Goal: Information Seeking & Learning: Check status

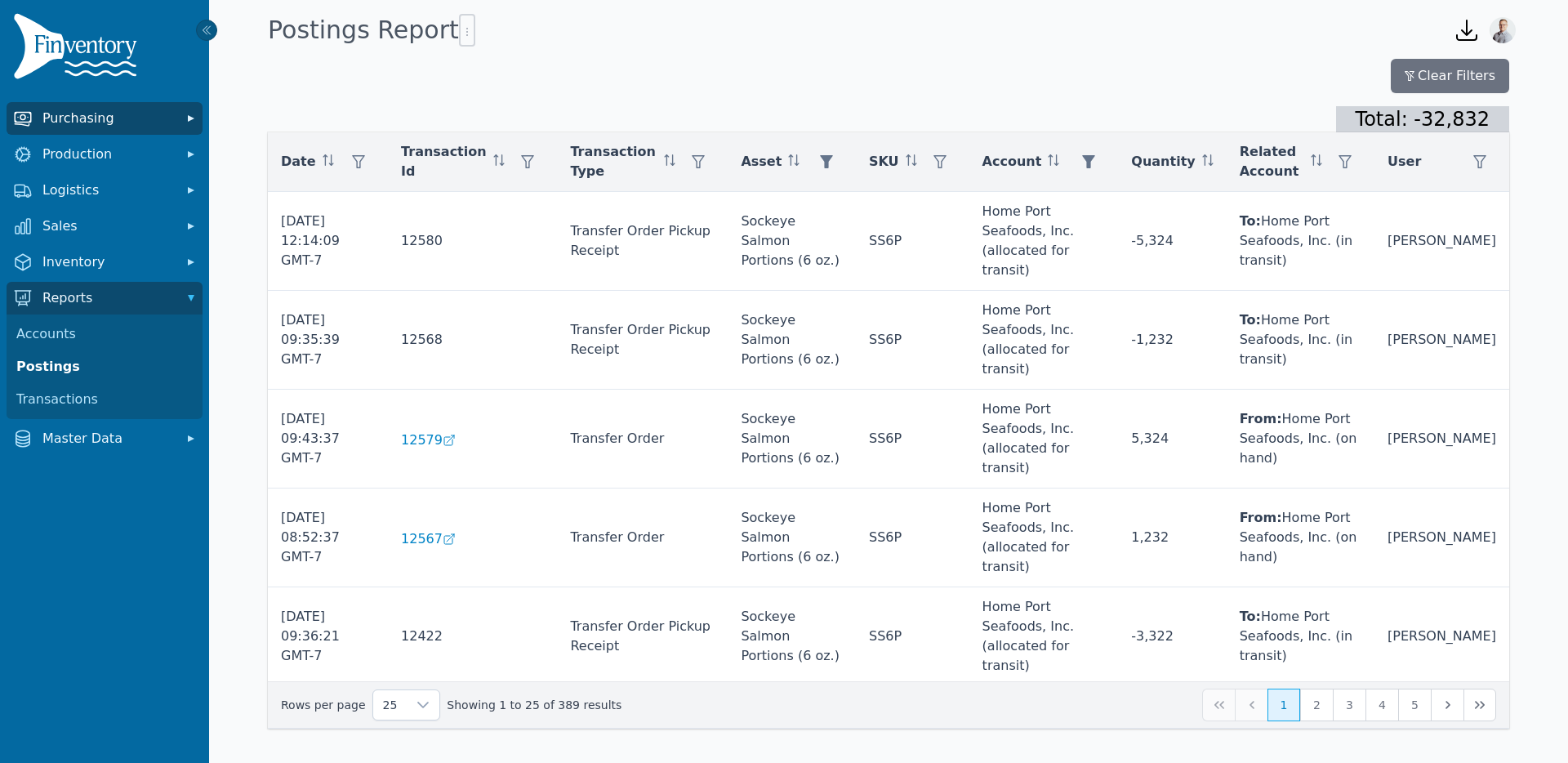
click at [56, 116] on span "Purchasing" at bounding box center [107, 118] width 131 height 20
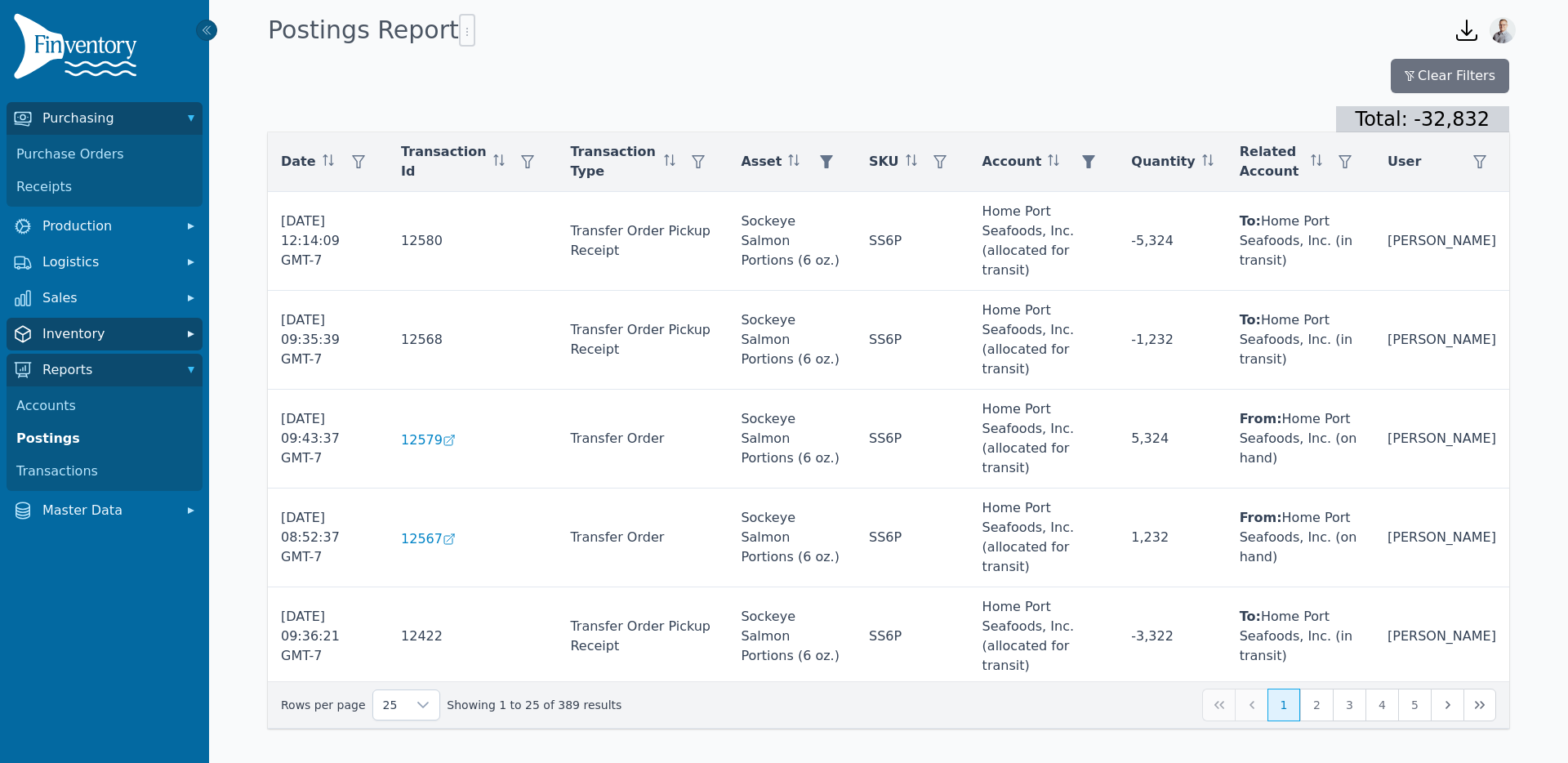
click at [85, 334] on span "Inventory" at bounding box center [107, 334] width 131 height 20
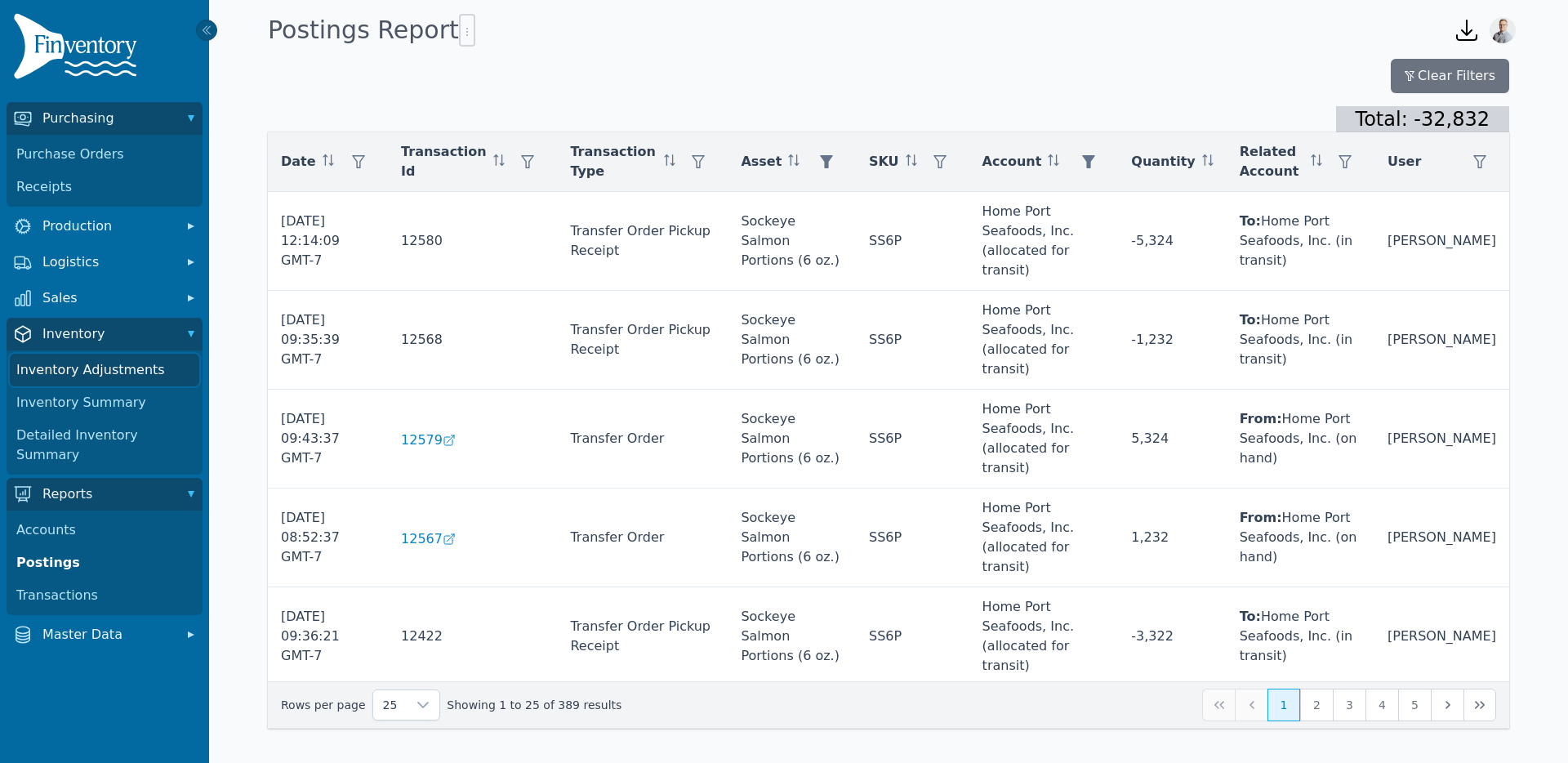
click at [88, 369] on link "Inventory Adjustments" at bounding box center [104, 370] width 189 height 33
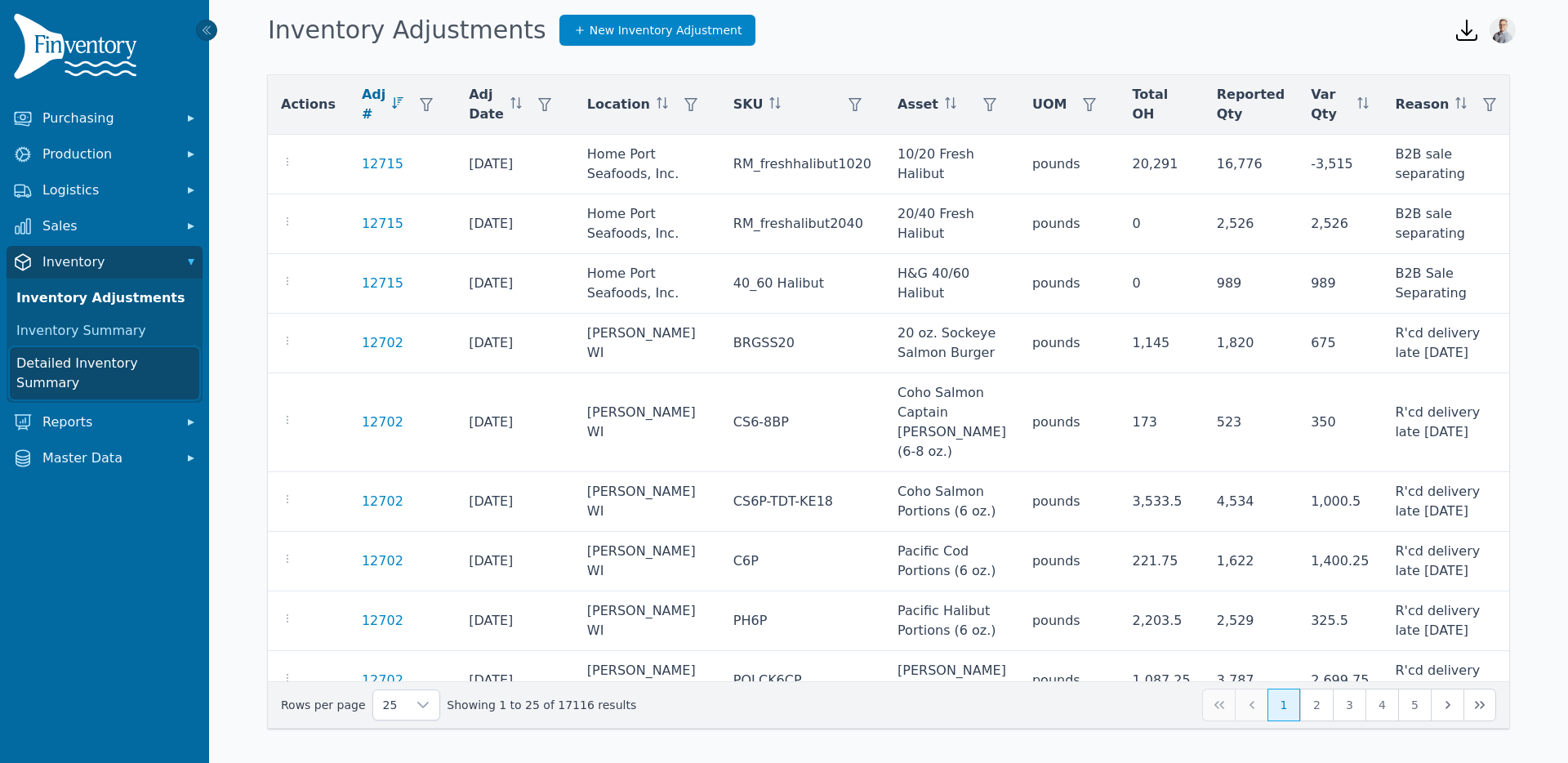
click at [83, 365] on link "Detailed Inventory Summary" at bounding box center [104, 374] width 189 height 53
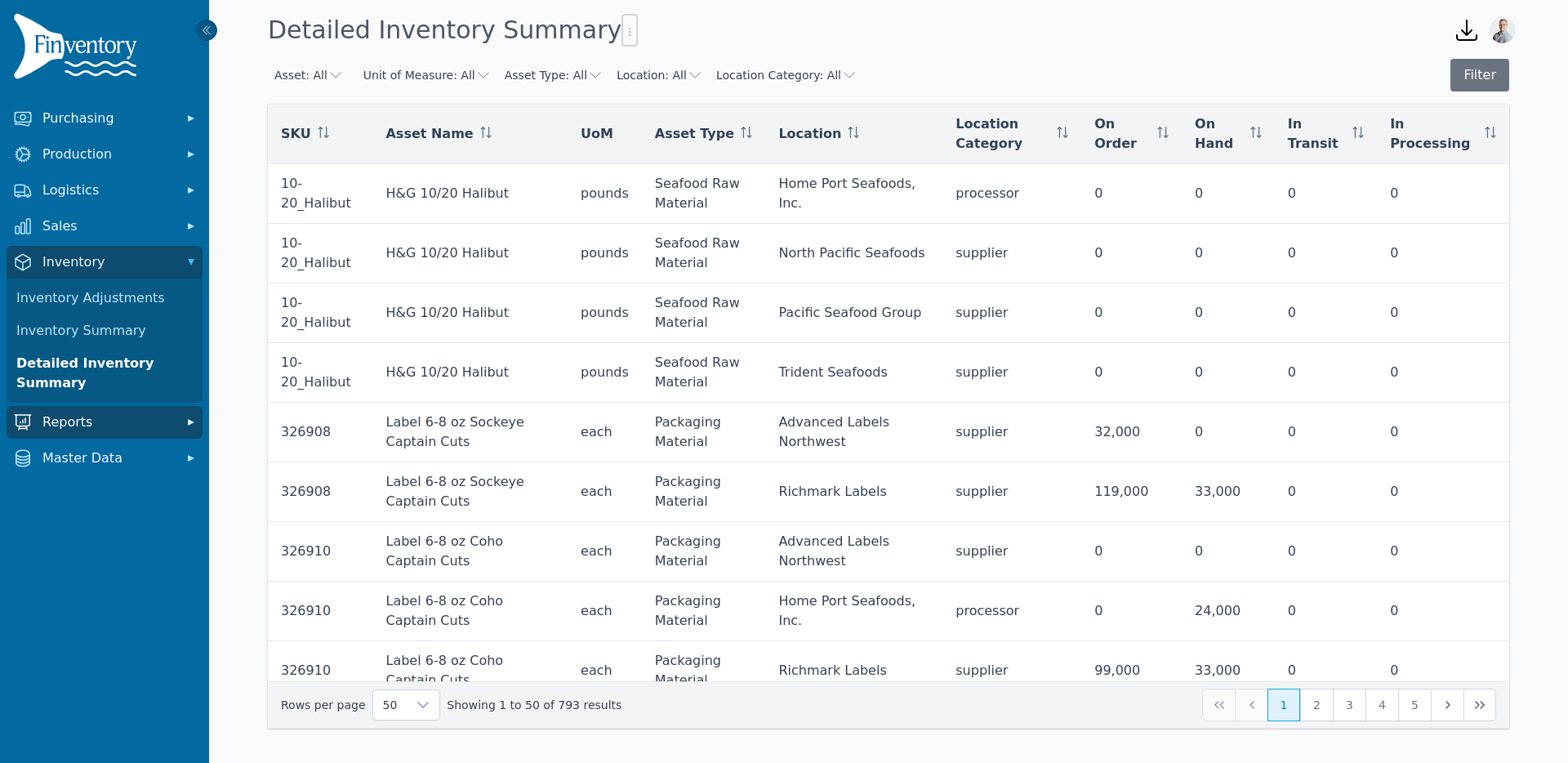
click at [53, 426] on span "Reports" at bounding box center [107, 421] width 131 height 20
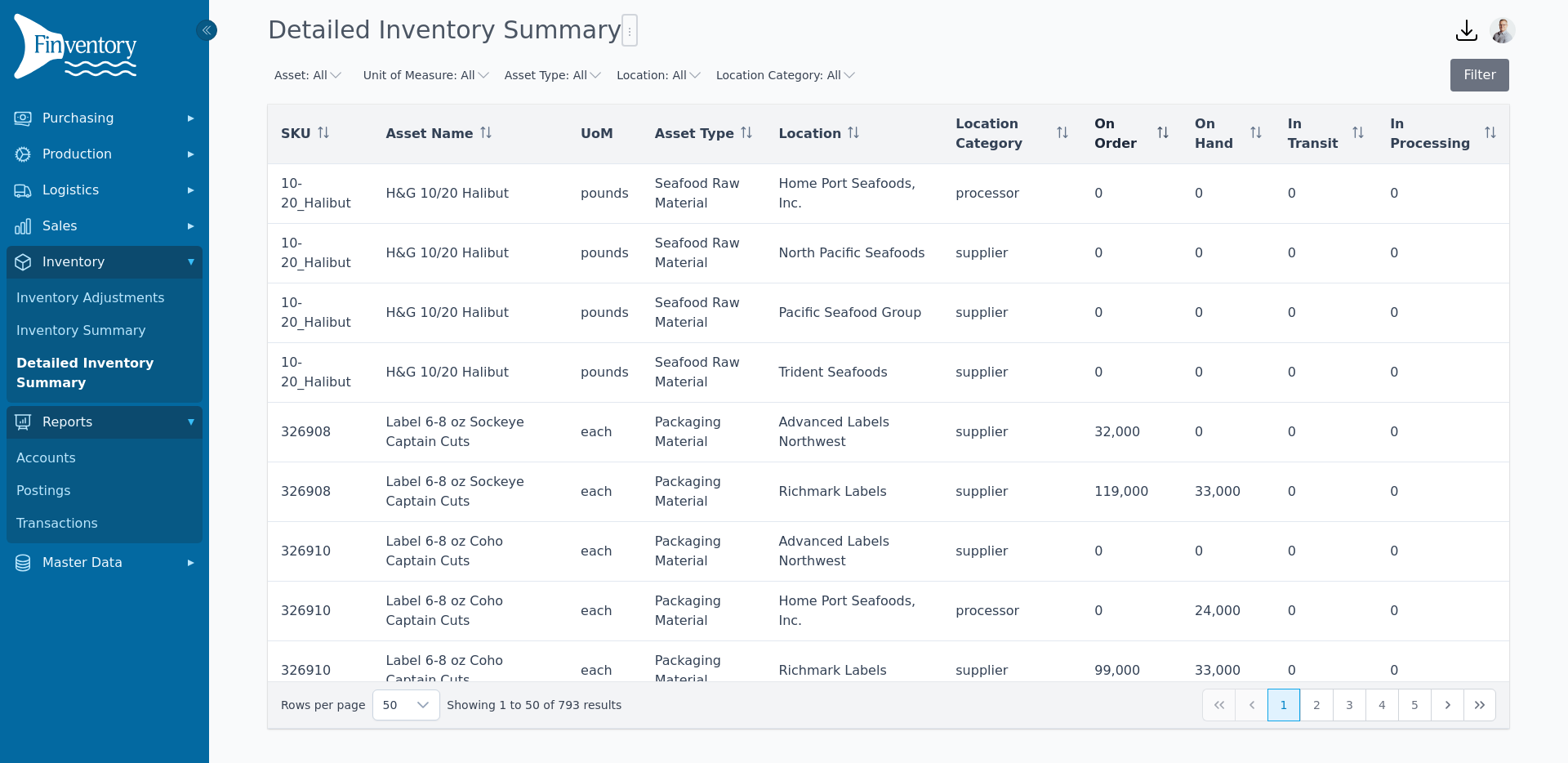
click at [1169, 133] on icon at bounding box center [1163, 133] width 11 height 11
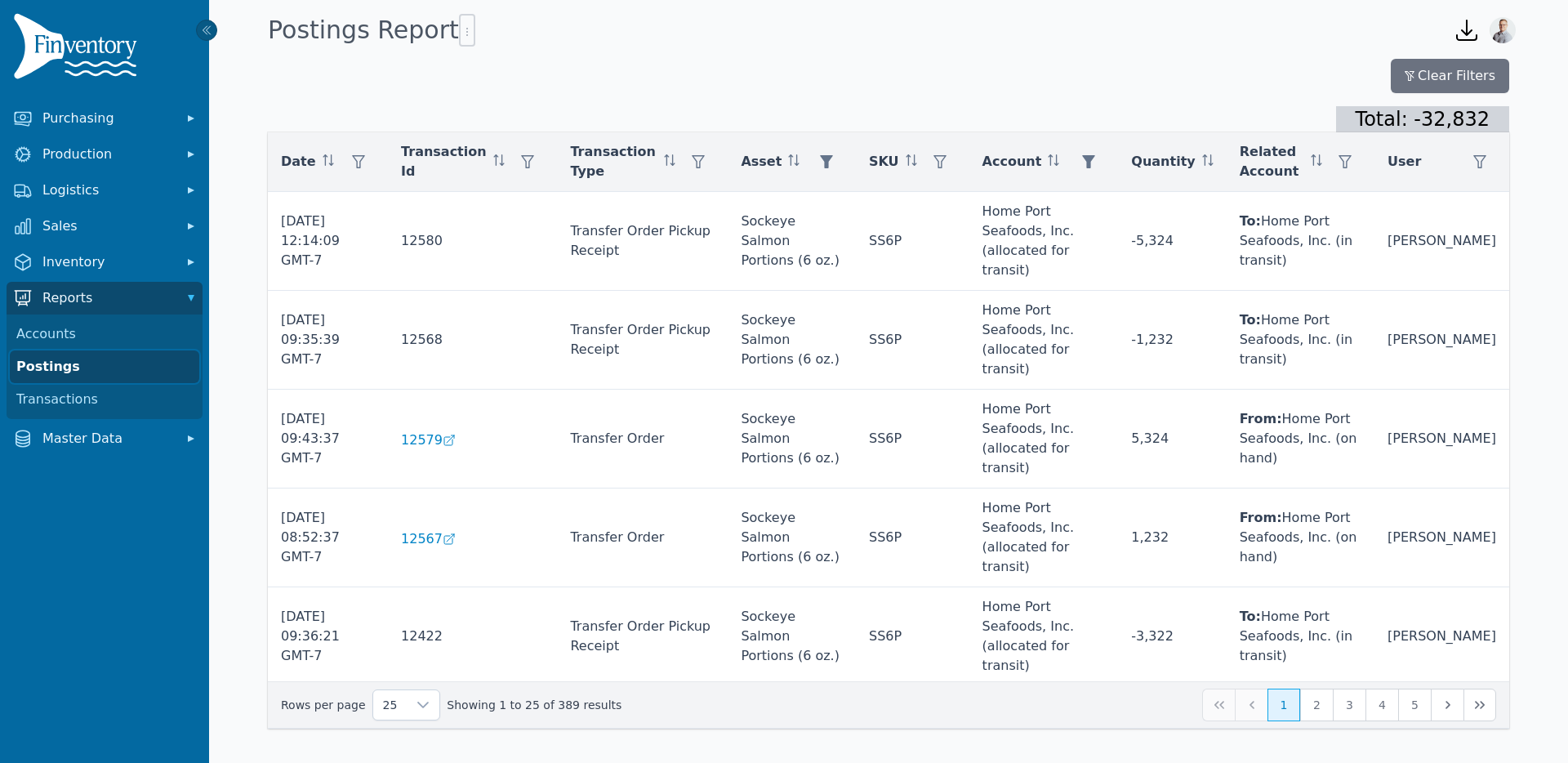
click at [70, 367] on link "Postings" at bounding box center [104, 366] width 189 height 33
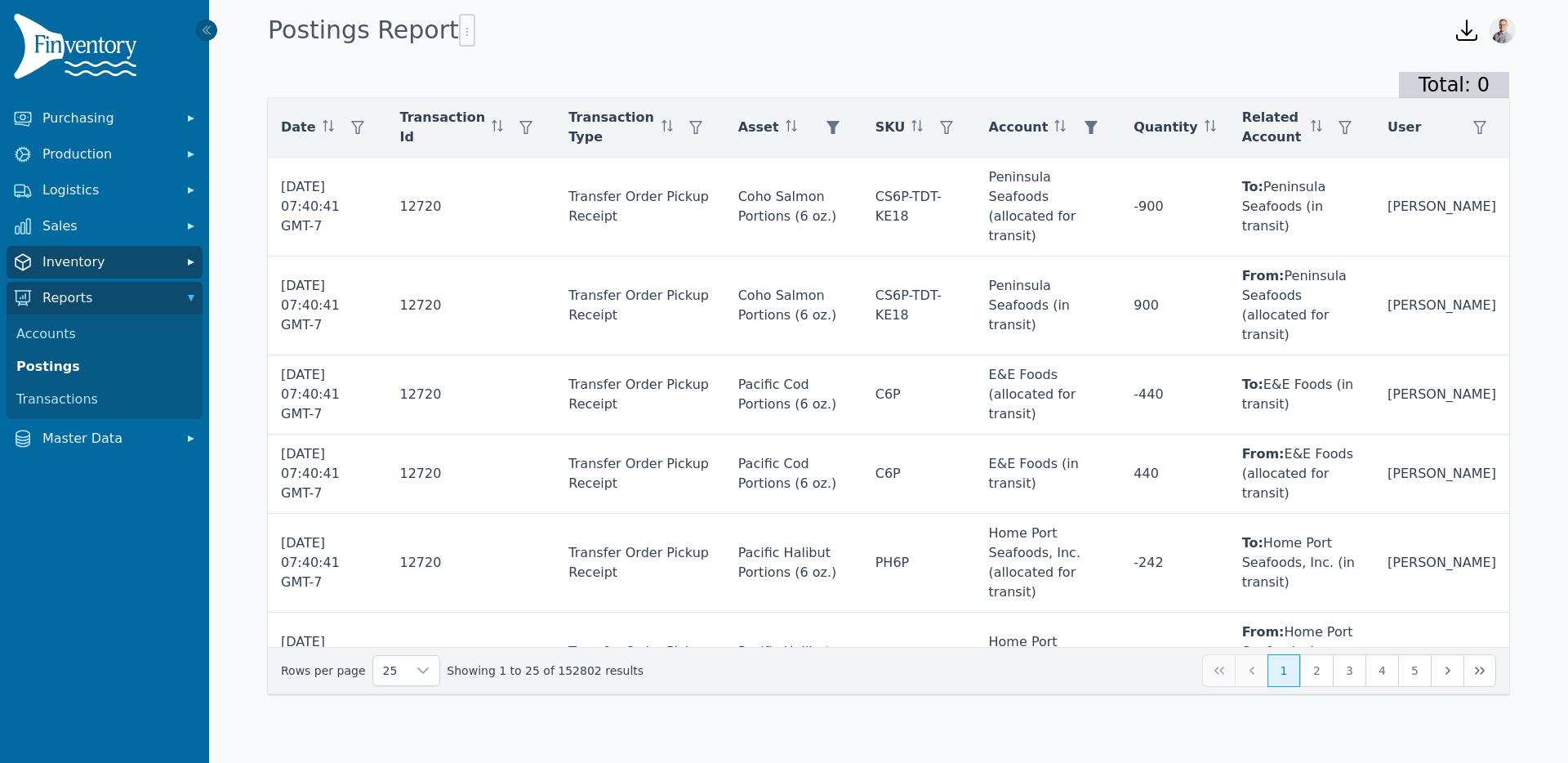
click at [38, 266] on button "Inventory" at bounding box center [104, 262] width 196 height 33
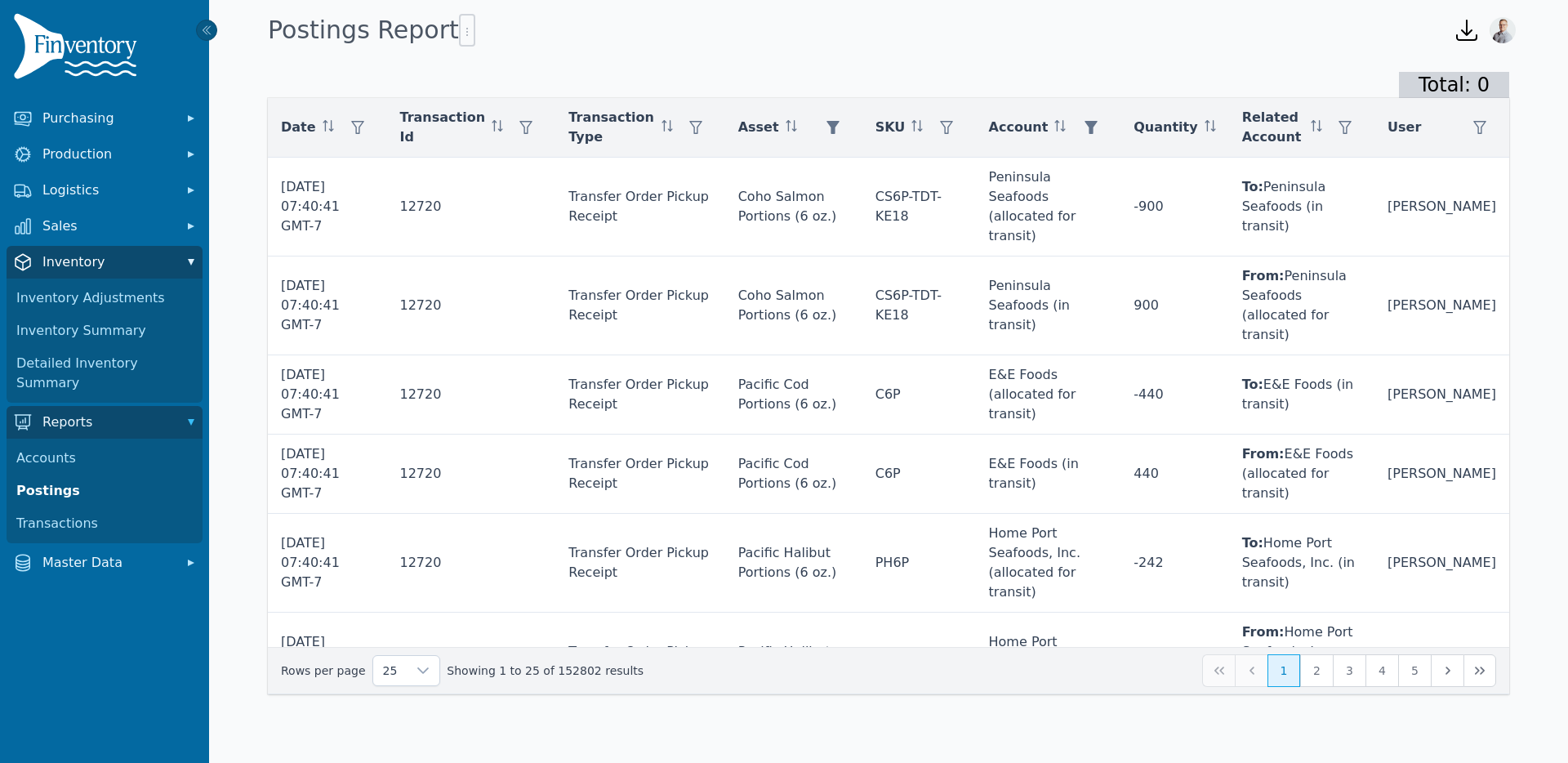
click at [38, 266] on button "Inventory" at bounding box center [104, 262] width 196 height 33
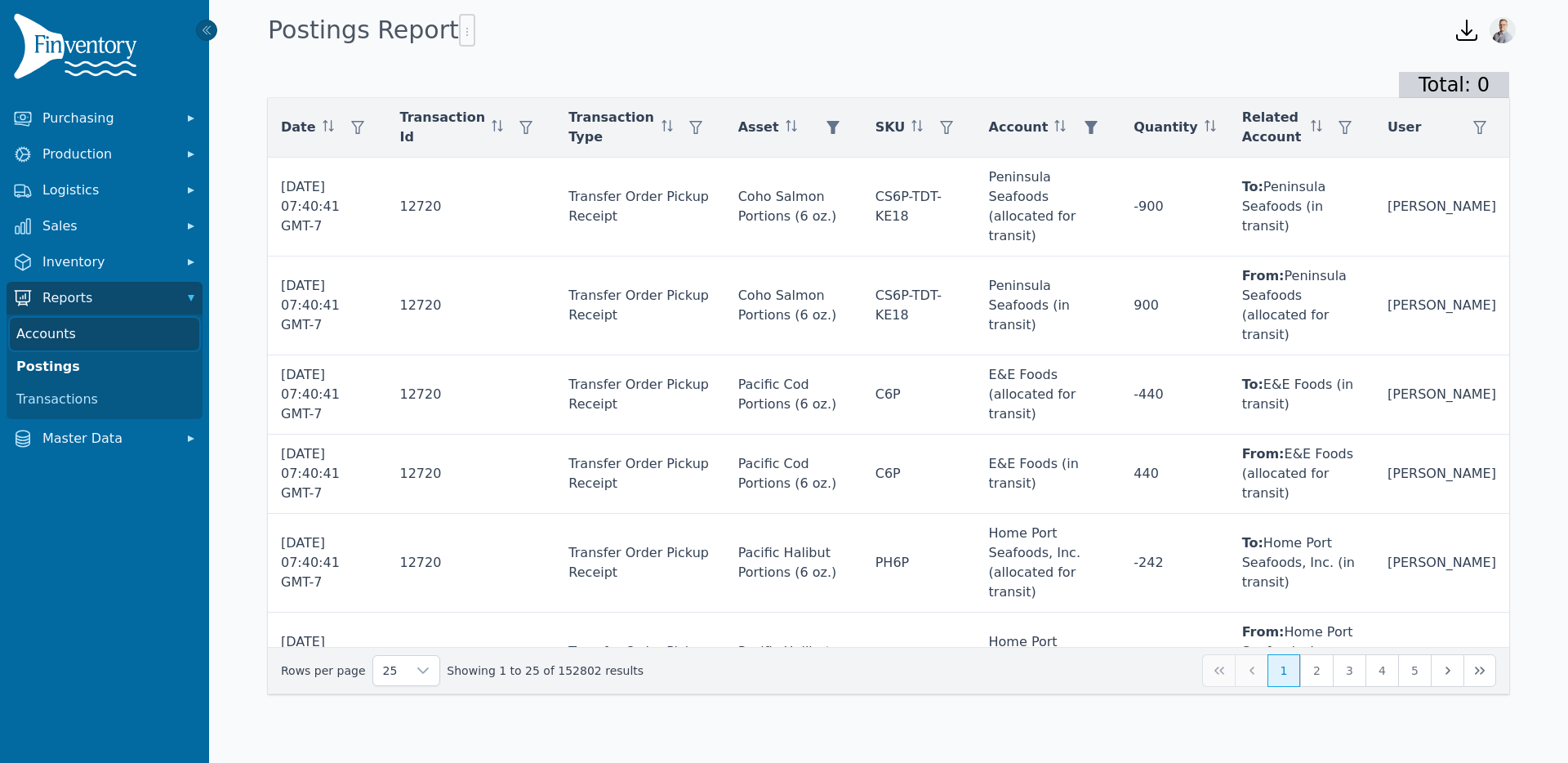
click at [102, 330] on link "Accounts" at bounding box center [104, 334] width 189 height 33
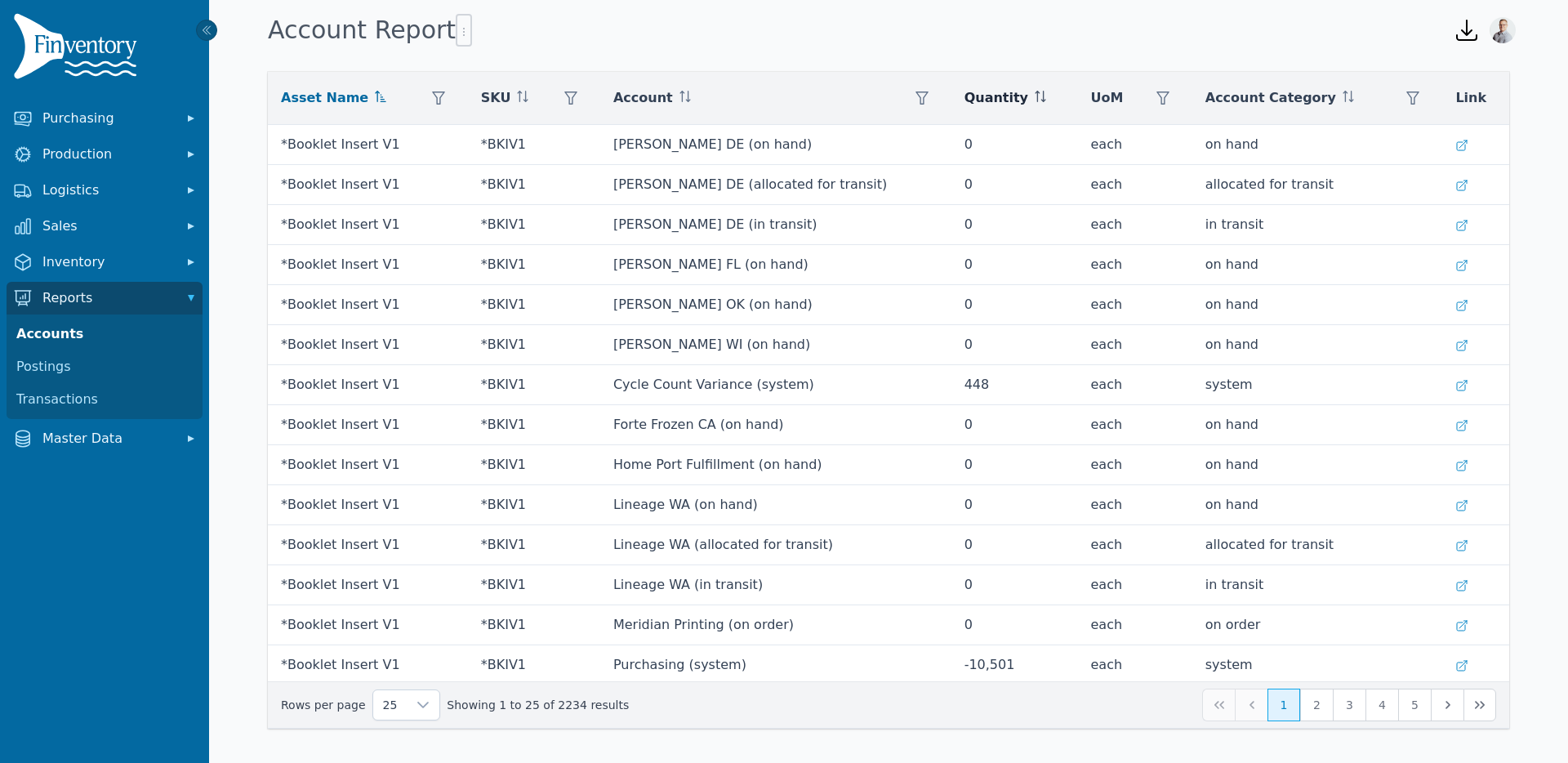
click at [1034, 96] on icon at bounding box center [1040, 96] width 11 height 11
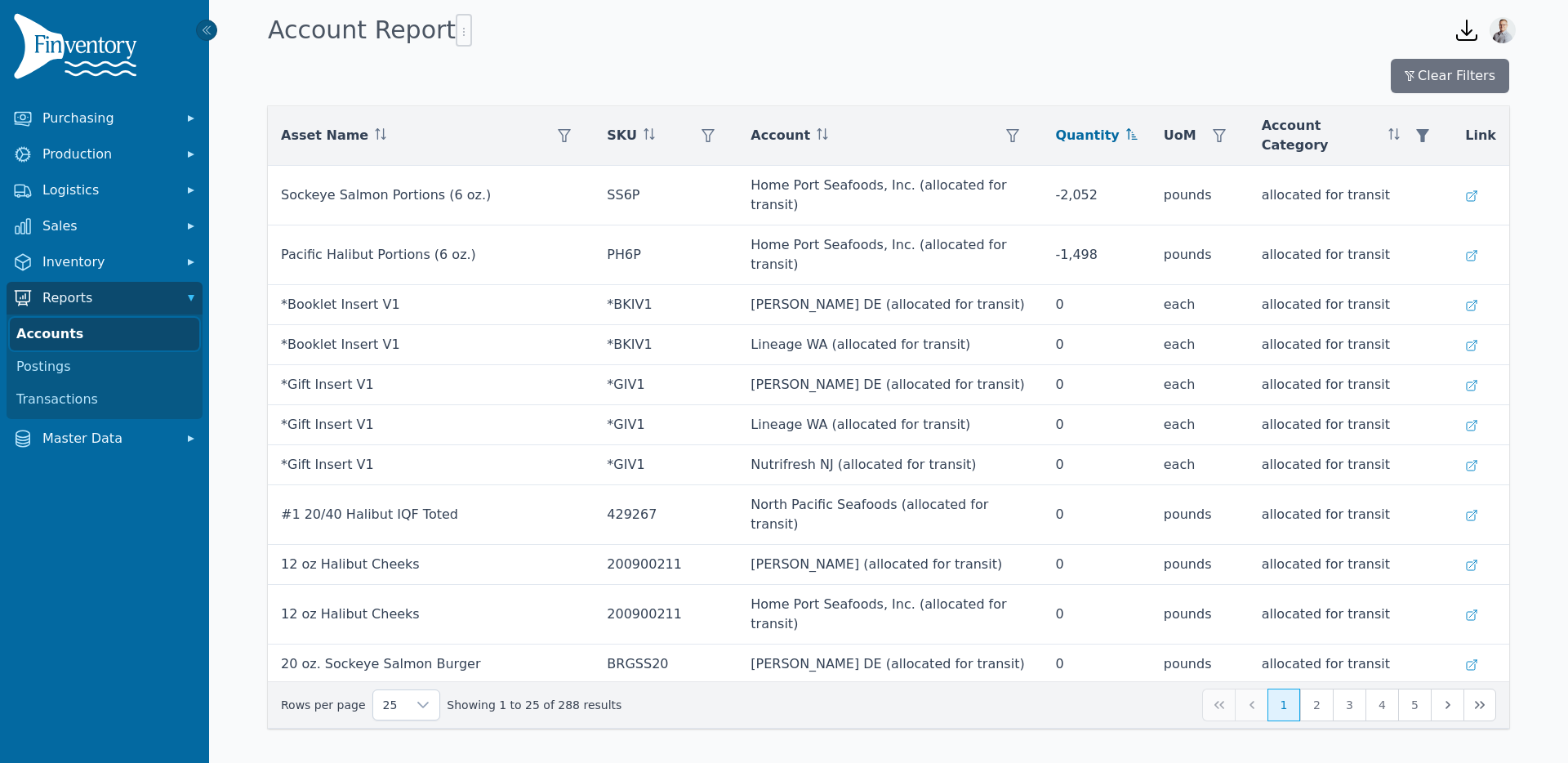
click at [70, 331] on link "Accounts" at bounding box center [104, 334] width 189 height 33
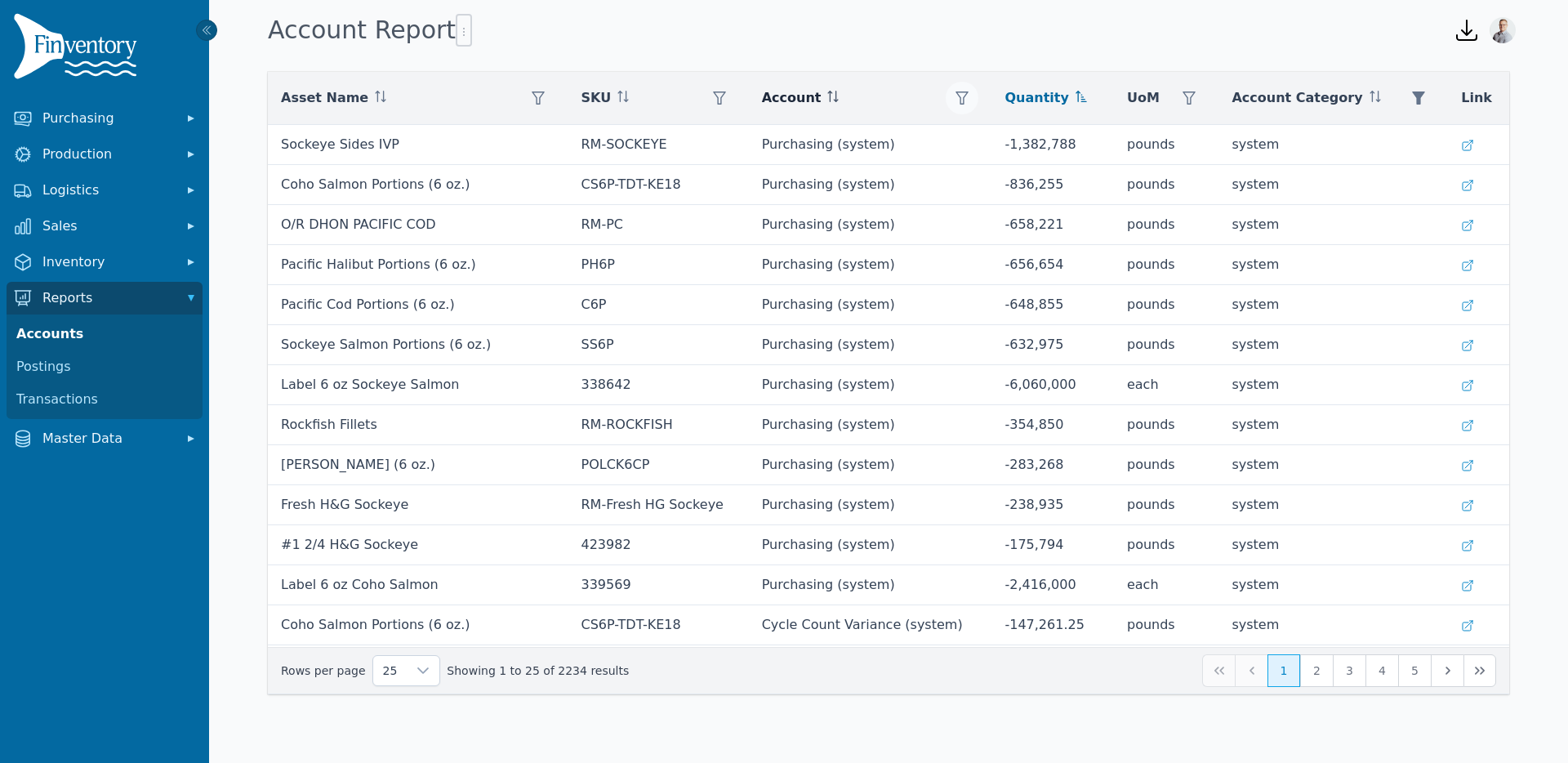
click at [955, 99] on icon "button" at bounding box center [962, 98] width 13 height 13
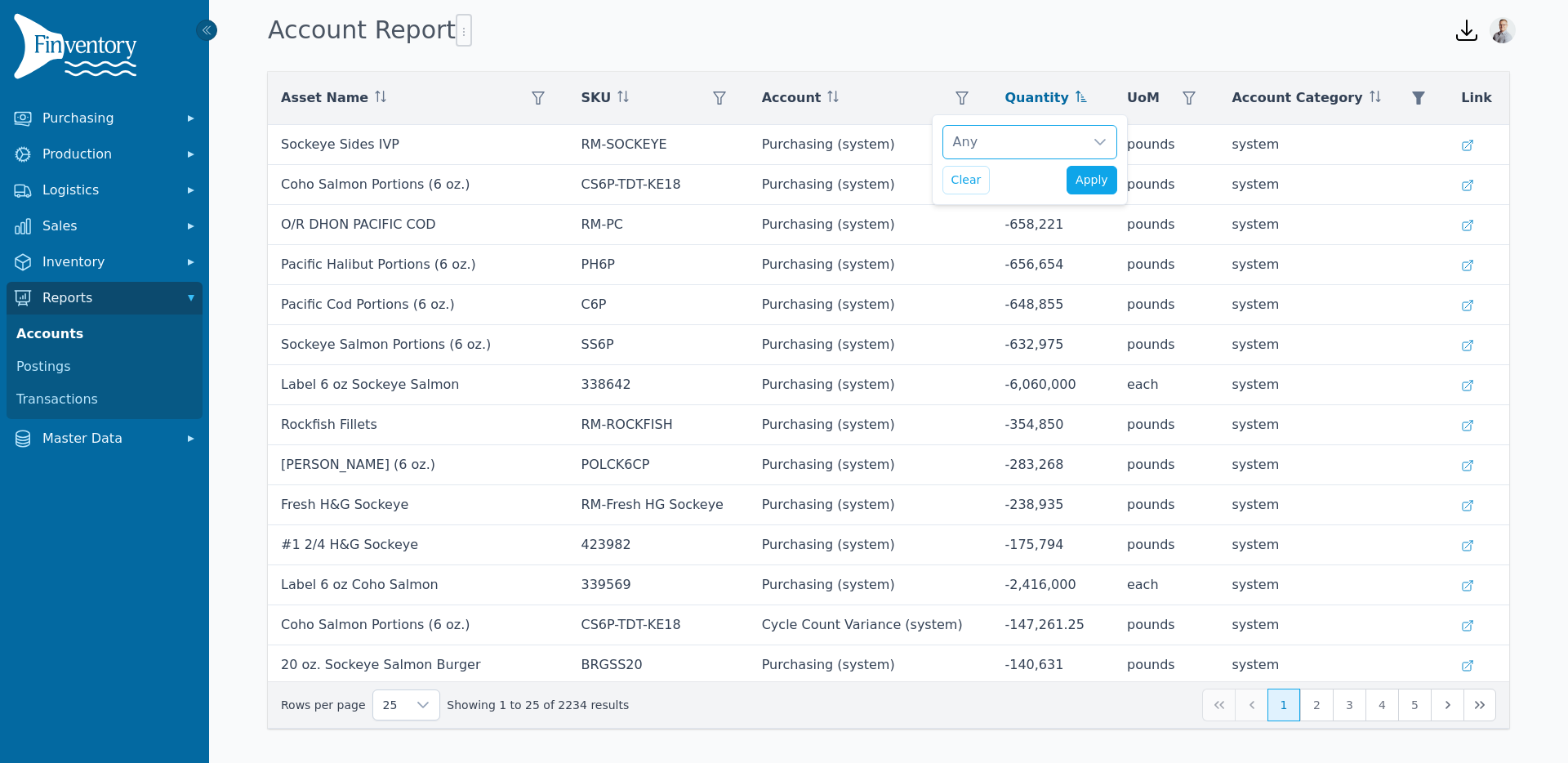
click at [985, 137] on div "Any" at bounding box center [1013, 142] width 140 height 33
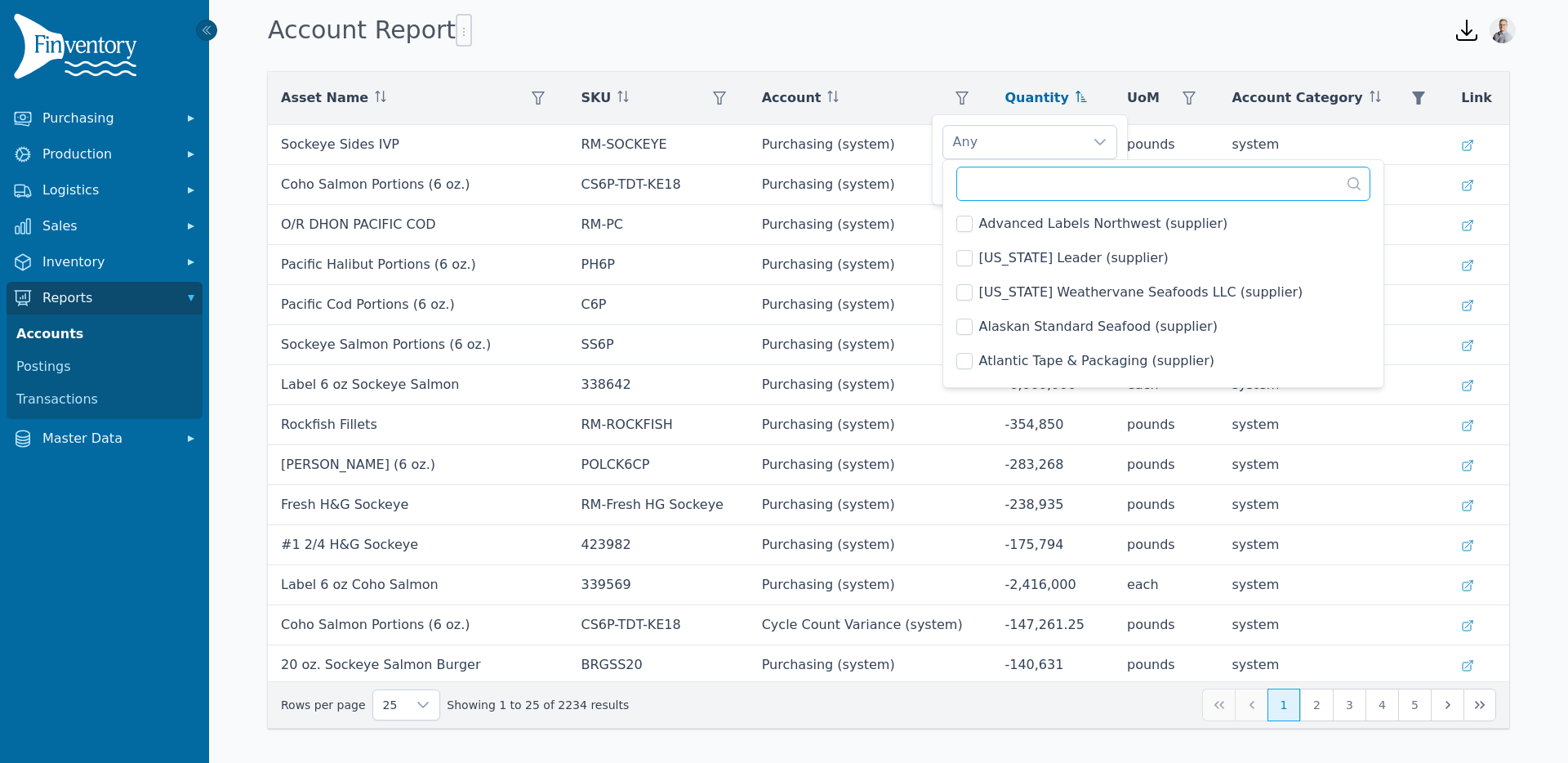
click at [991, 191] on input "text" at bounding box center [1163, 183] width 414 height 34
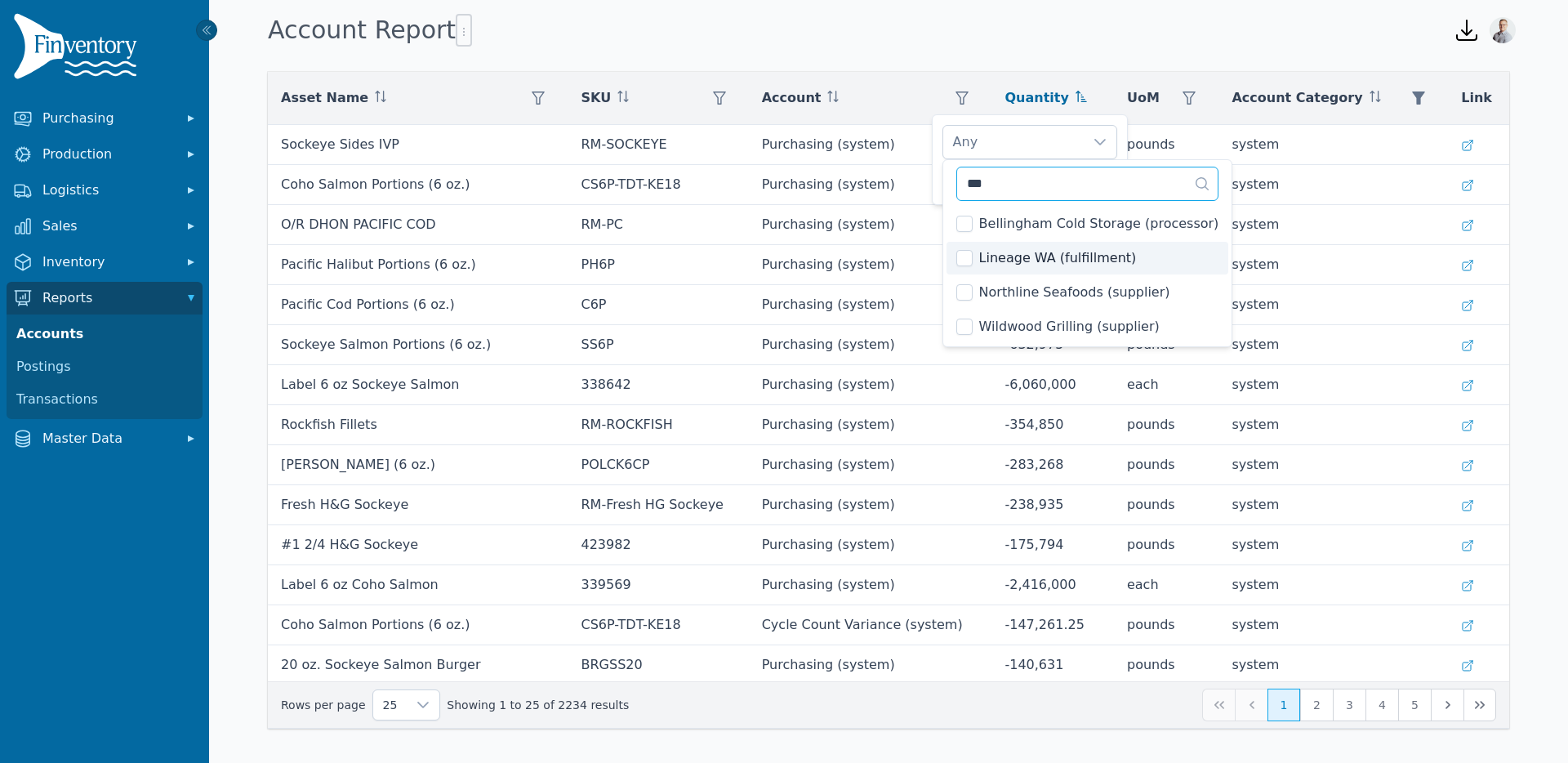
type input "***"
click at [967, 248] on li "Lineage WA (fulfillment)" at bounding box center [1088, 258] width 282 height 33
click at [1040, 126] on div "Lineage WA (fulfillment)" at bounding box center [1013, 142] width 140 height 33
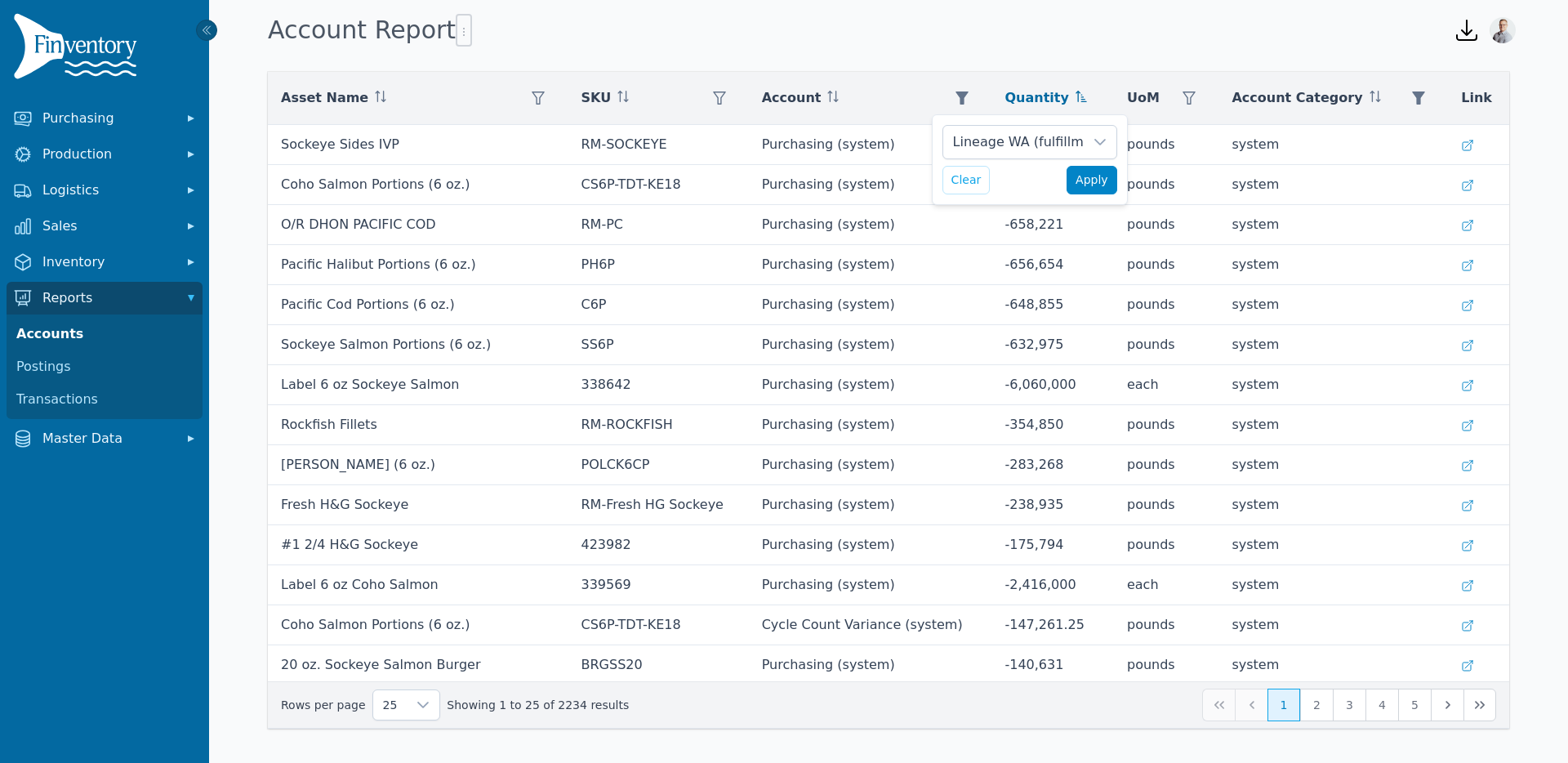
click at [1102, 183] on span "Apply" at bounding box center [1092, 180] width 33 height 17
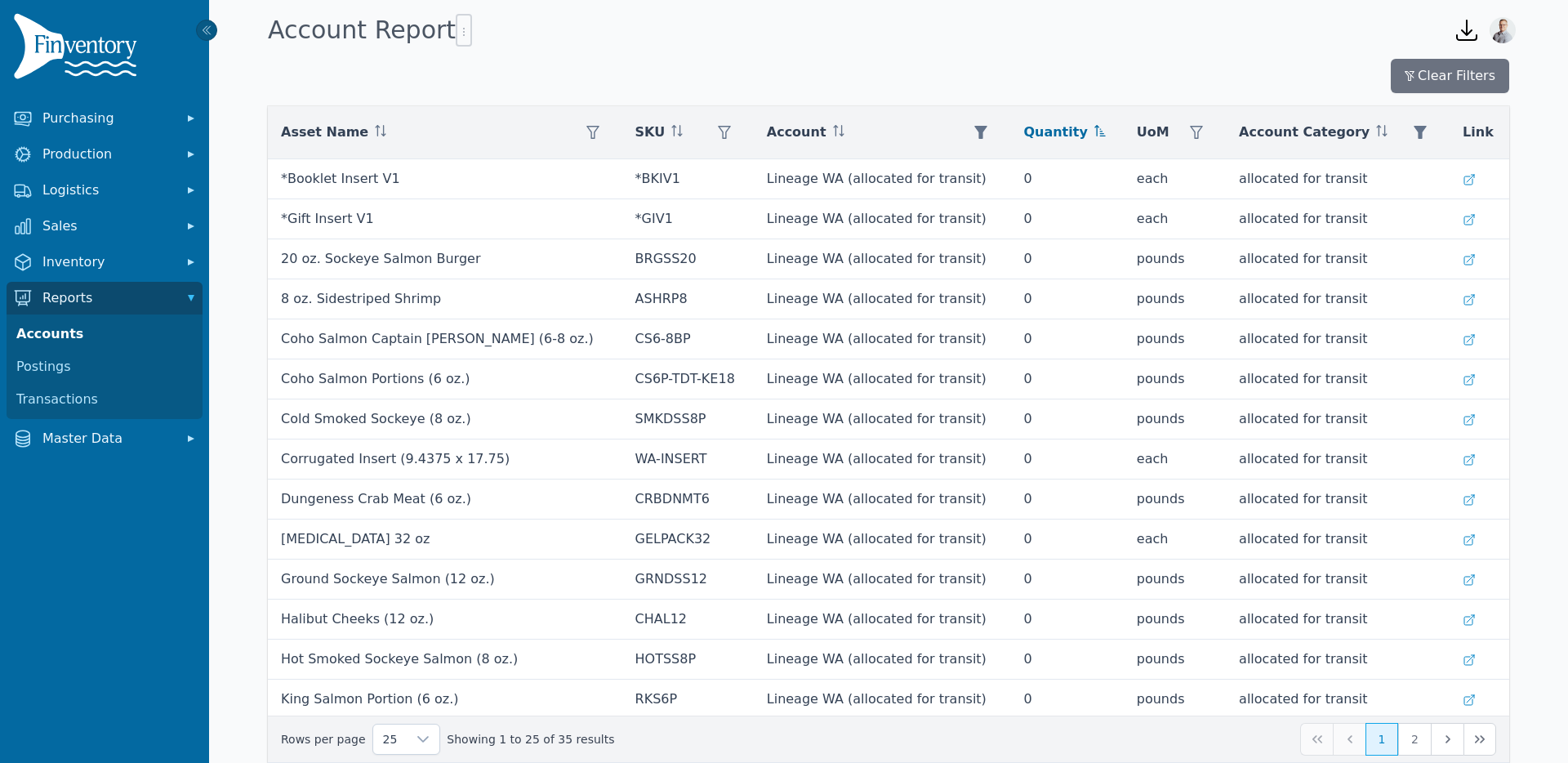
click at [1095, 128] on icon at bounding box center [1100, 131] width 11 height 11
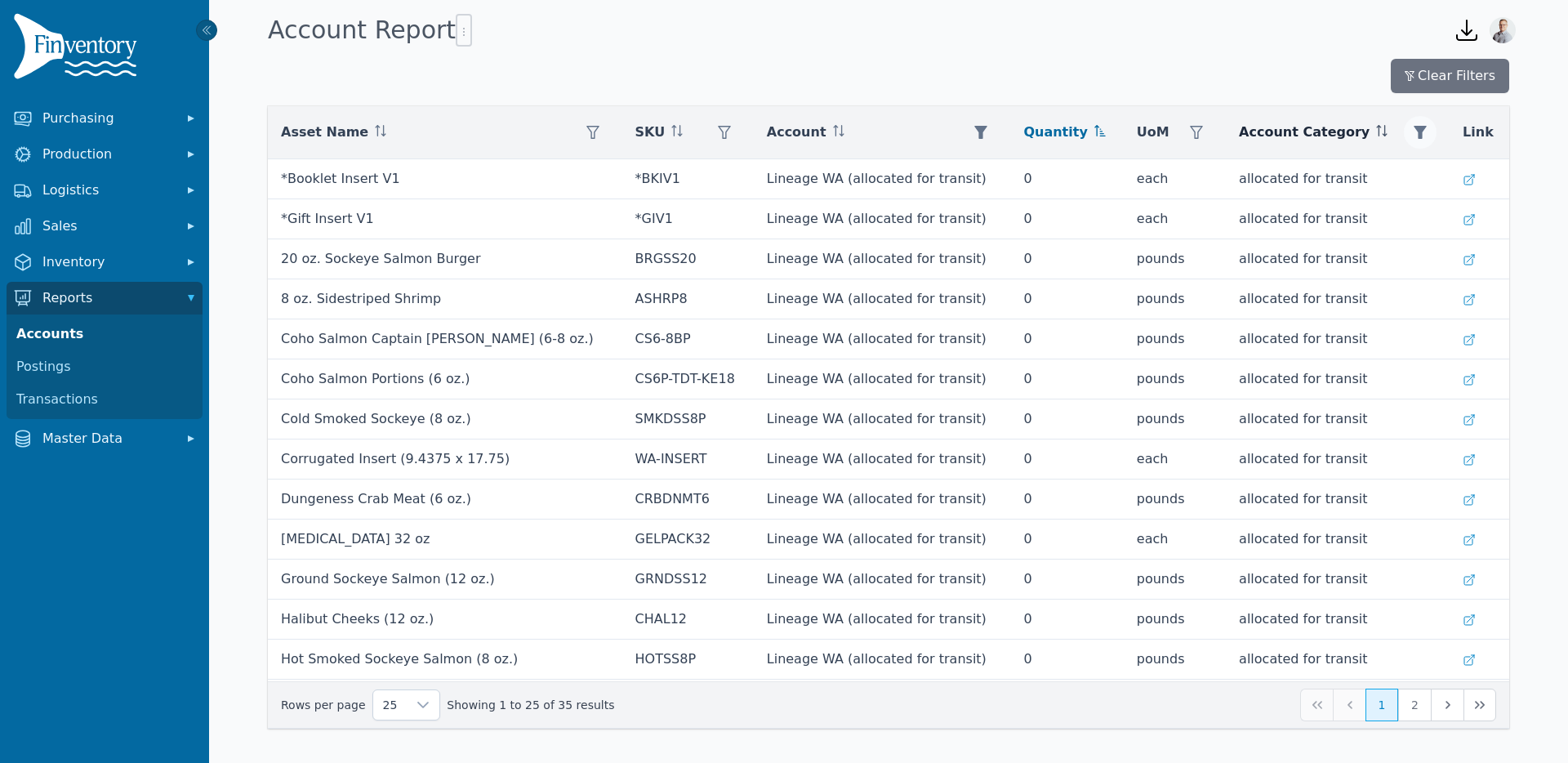
click at [1416, 129] on icon "button" at bounding box center [1420, 133] width 13 height 13
click at [1271, 213] on button "Clear" at bounding box center [1272, 215] width 48 height 28
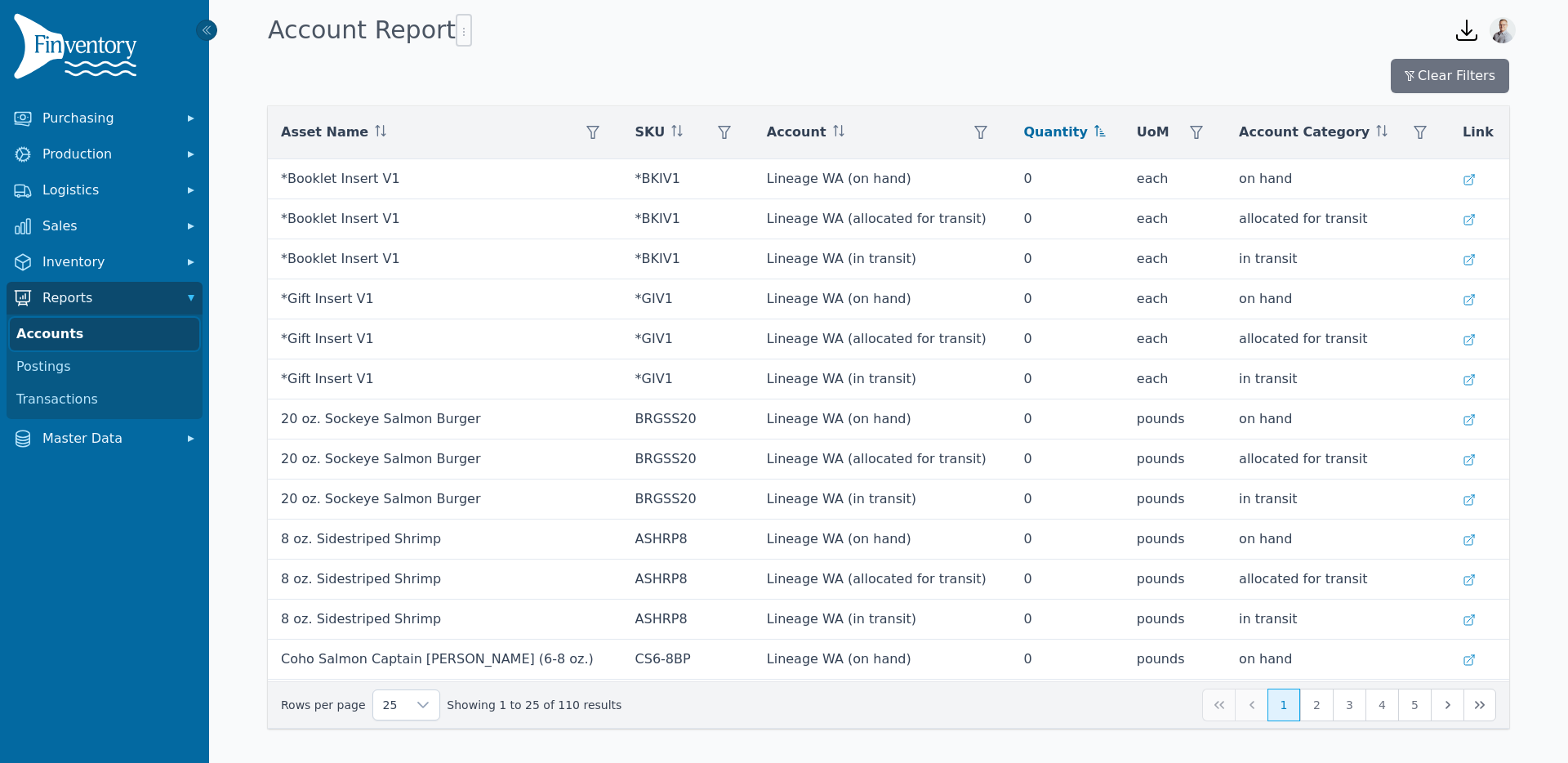
click at [57, 340] on link "Accounts" at bounding box center [104, 334] width 189 height 33
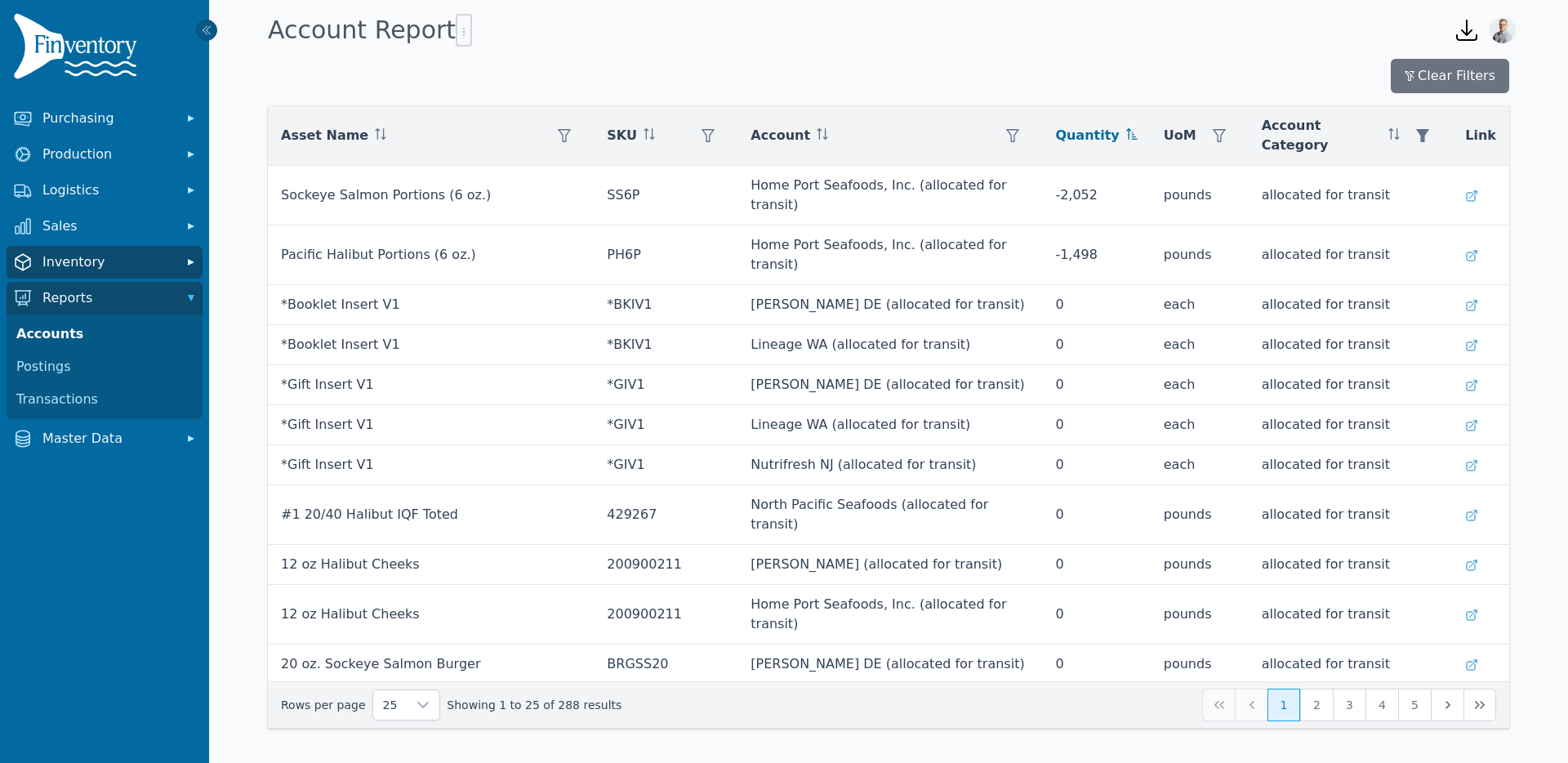
click at [90, 265] on span "Inventory" at bounding box center [107, 262] width 131 height 20
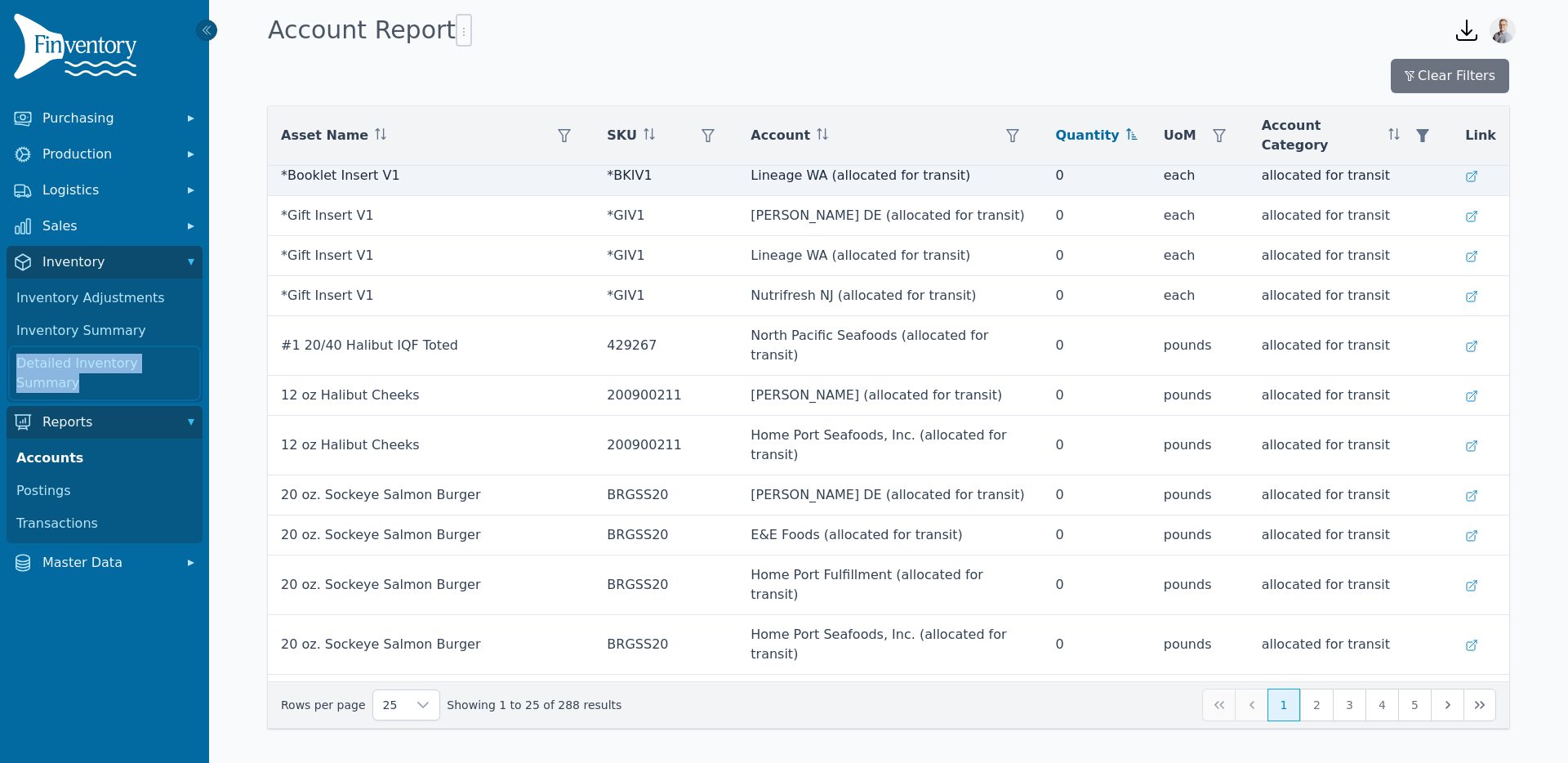
scroll to position [479, 0]
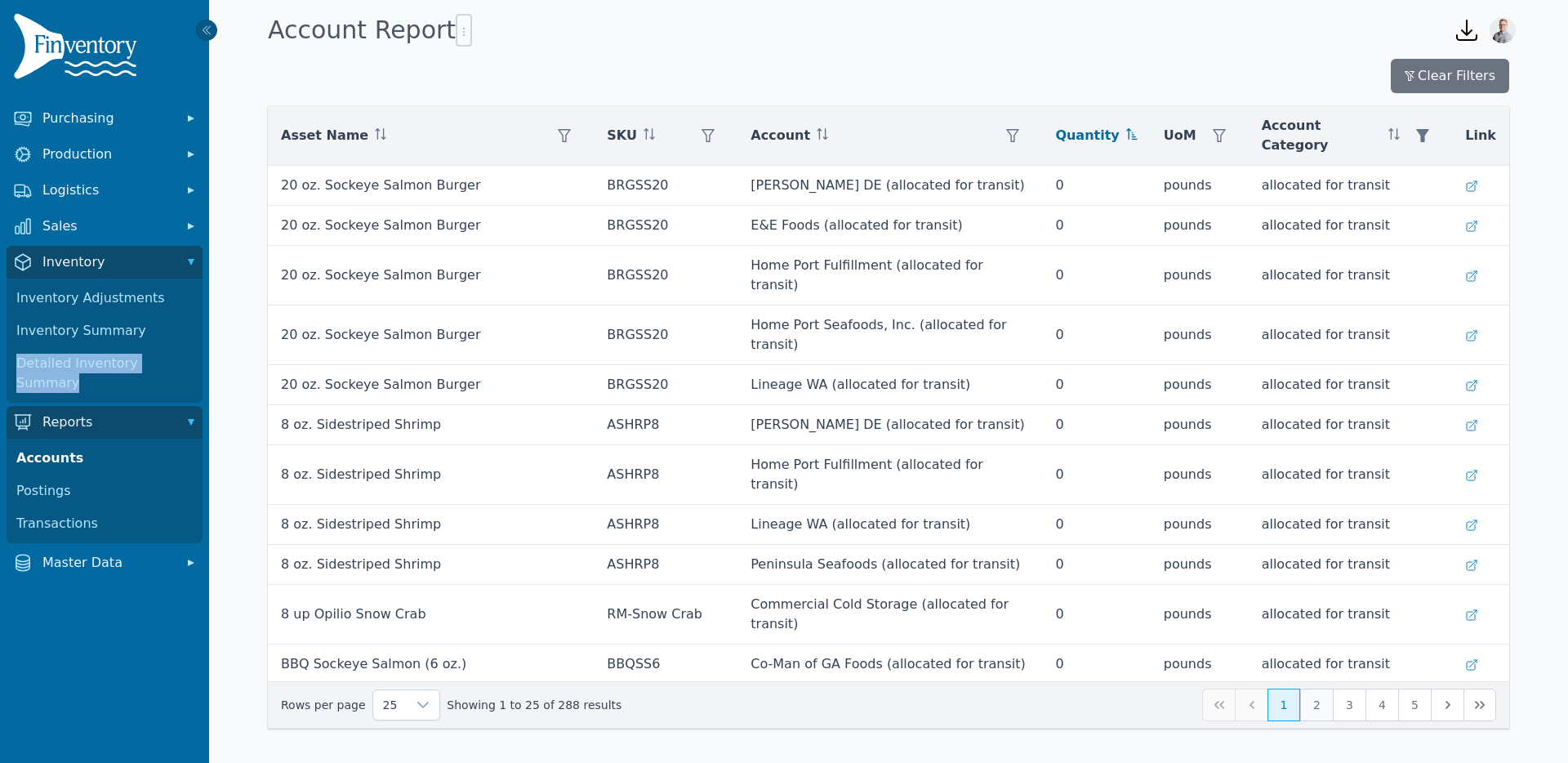
click at [1311, 714] on button "2" at bounding box center [1317, 705] width 33 height 33
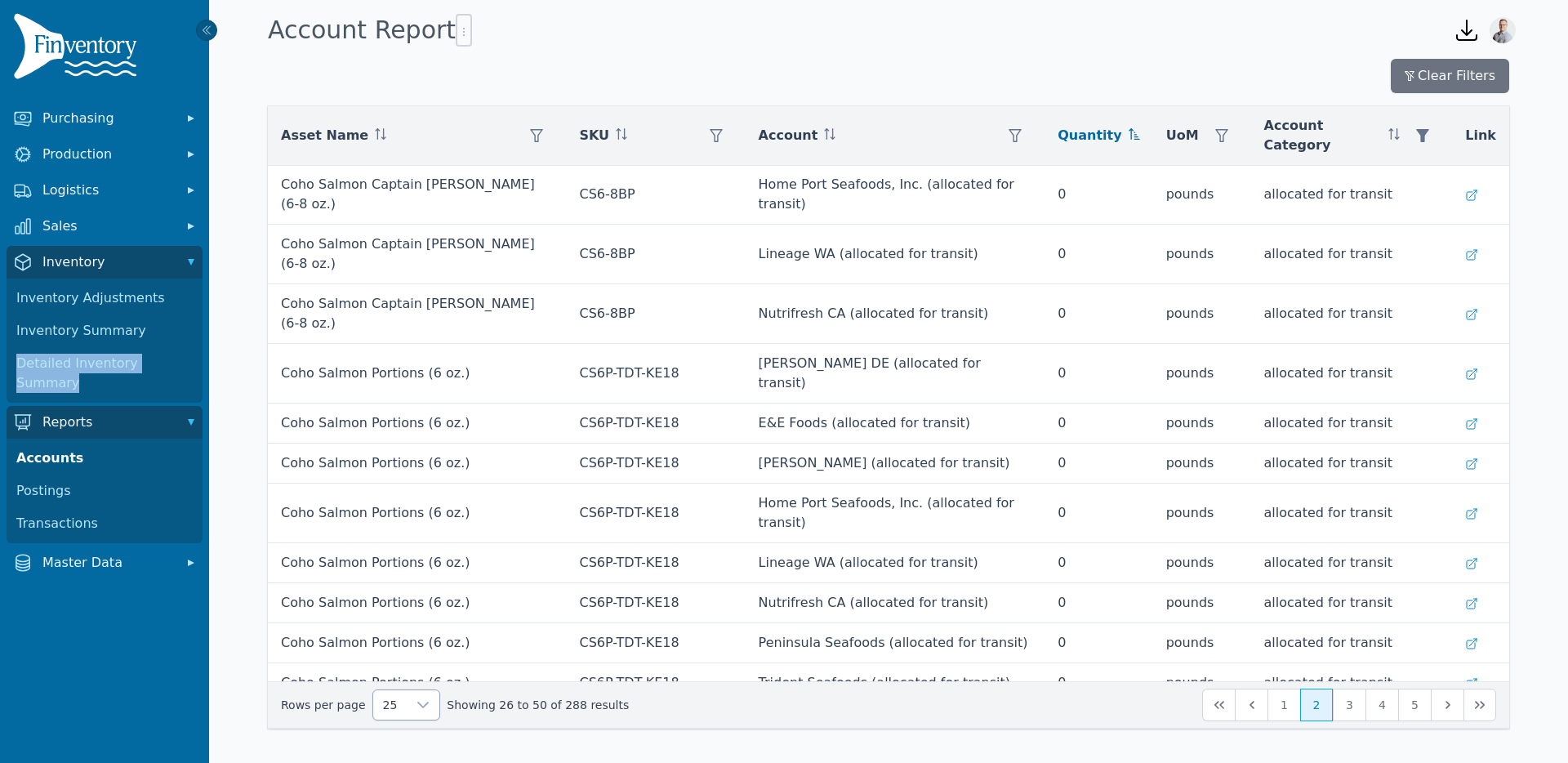
click at [417, 707] on icon at bounding box center [424, 705] width 13 height 13
click at [407, 675] on li "250" at bounding box center [399, 667] width 59 height 33
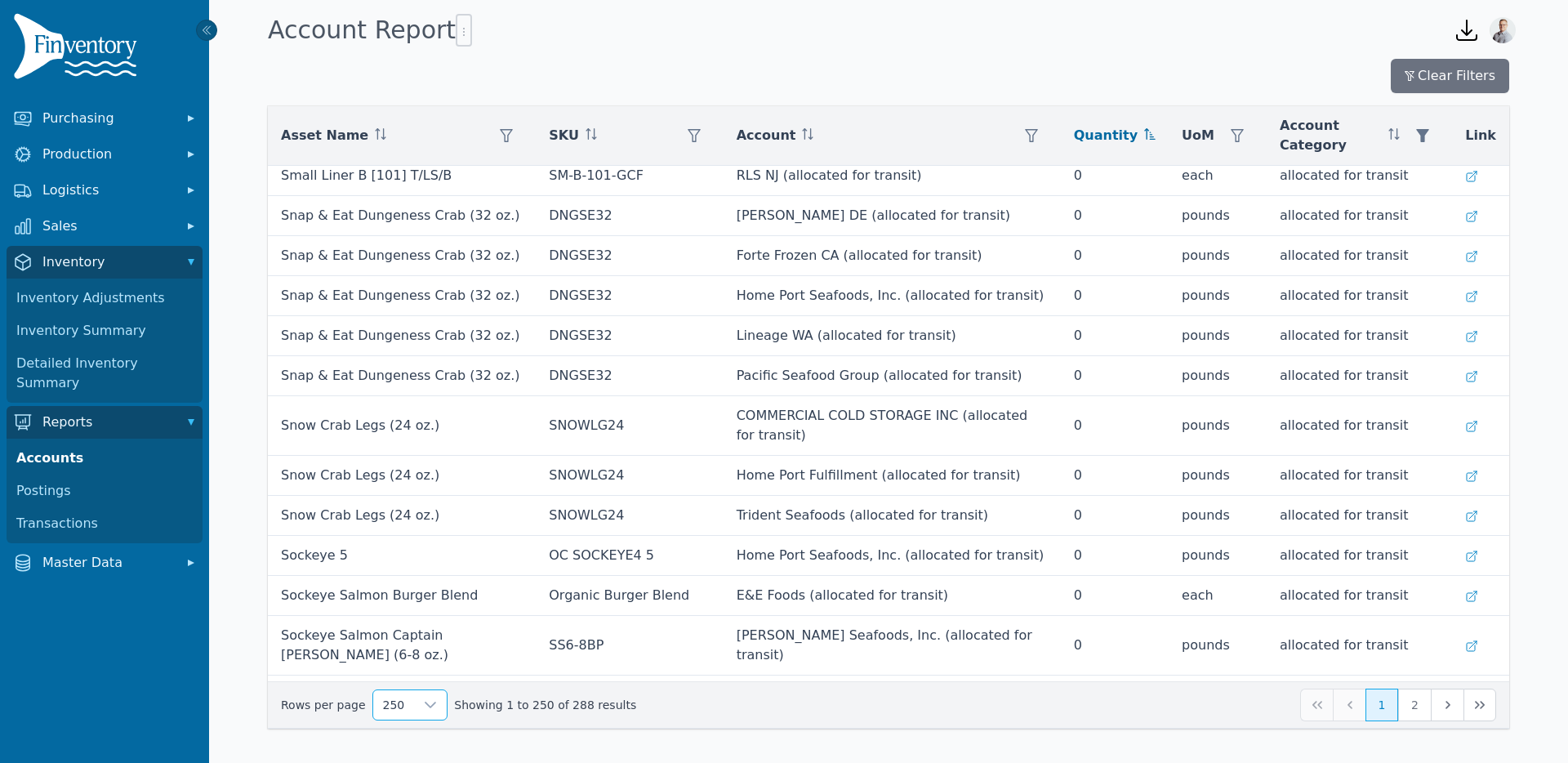
scroll to position [9682, 0]
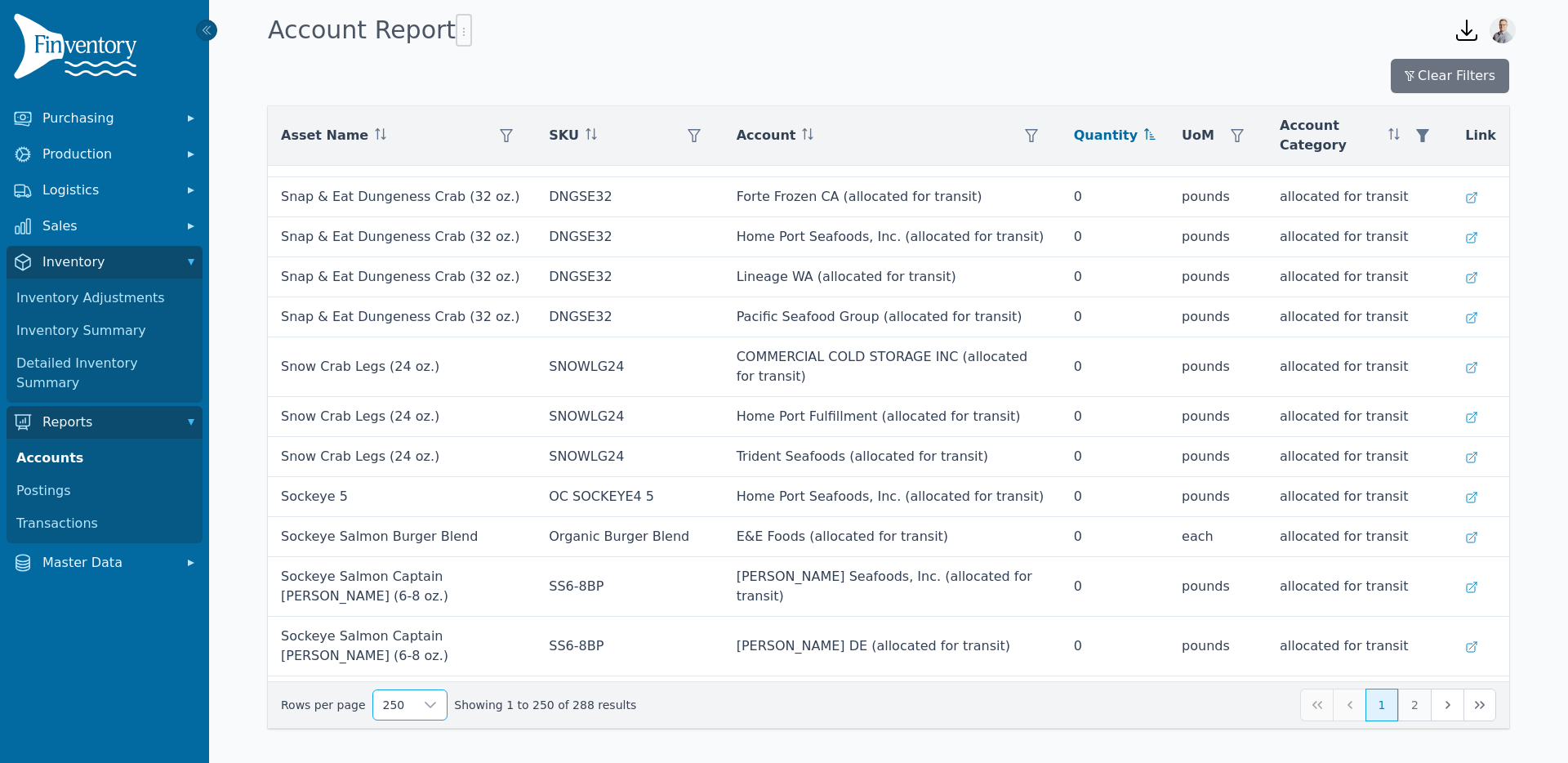
click at [1413, 700] on button "2" at bounding box center [1415, 705] width 33 height 33
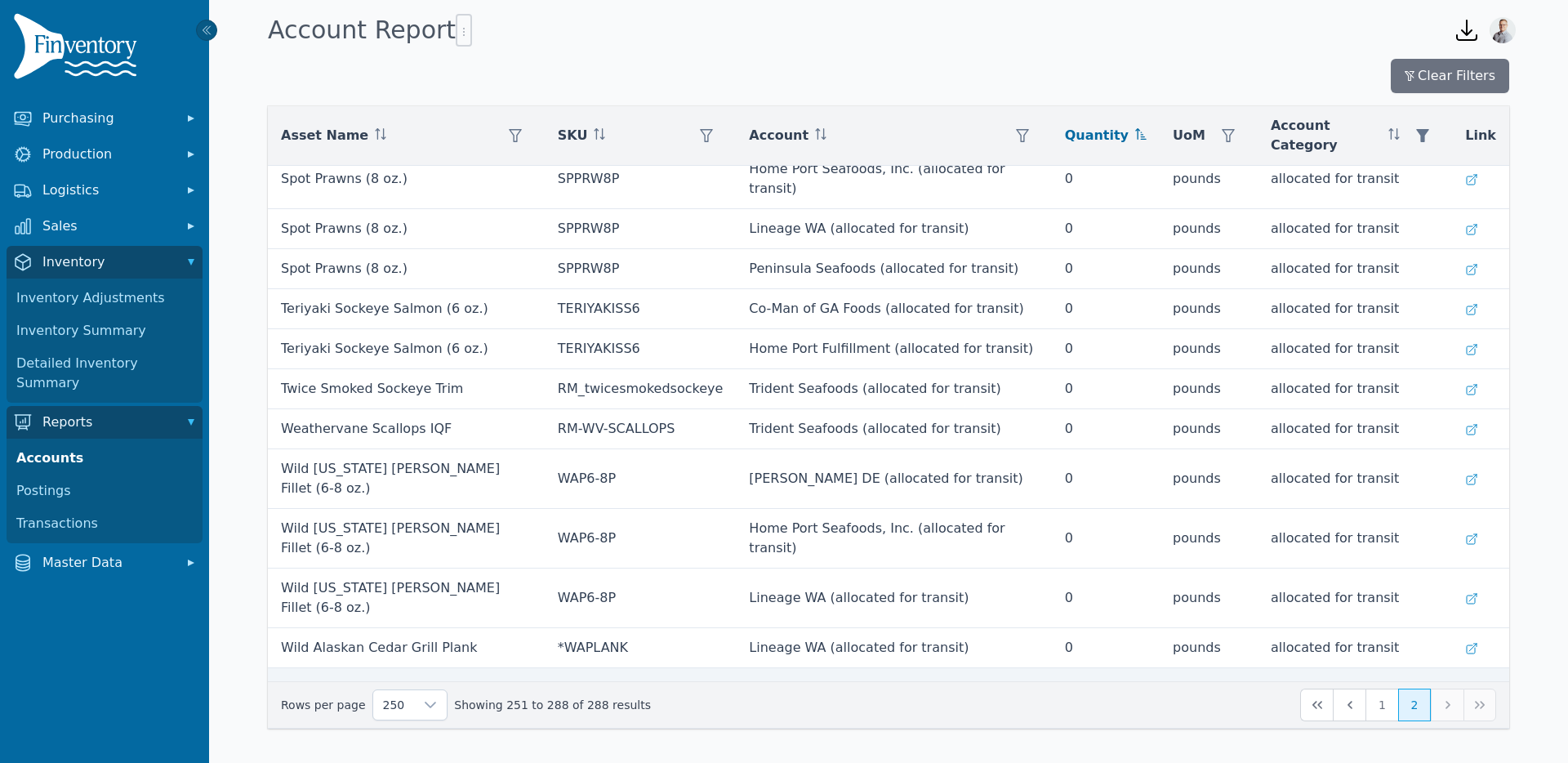
scroll to position [998, 0]
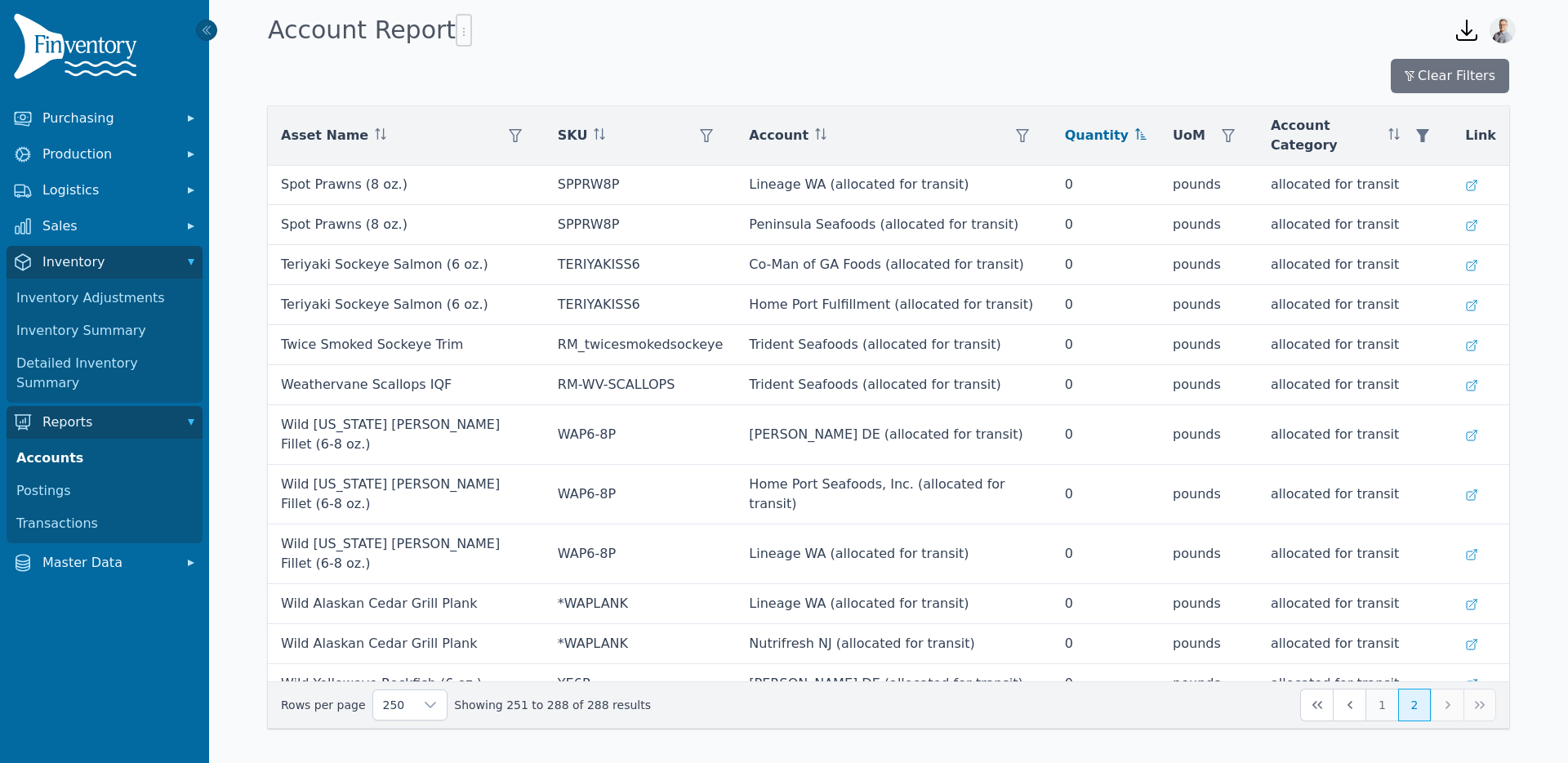
click at [1384, 714] on button "1" at bounding box center [1382, 705] width 33 height 33
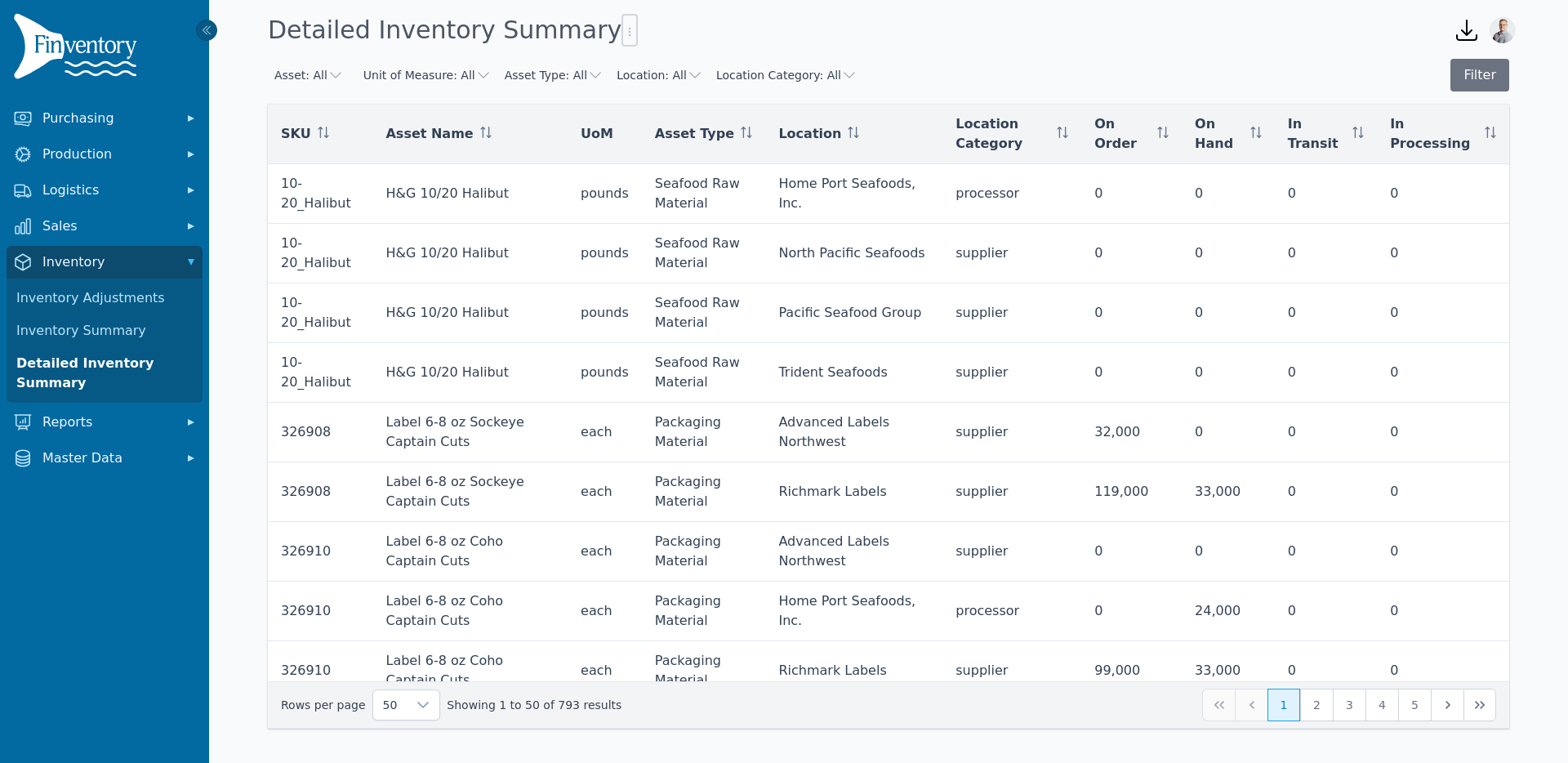
click at [316, 78] on button "Asset: All" at bounding box center [310, 74] width 70 height 16
drag, startPoint x: 878, startPoint y: 71, endPoint x: 832, endPoint y: 70, distance: 46.0
click at [878, 71] on div "Asset: All Unit of Measure: All Asset Type: All Location: All Location Category…" at bounding box center [888, 74] width 1241 height 33
click at [657, 77] on button "Location: All" at bounding box center [660, 74] width 87 height 16
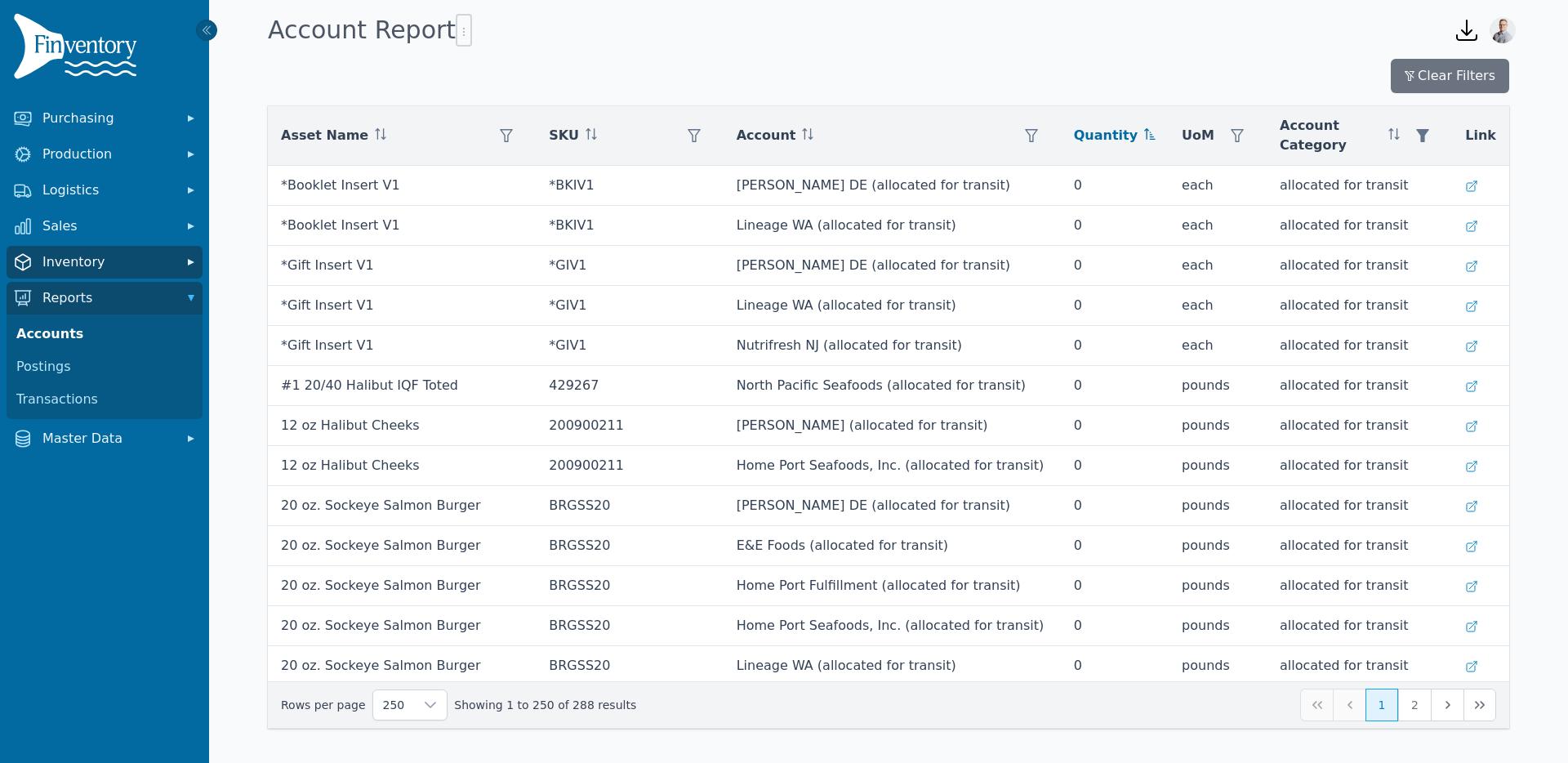
click at [57, 265] on span "Inventory" at bounding box center [107, 262] width 131 height 20
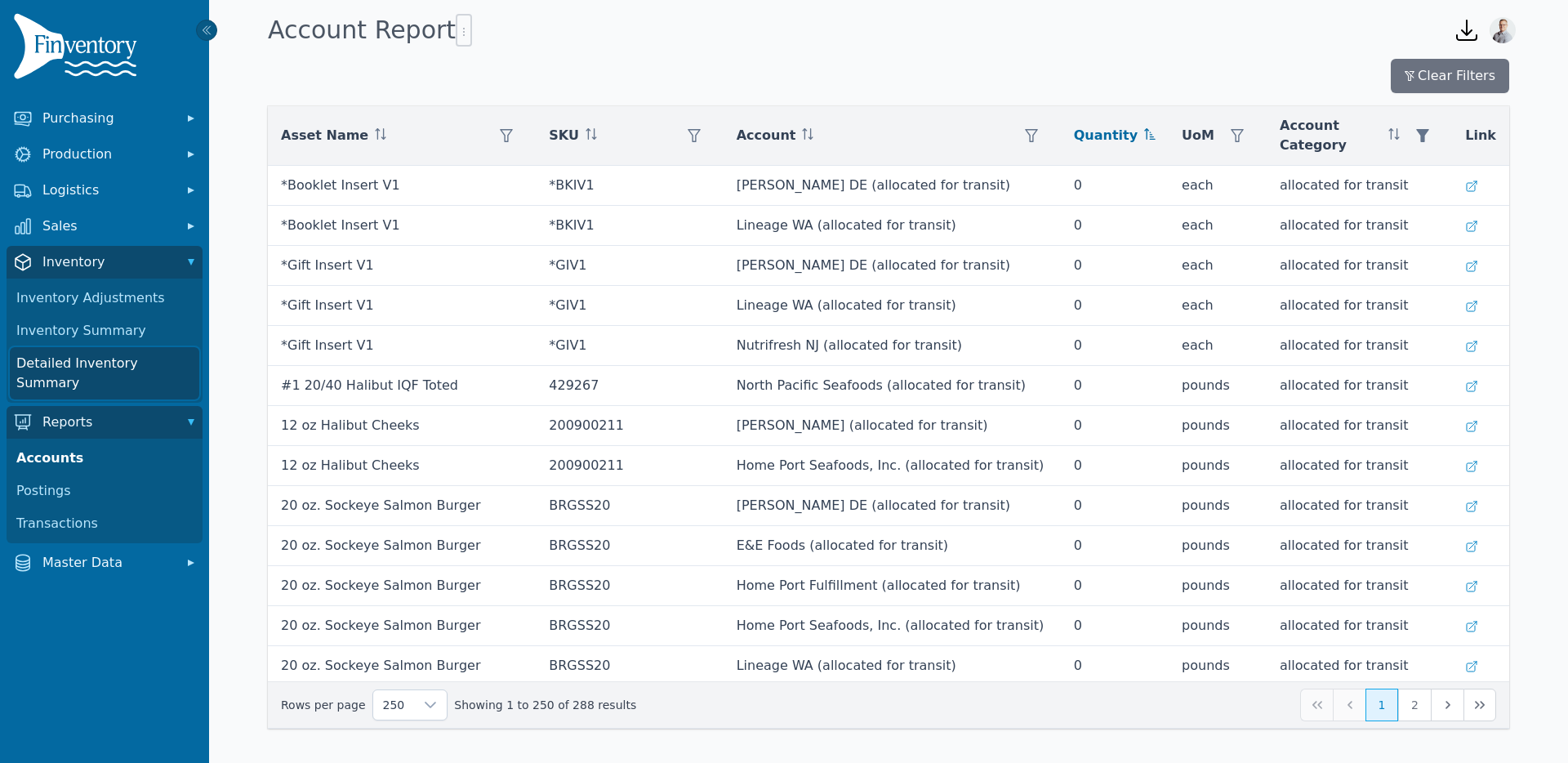
click at [66, 358] on link "Detailed Inventory Summary" at bounding box center [104, 374] width 189 height 53
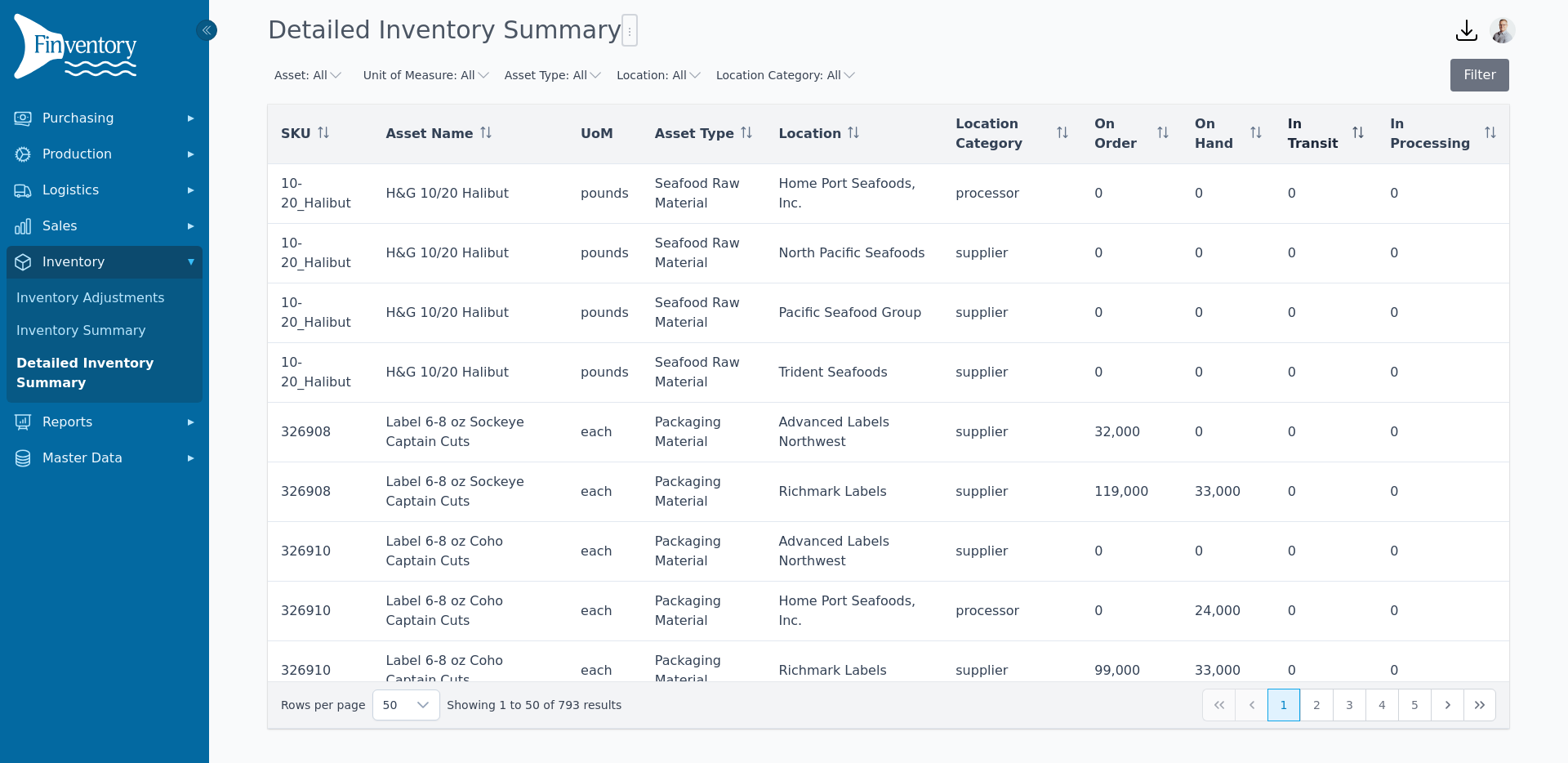
click at [1356, 129] on icon at bounding box center [1355, 133] width 1 height 11
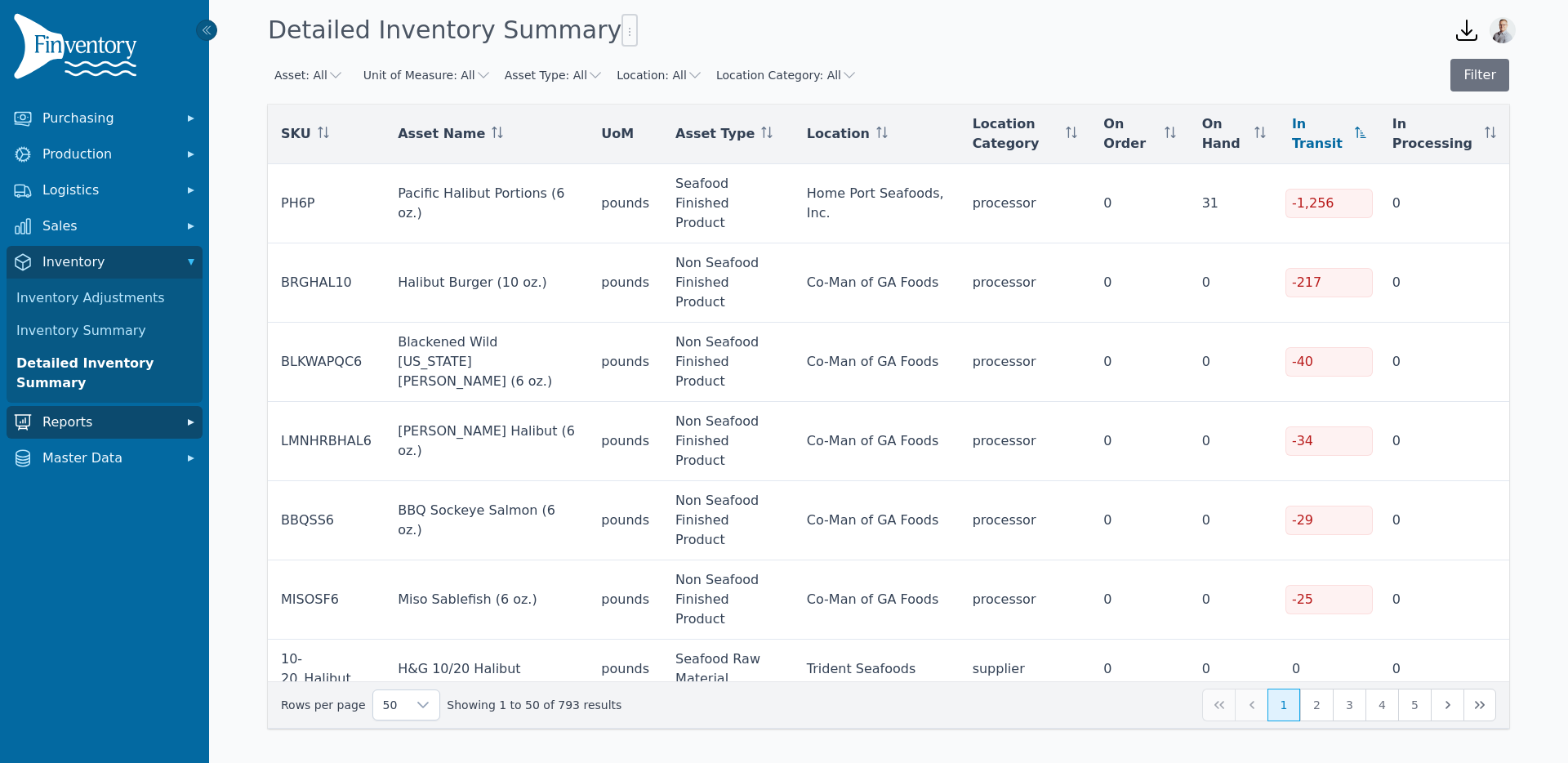
click at [83, 423] on span "Reports" at bounding box center [107, 421] width 131 height 20
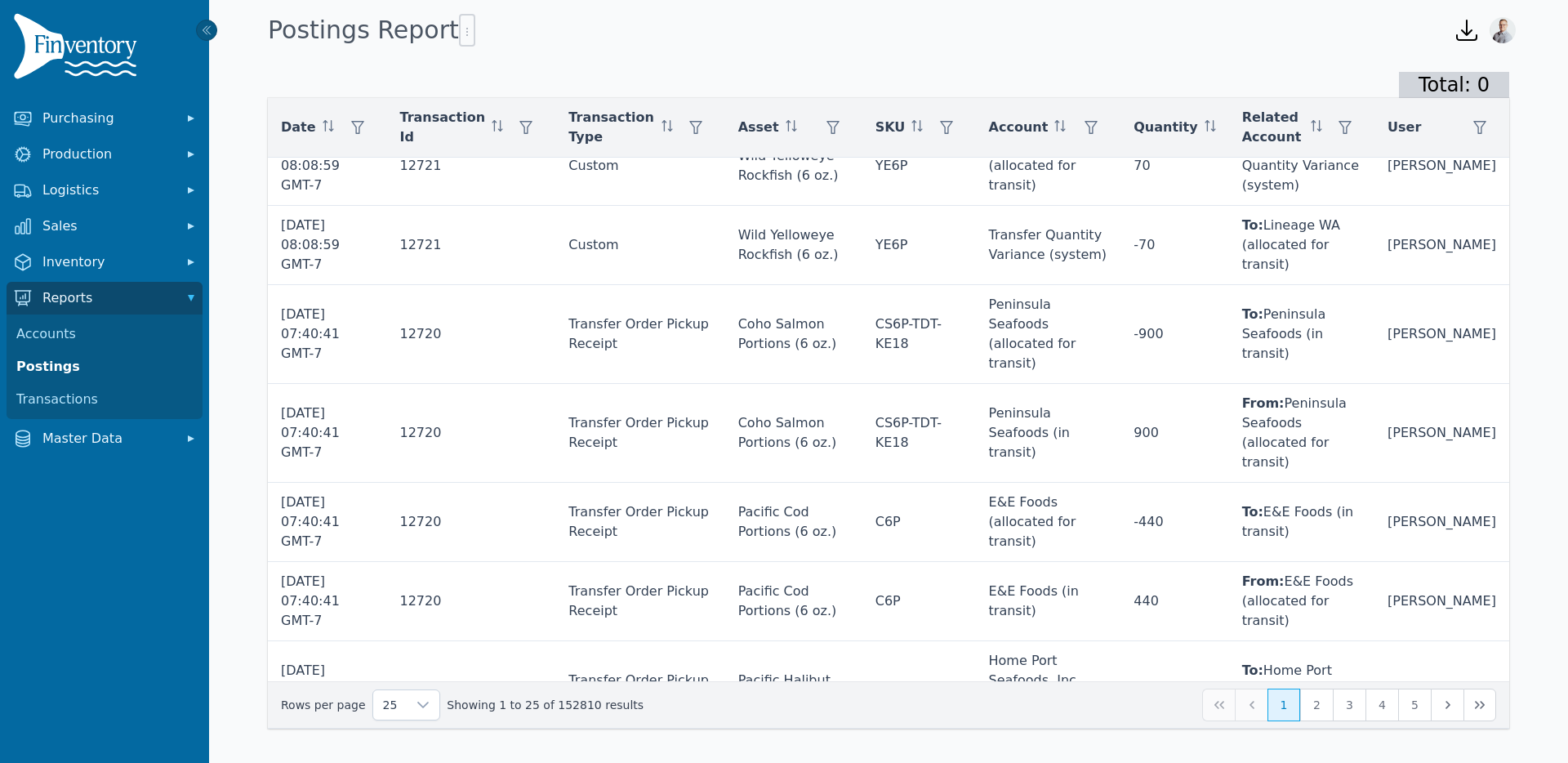
scroll to position [583, 0]
click at [948, 123] on button "button" at bounding box center [946, 127] width 33 height 33
click at [949, 178] on div "Any" at bounding box center [1006, 171] width 140 height 33
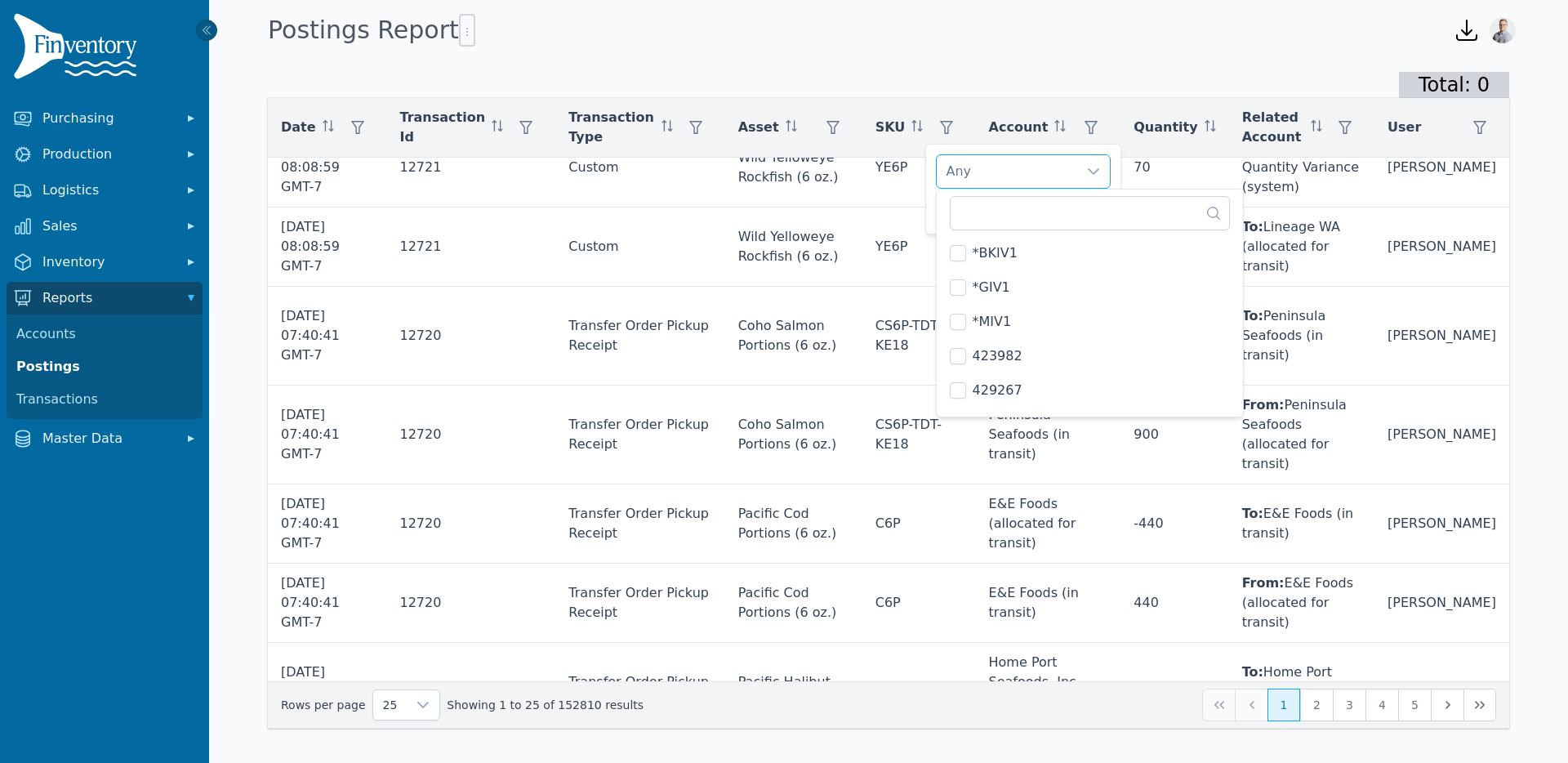
scroll to position [1190, 0]
click at [965, 218] on input "text" at bounding box center [1090, 213] width 281 height 34
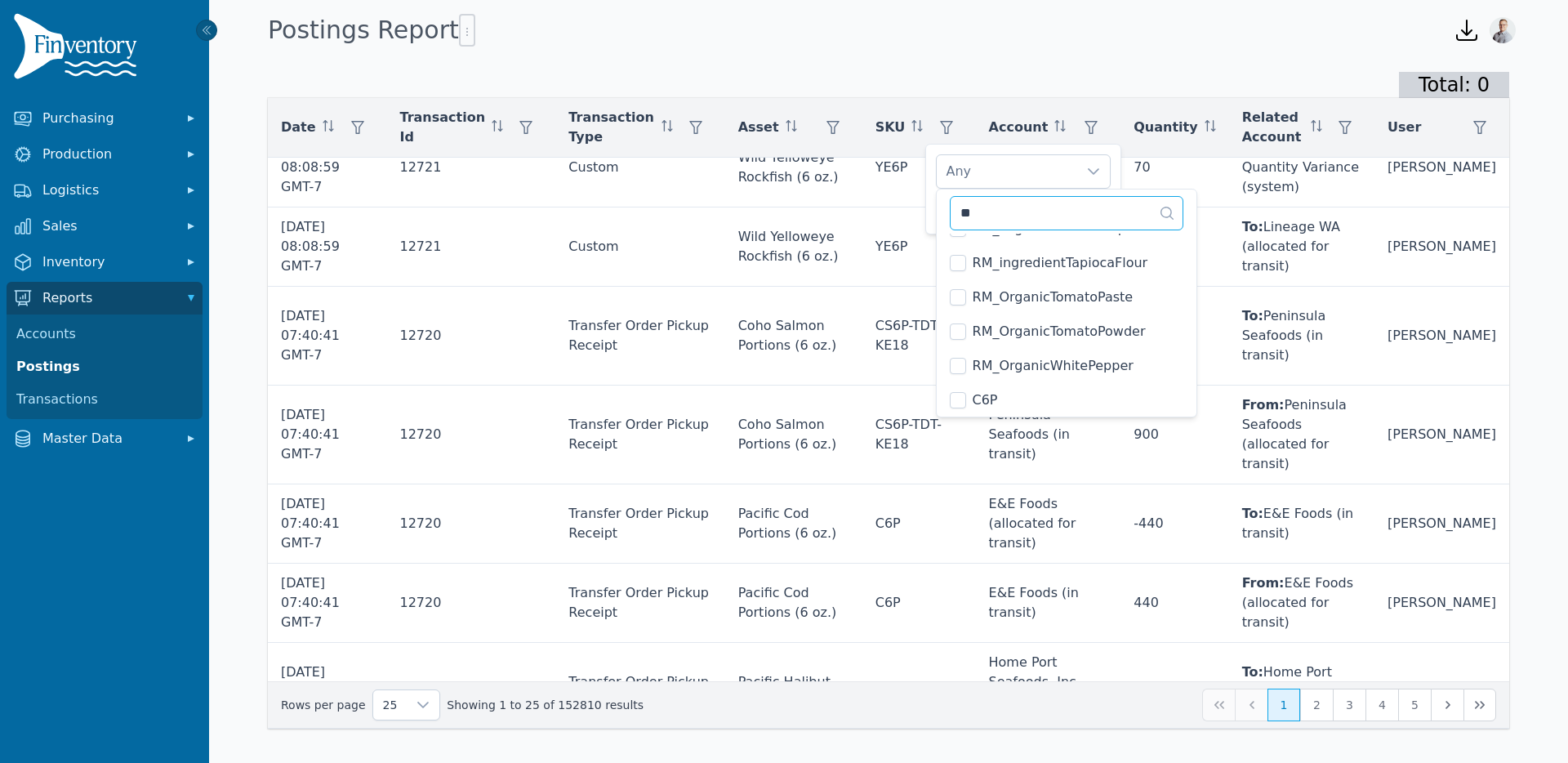
scroll to position [0, 0]
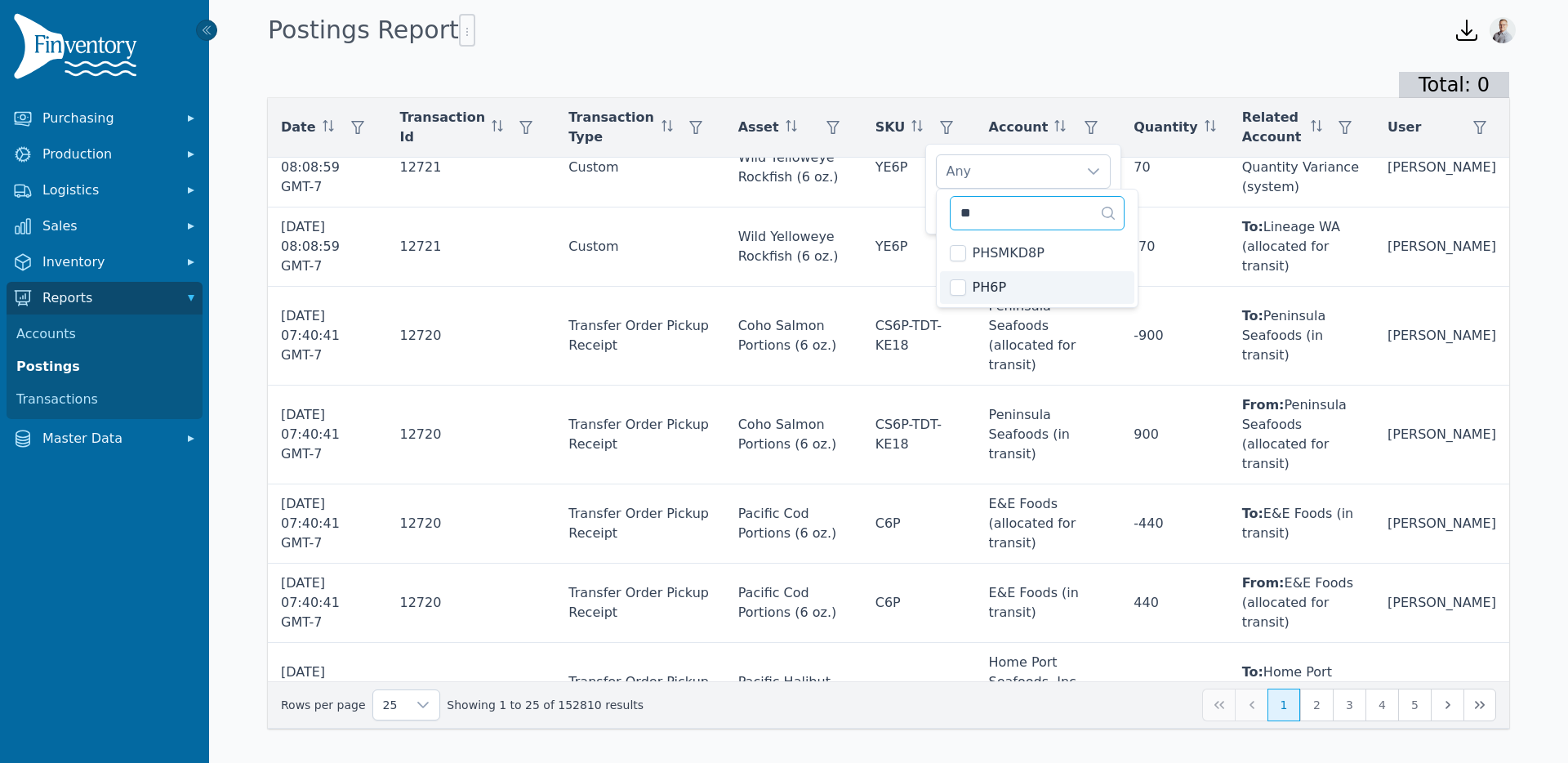
type input "**"
click at [971, 292] on li "PH6P" at bounding box center [1037, 287] width 195 height 33
click at [1044, 164] on div "PH6P" at bounding box center [1006, 171] width 140 height 33
click at [1082, 207] on span "Apply" at bounding box center [1085, 209] width 33 height 17
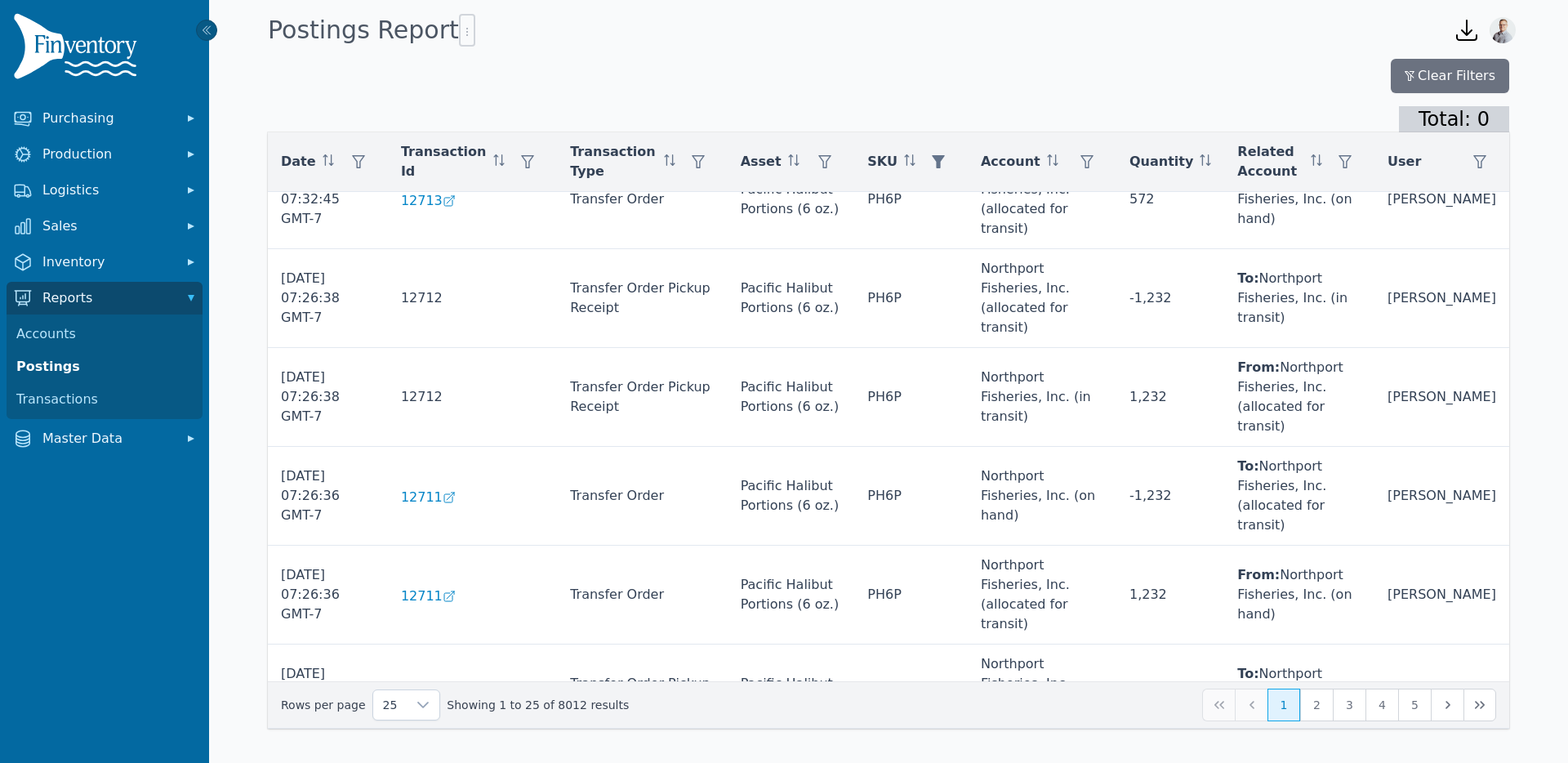
scroll to position [1334, 0]
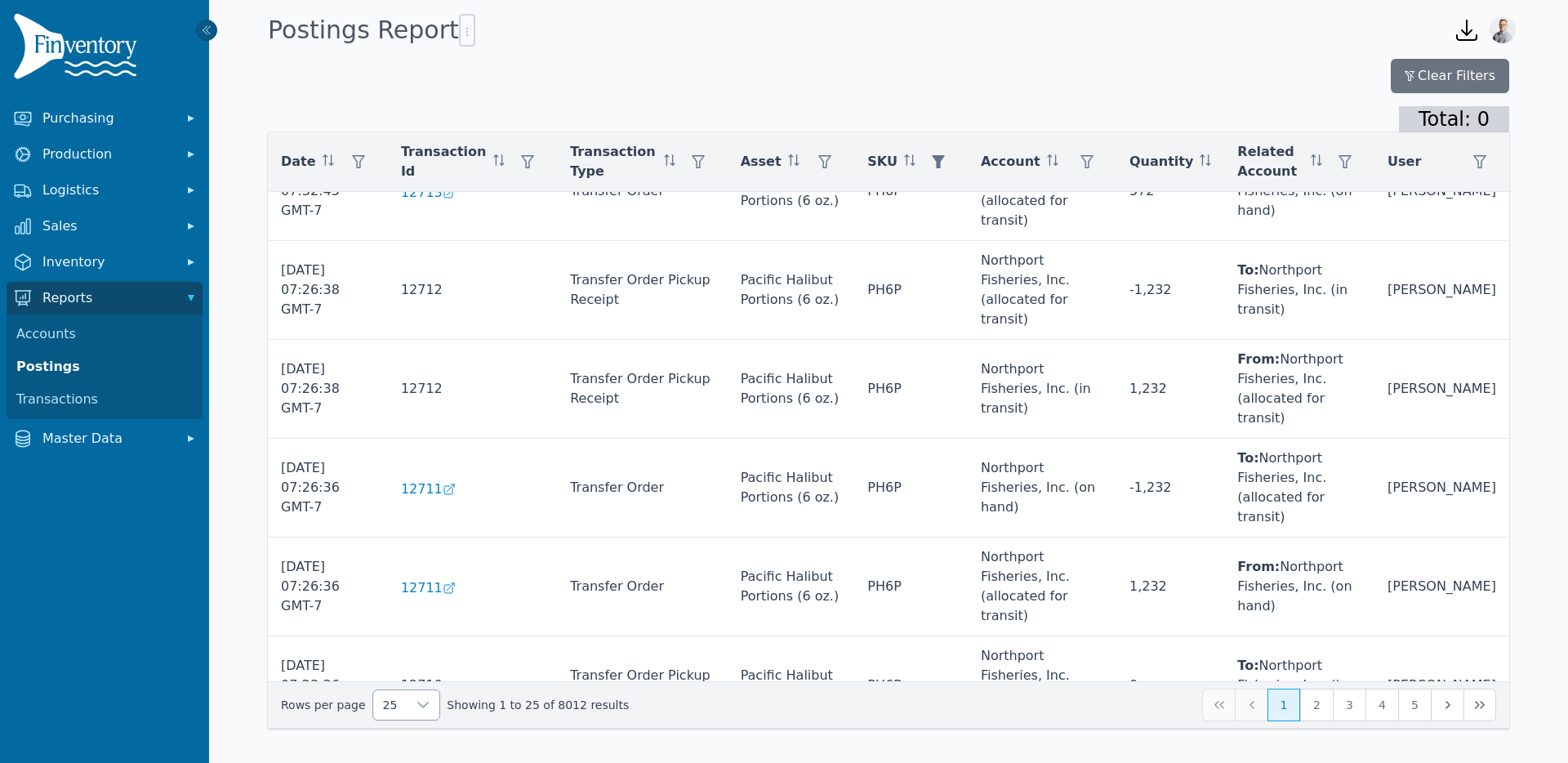
click at [407, 713] on div at bounding box center [423, 704] width 33 height 29
click at [415, 676] on li "250" at bounding box center [399, 667] width 59 height 33
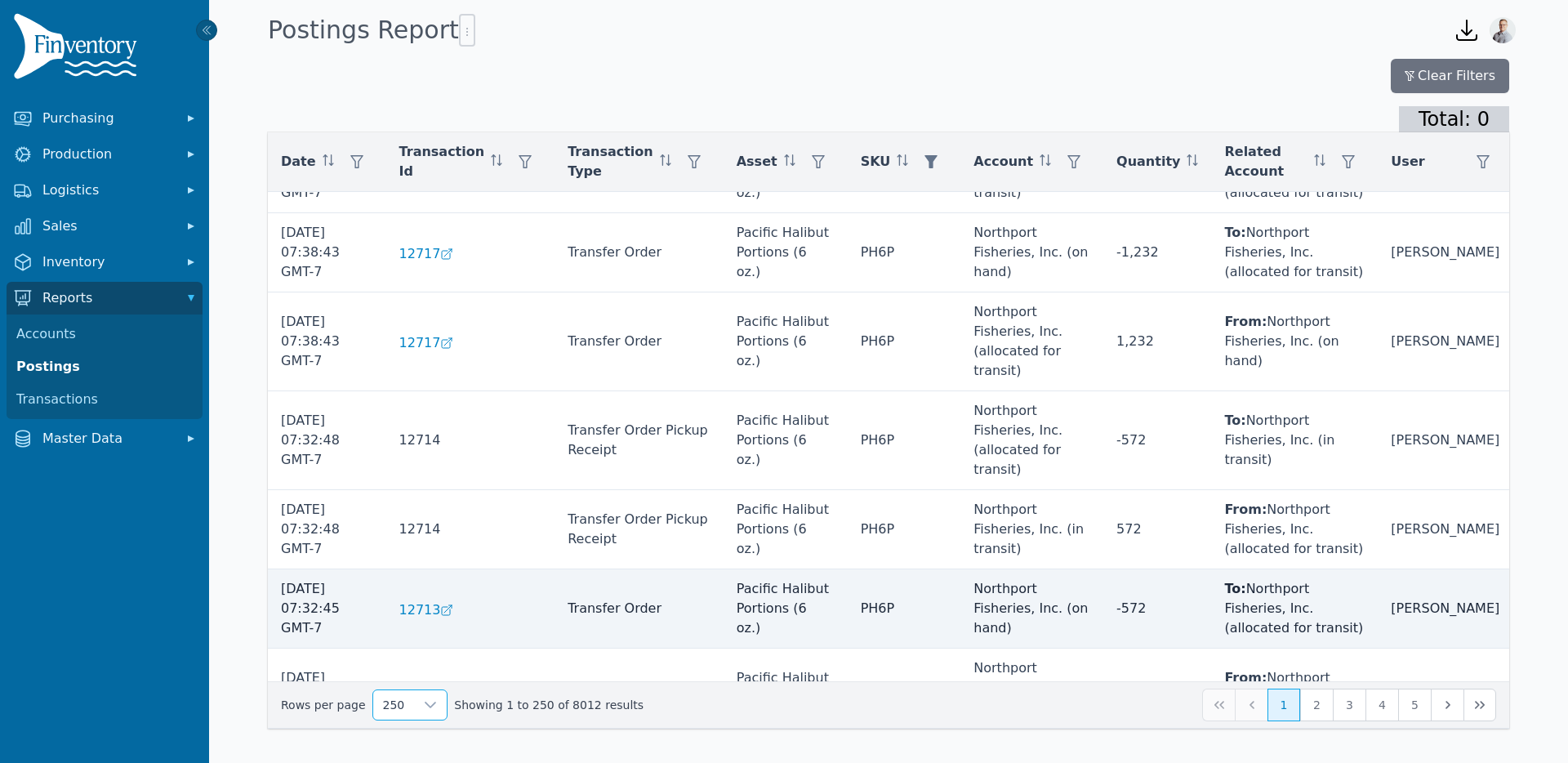
scroll to position [713, 0]
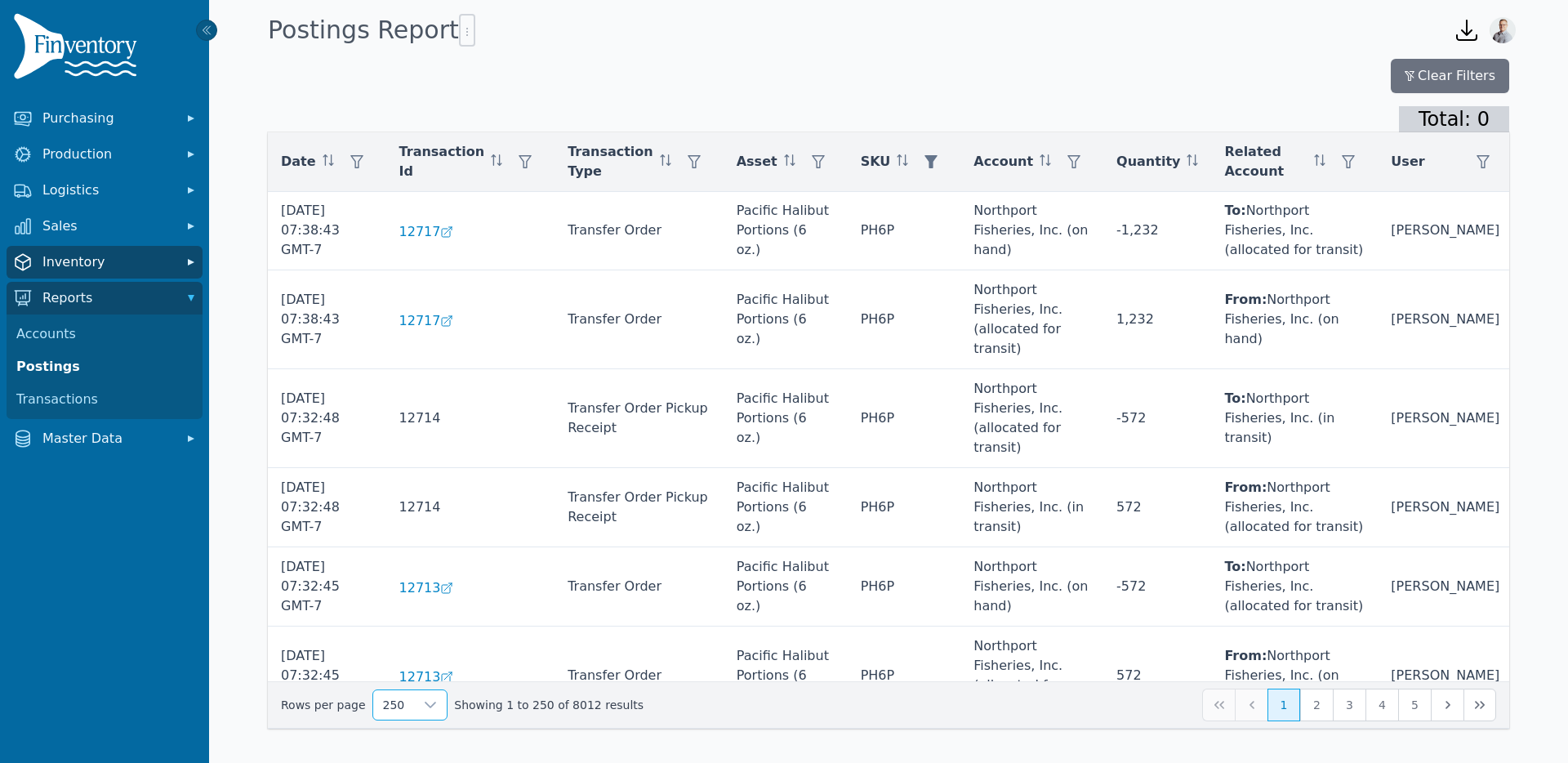
click at [79, 266] on span "Inventory" at bounding box center [107, 262] width 131 height 20
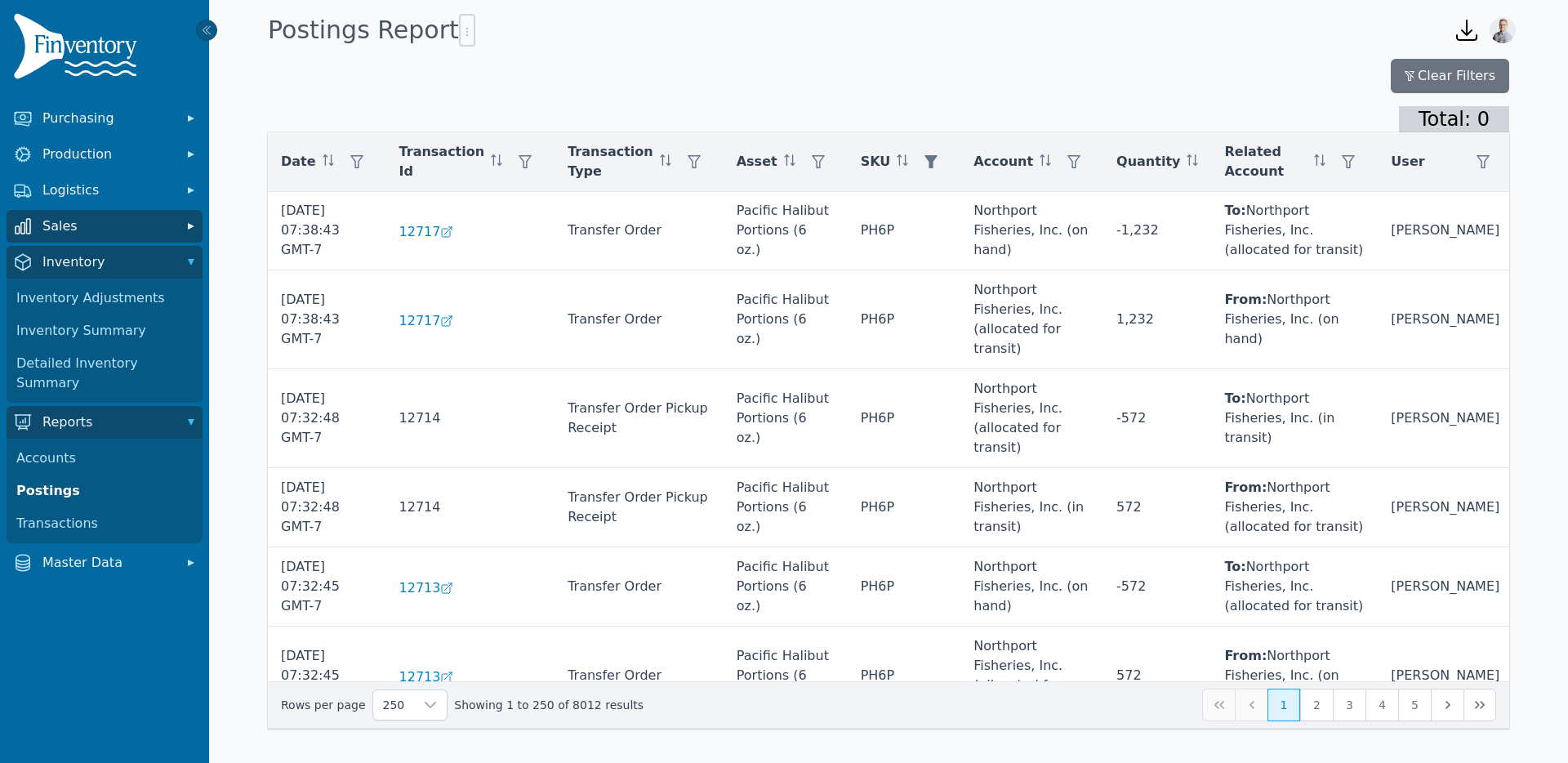
click at [69, 238] on button "Sales" at bounding box center [104, 226] width 196 height 33
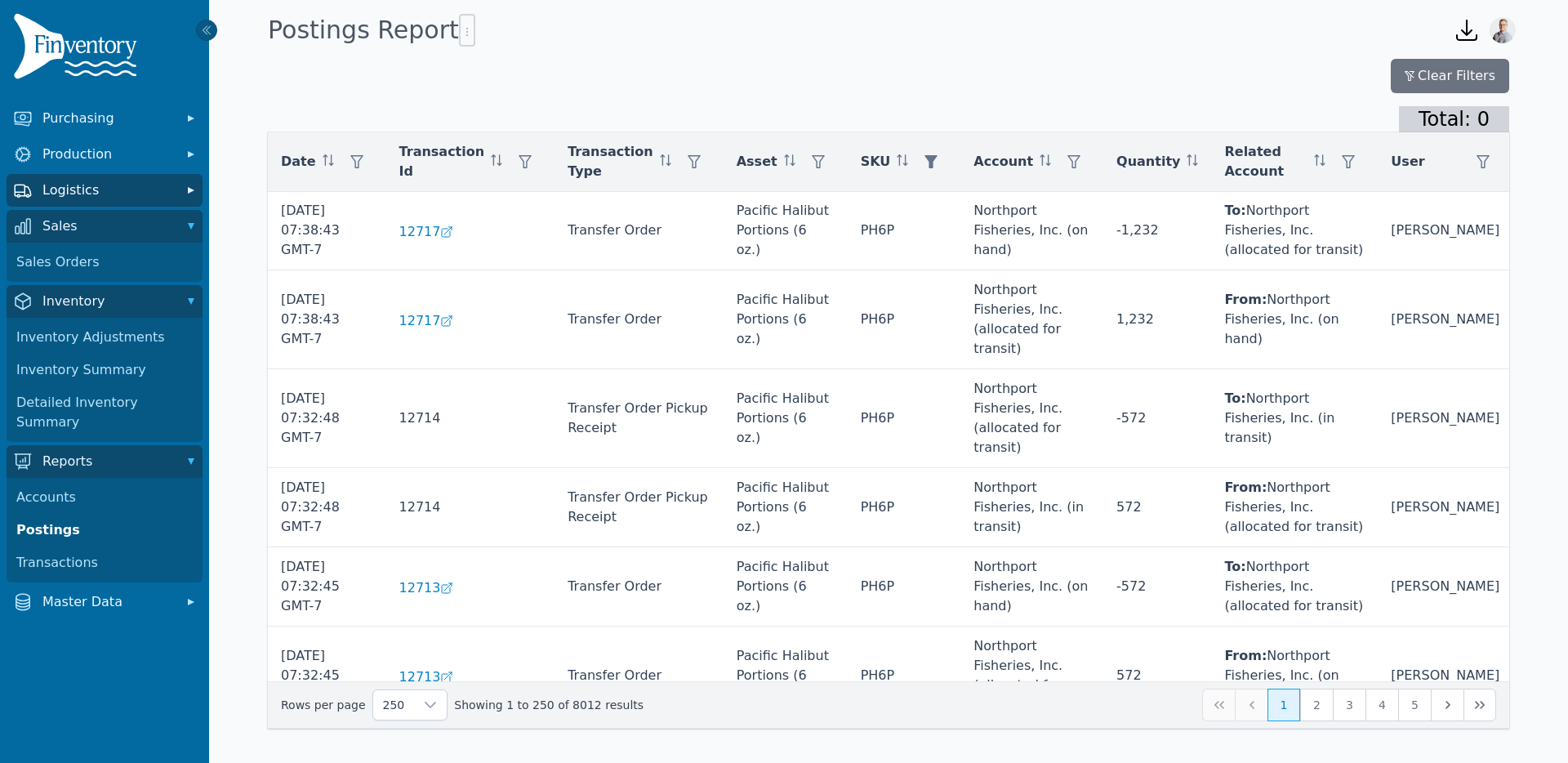
click at [65, 190] on span "Logistics" at bounding box center [107, 190] width 131 height 20
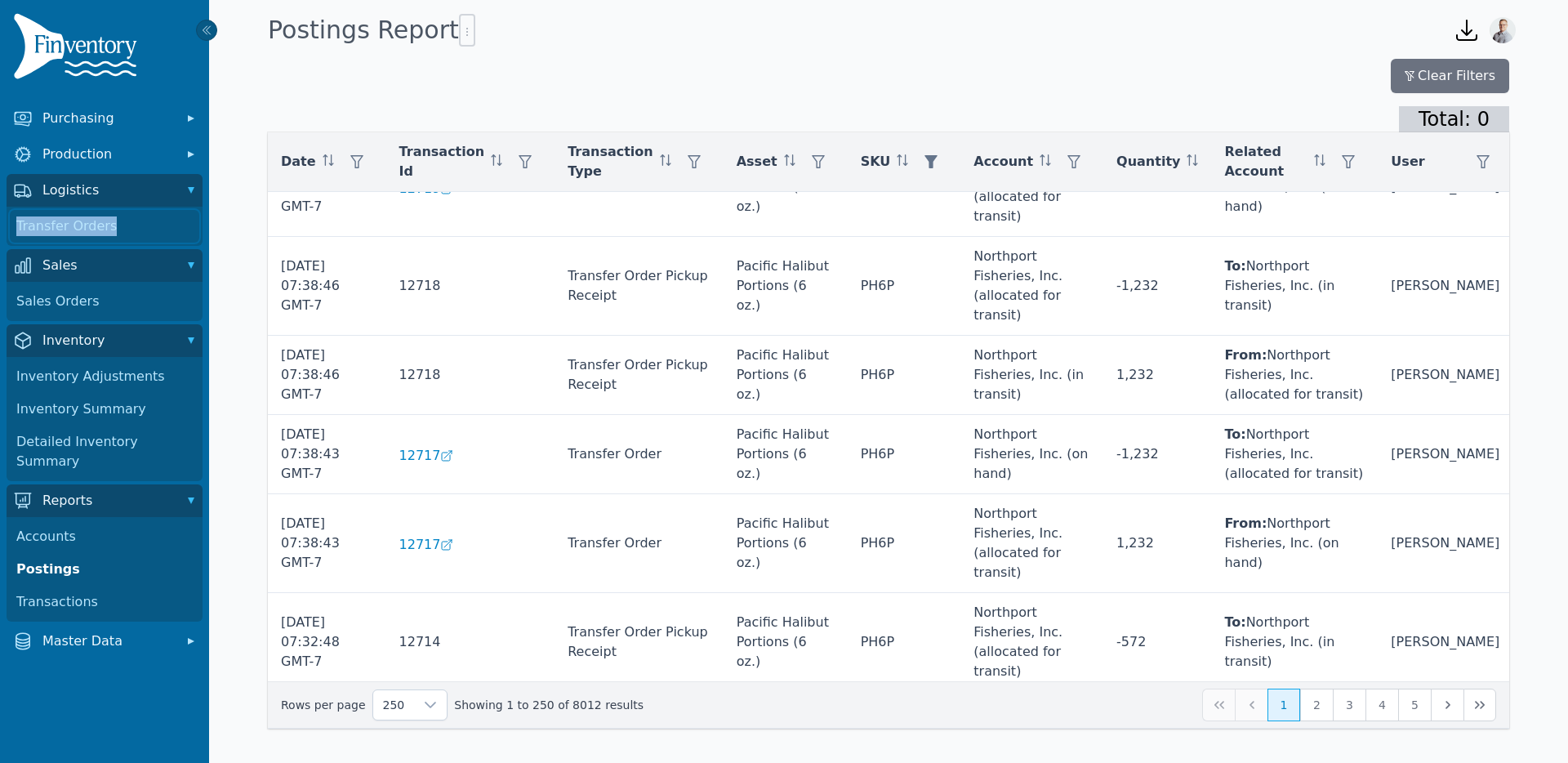
scroll to position [0, 0]
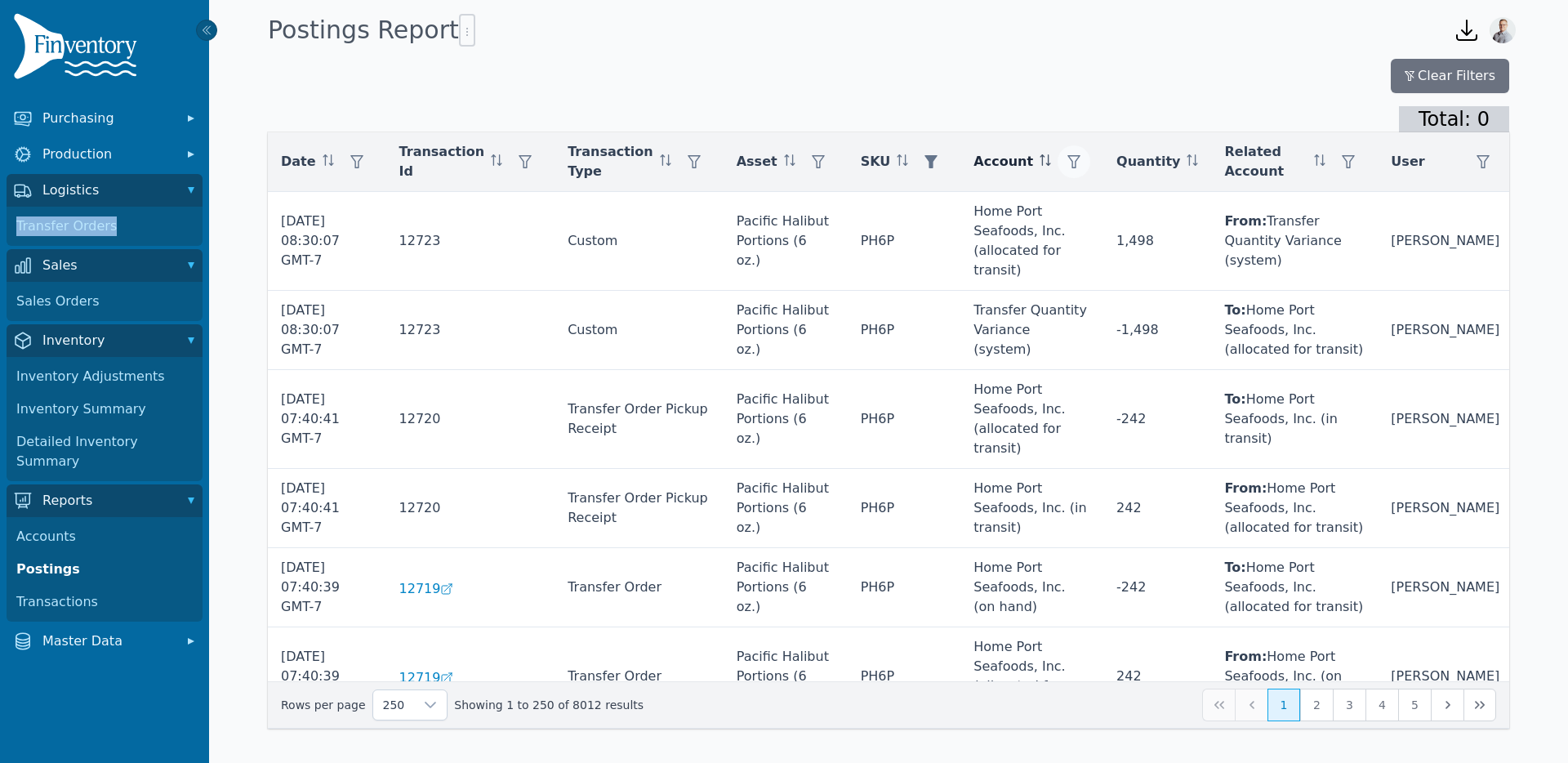
click at [1080, 159] on icon "button" at bounding box center [1074, 162] width 13 height 13
click at [1131, 199] on div "Any" at bounding box center [1166, 205] width 140 height 33
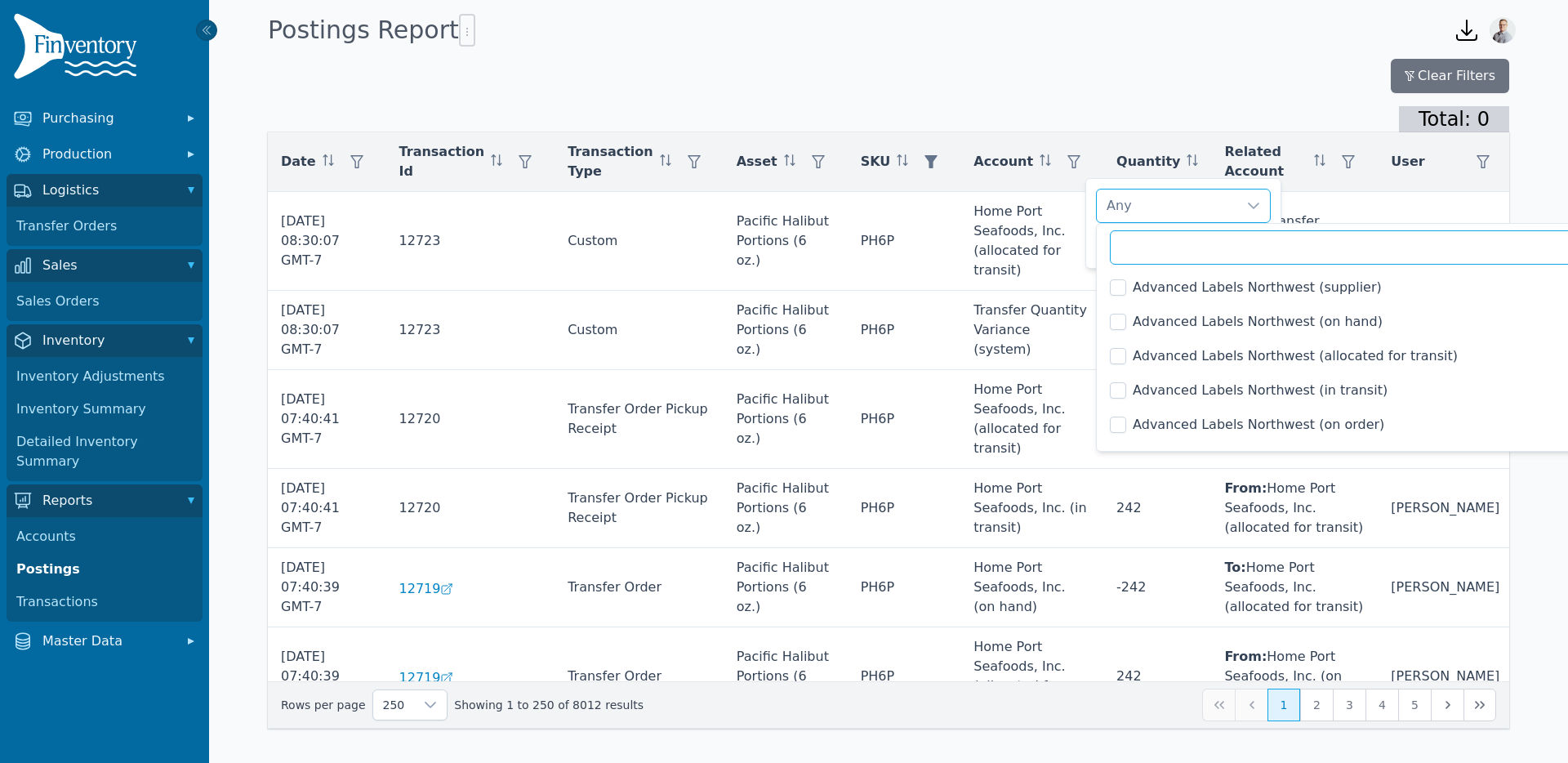
click at [1130, 240] on input "text" at bounding box center [1355, 247] width 491 height 34
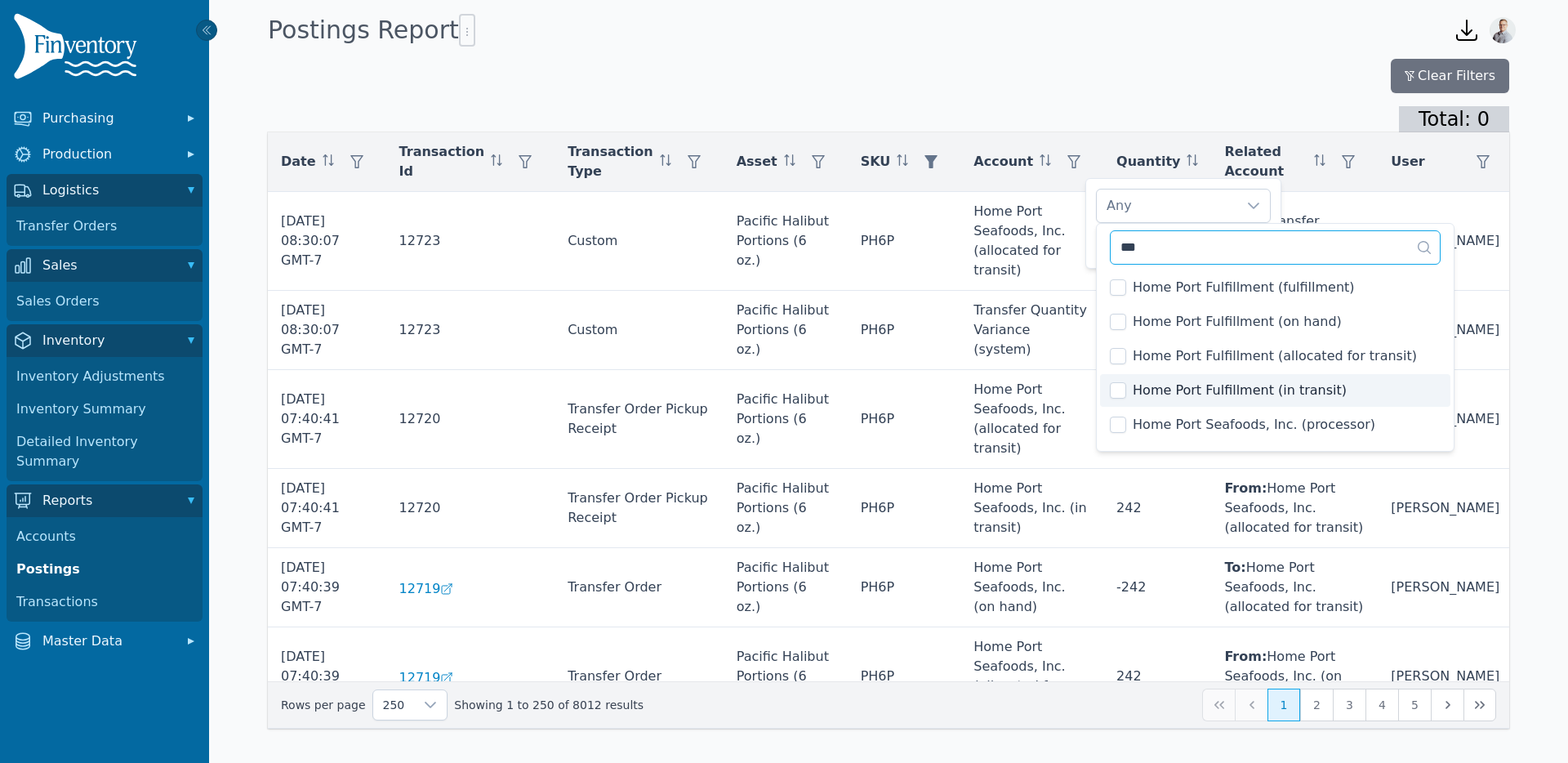
type input "***"
click at [1175, 187] on div "Home Port Fulfillment (in transit) Clear Apply" at bounding box center [1183, 223] width 196 height 90
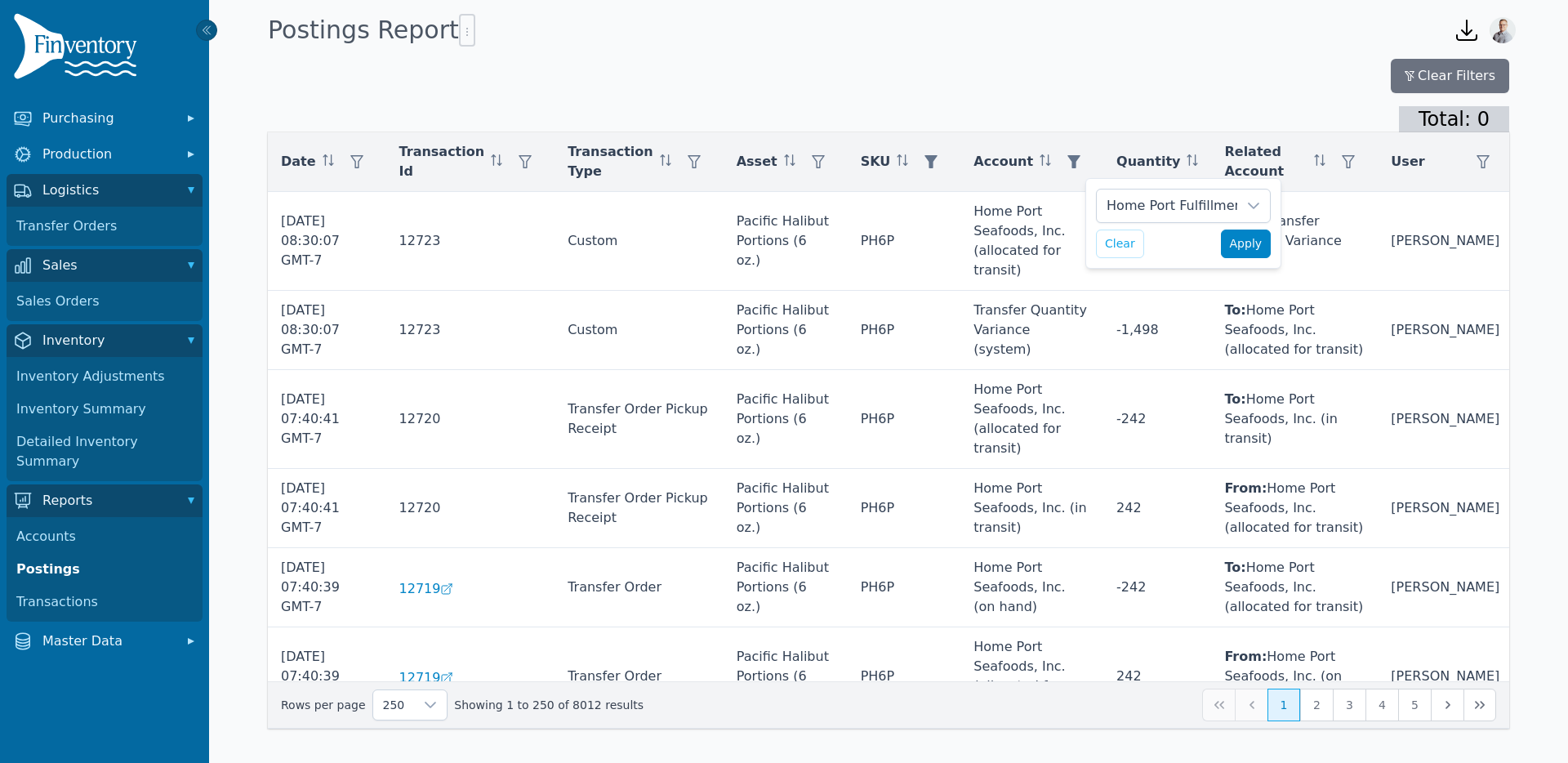
click at [1234, 235] on span "Apply" at bounding box center [1246, 244] width 33 height 17
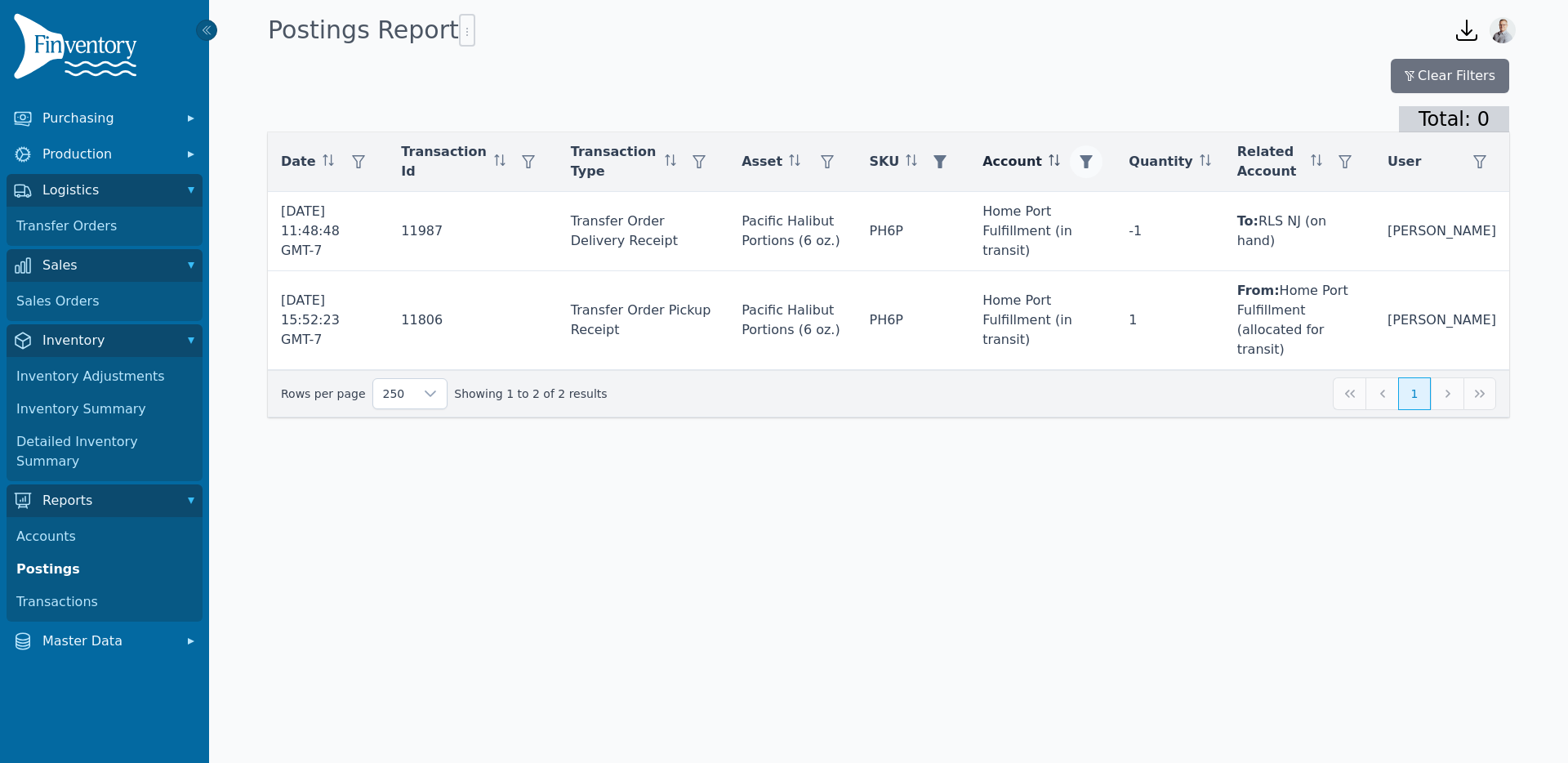
click at [1094, 164] on icon "button" at bounding box center [1087, 162] width 13 height 13
click at [1182, 213] on div "Home Port Fulfillment (in transit)" at bounding box center [1169, 205] width 140 height 33
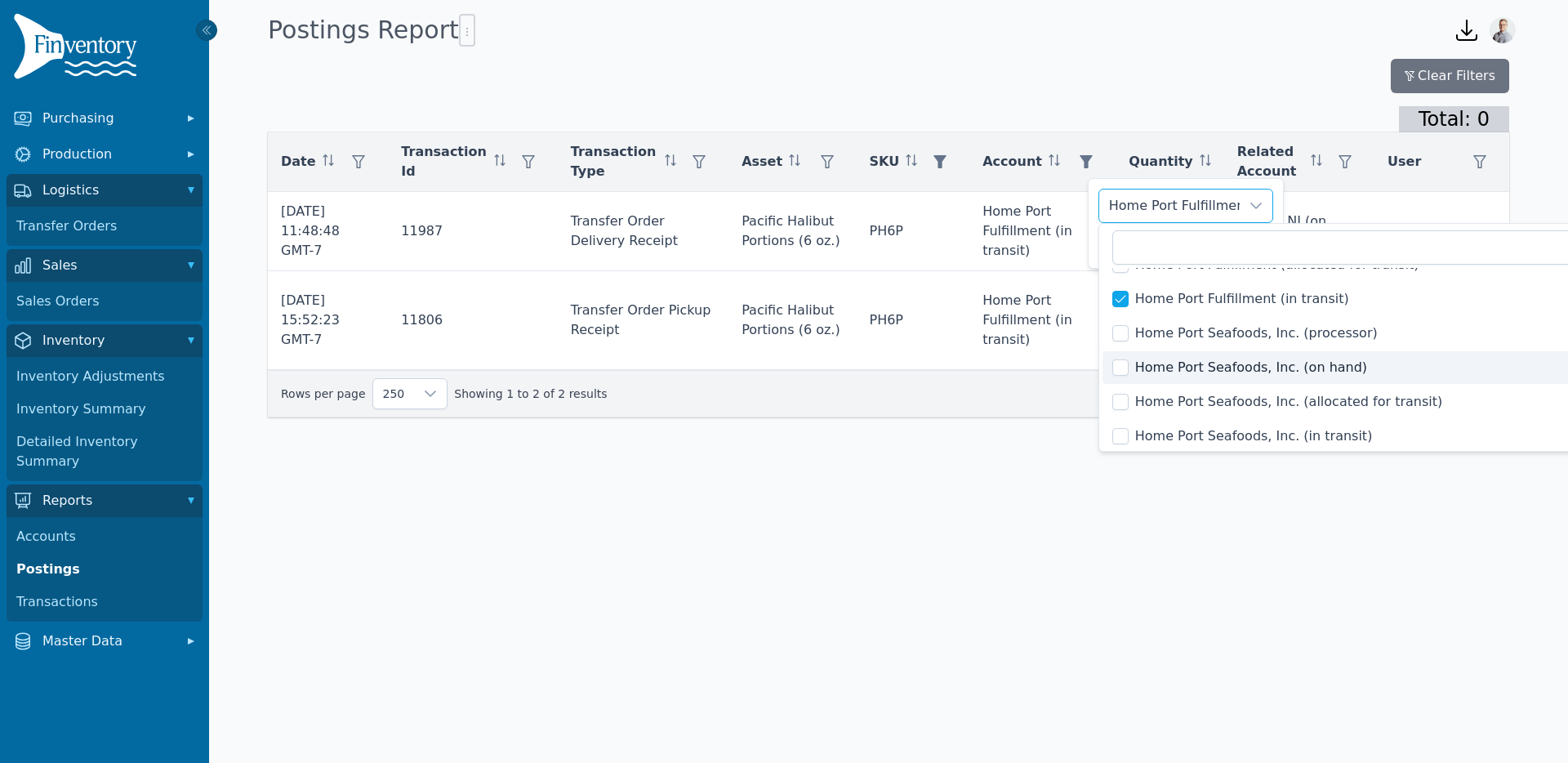
scroll to position [6986, 0]
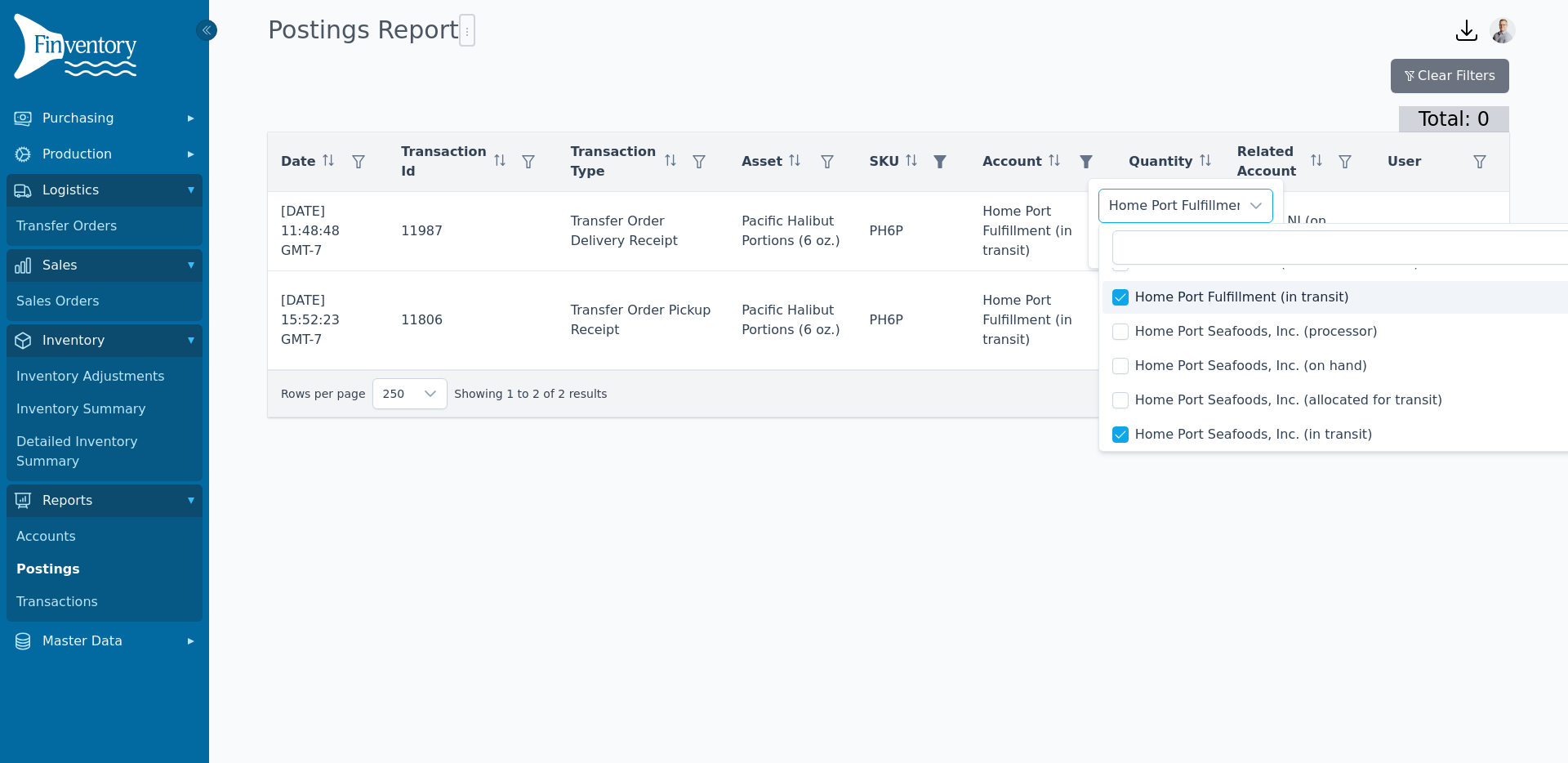
click at [1128, 299] on li "Home Port Fulfillment (in transit)" at bounding box center [1358, 297] width 510 height 33
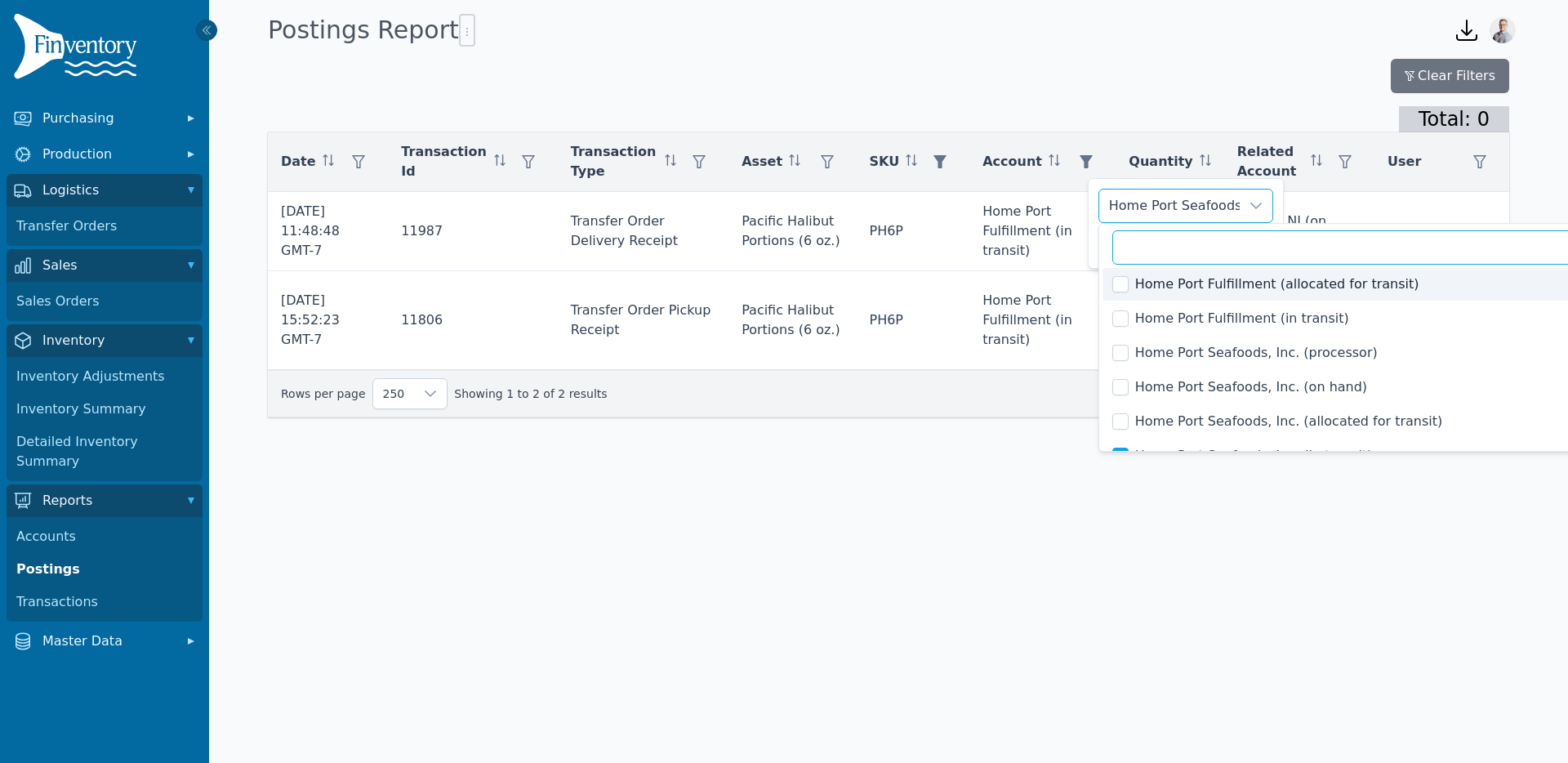
click at [1162, 238] on input "text" at bounding box center [1358, 247] width 491 height 34
click at [1249, 230] on input "text" at bounding box center [1358, 247] width 491 height 34
click at [1232, 210] on div "Home Port Seafoods, Inc. (in transit)" at bounding box center [1169, 205] width 140 height 33
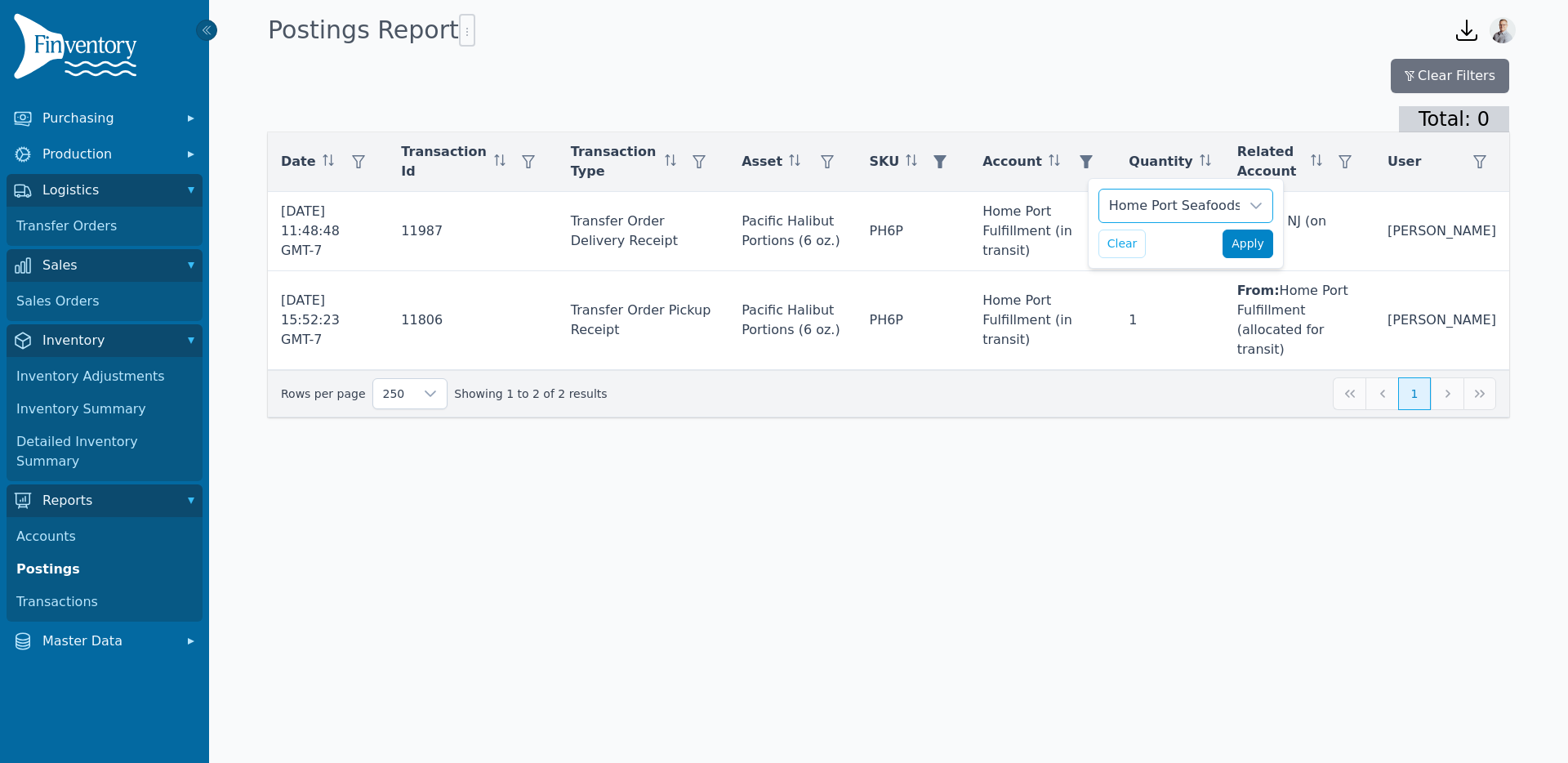
click at [1247, 248] on span "Apply" at bounding box center [1248, 244] width 33 height 17
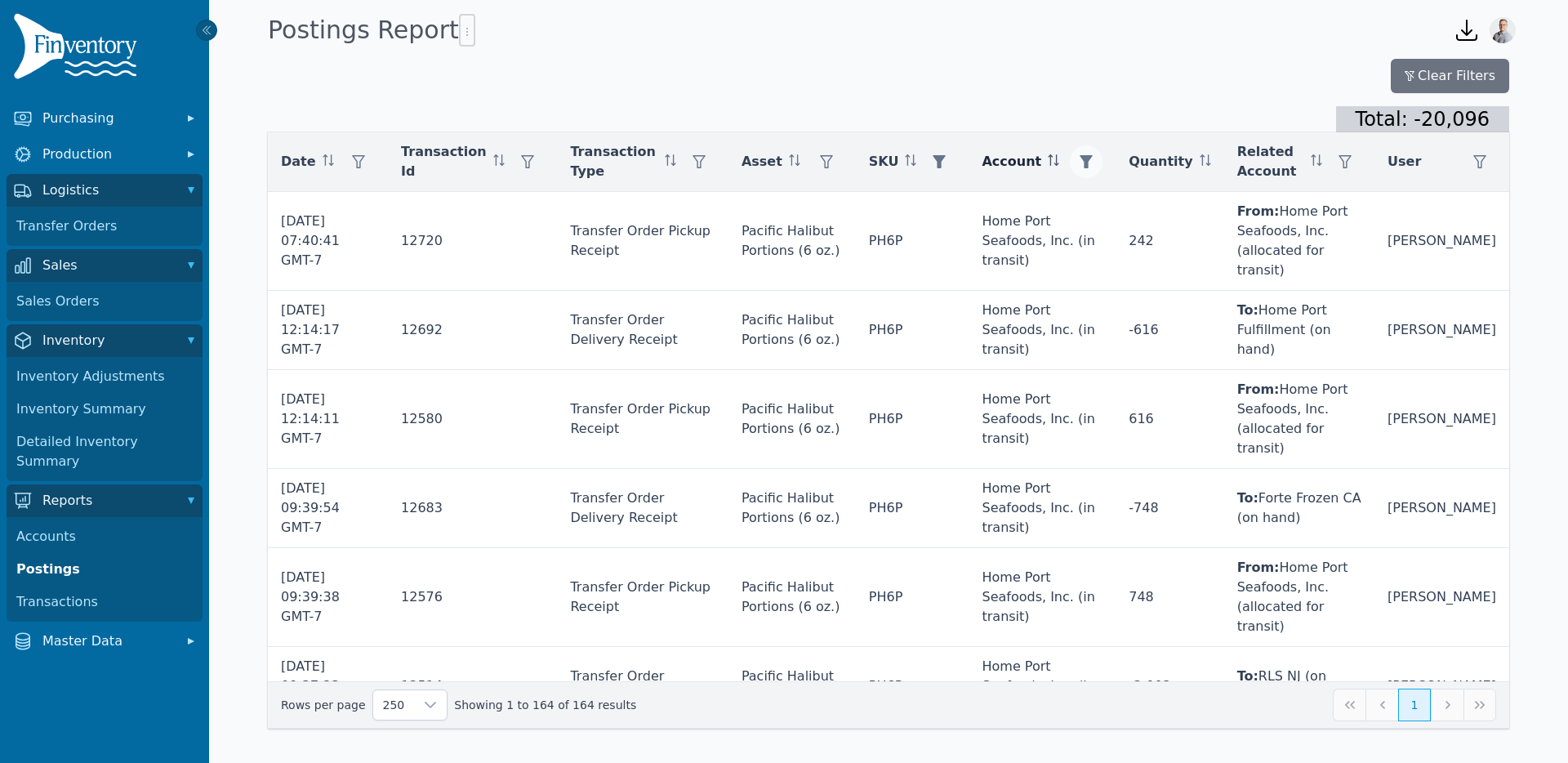
click at [1093, 164] on icon "button" at bounding box center [1086, 162] width 13 height 13
click at [1155, 108] on div "Total: -20,096" at bounding box center [888, 119] width 1241 height 26
click at [1176, 80] on div "Clear Filters" at bounding box center [888, 75] width 1241 height 34
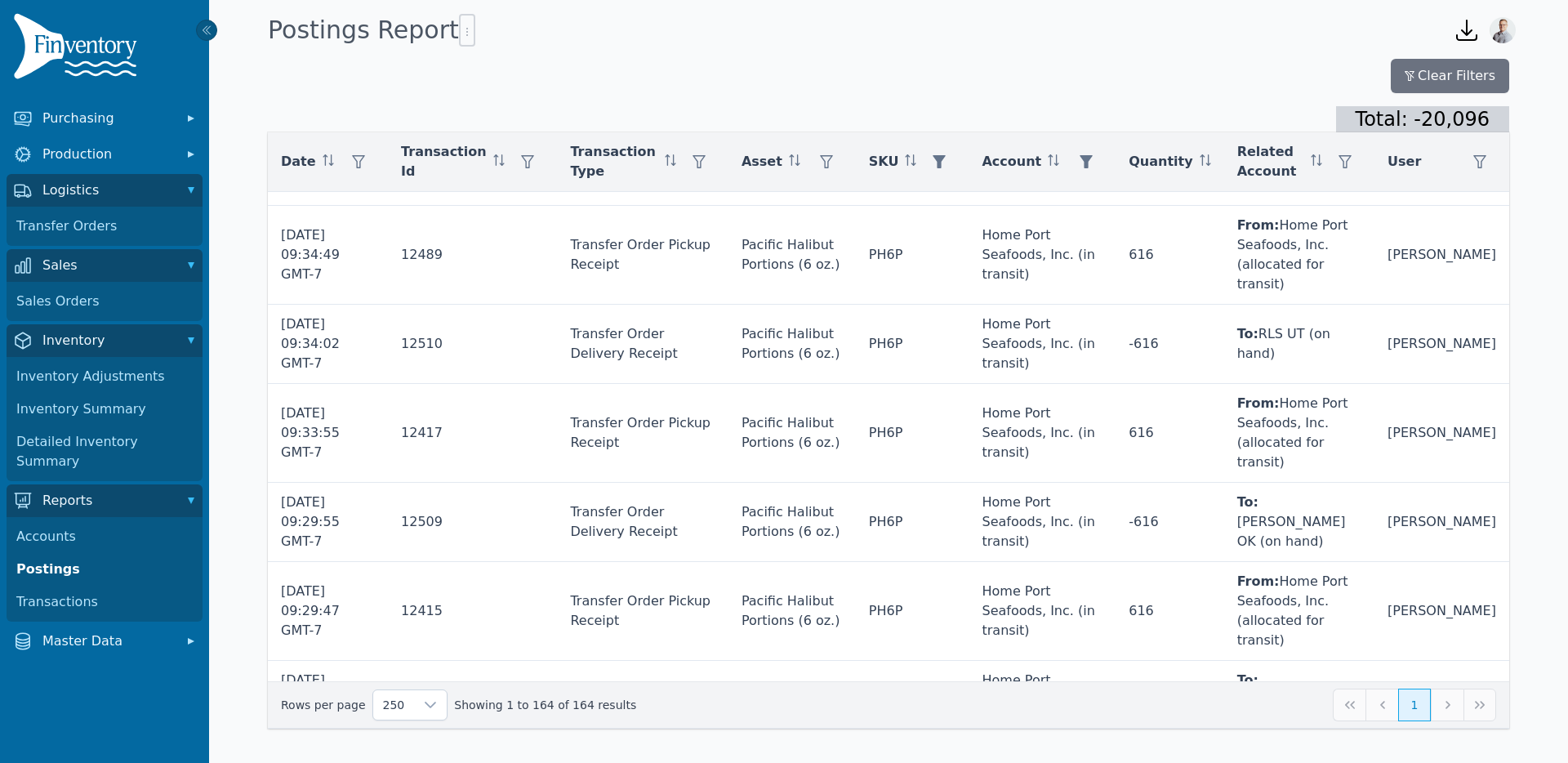
scroll to position [882, 0]
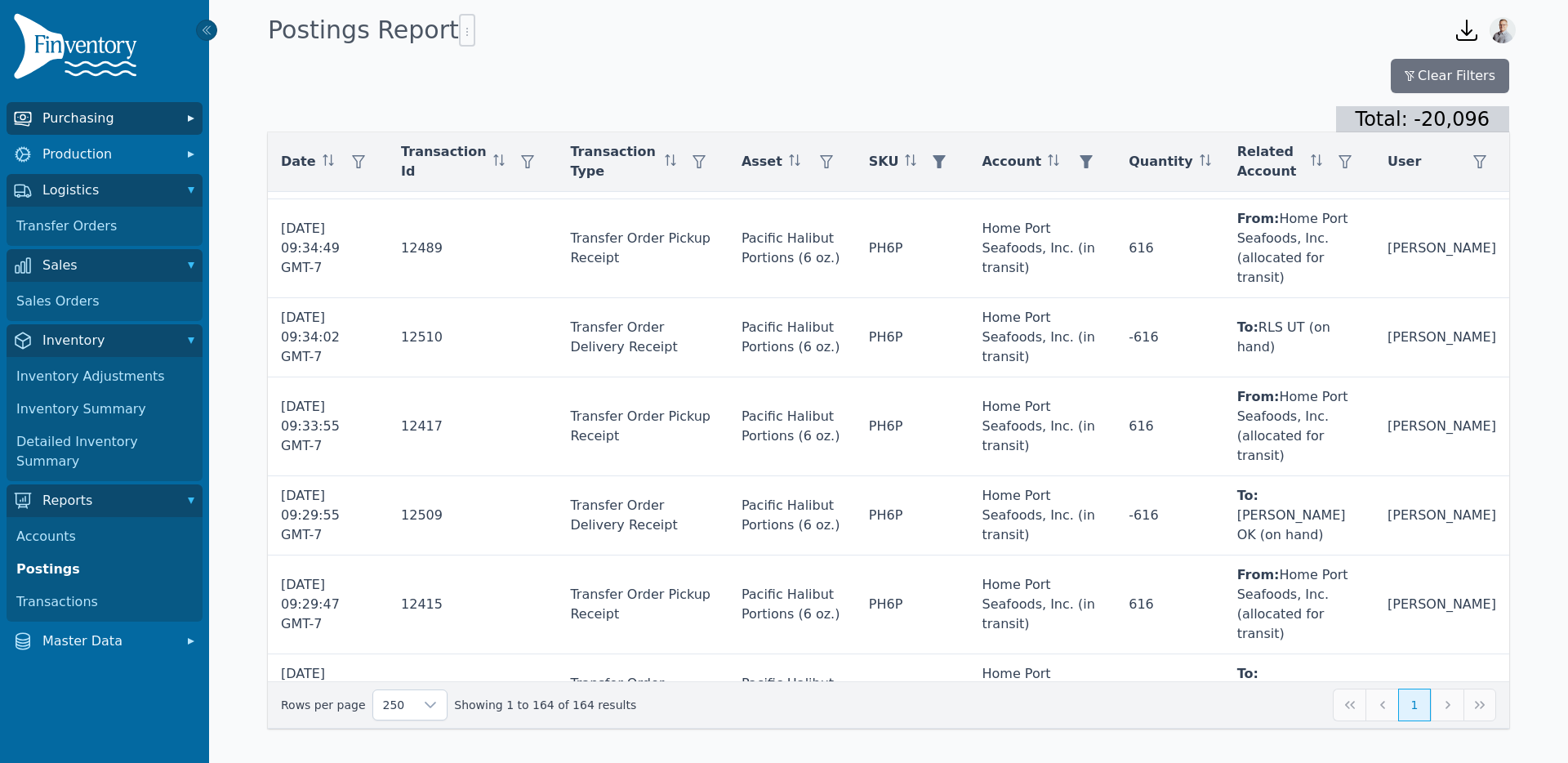
click at [107, 122] on span "Purchasing" at bounding box center [107, 118] width 131 height 20
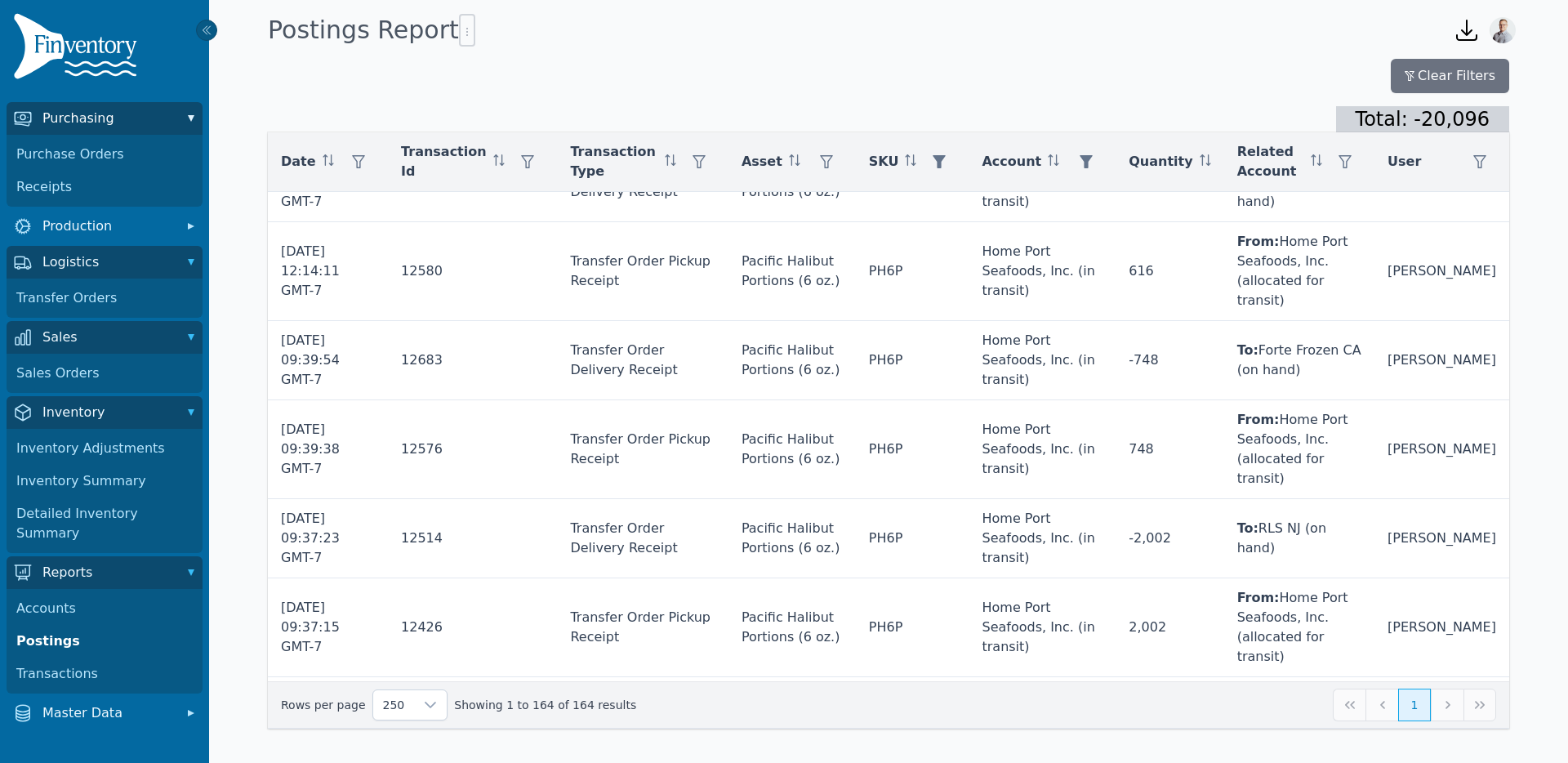
scroll to position [0, 0]
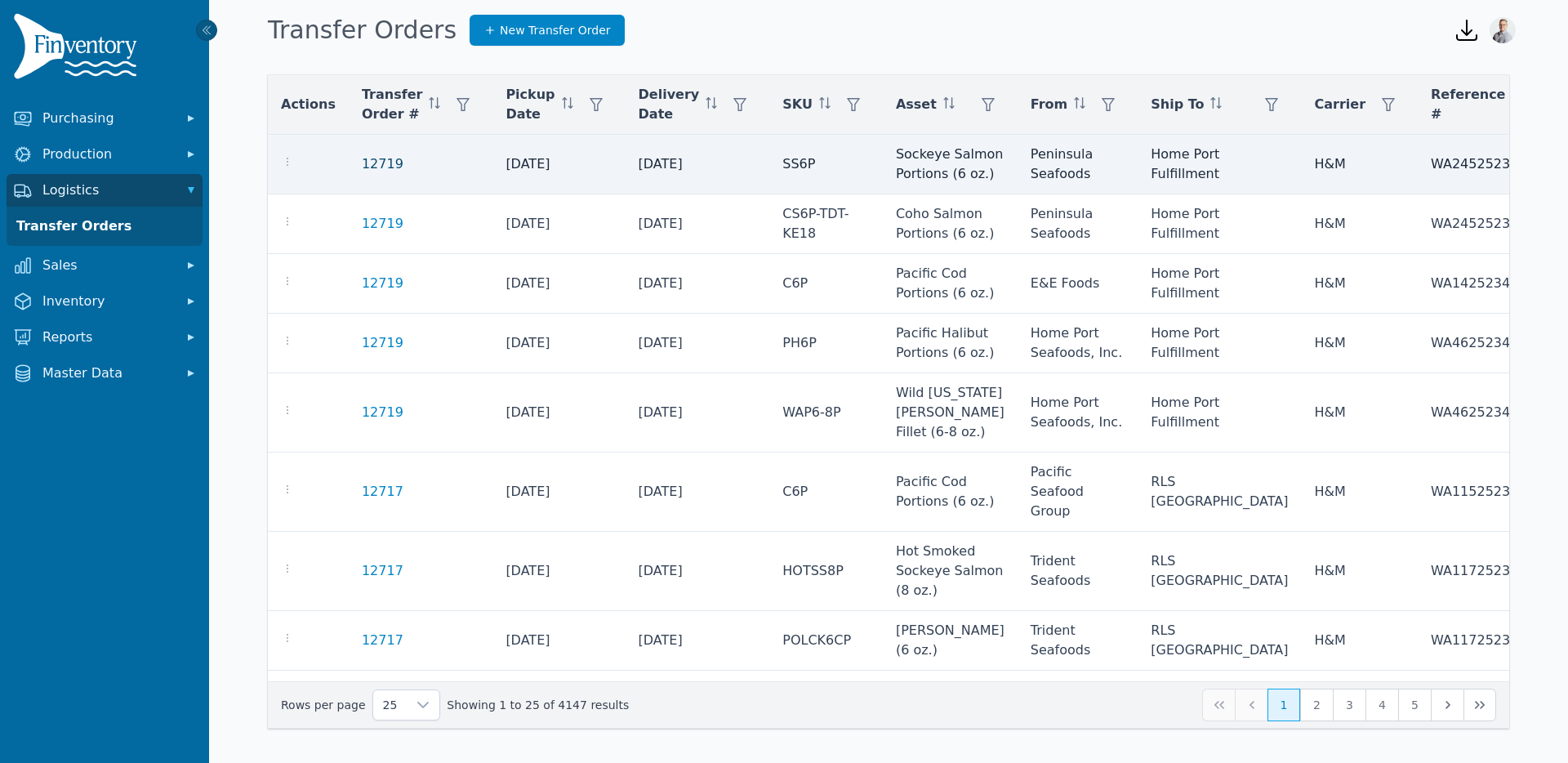
click at [376, 170] on link "12719" at bounding box center [382, 164] width 41 height 20
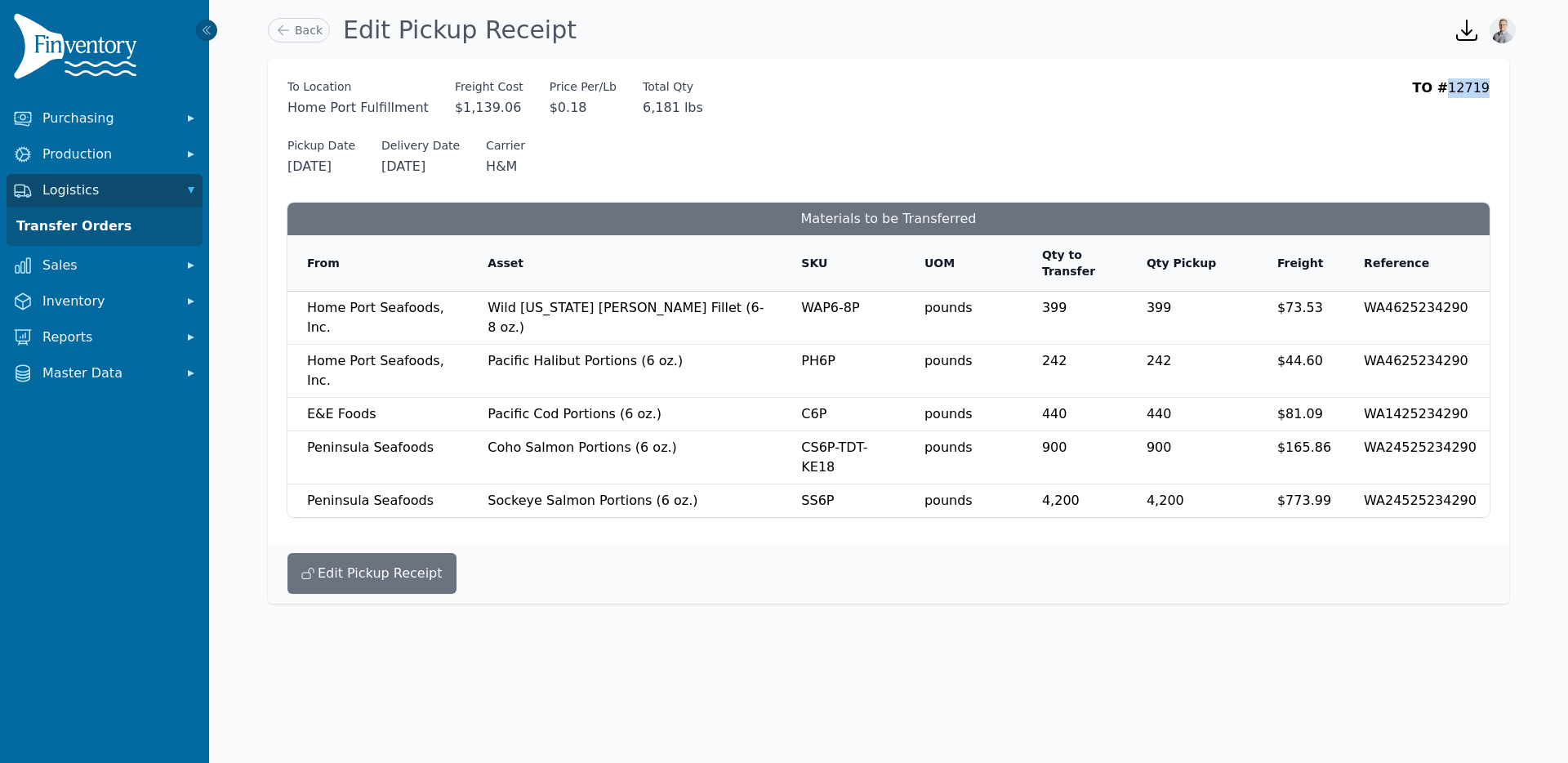
drag, startPoint x: 1489, startPoint y: 87, endPoint x: 1456, endPoint y: 85, distance: 33.1
click at [1456, 85] on div "TO # 12719" at bounding box center [1451, 98] width 77 height 40
click at [1469, 93] on div "TO # 12719" at bounding box center [1451, 98] width 77 height 40
click at [303, 26] on link "Back" at bounding box center [299, 30] width 62 height 24
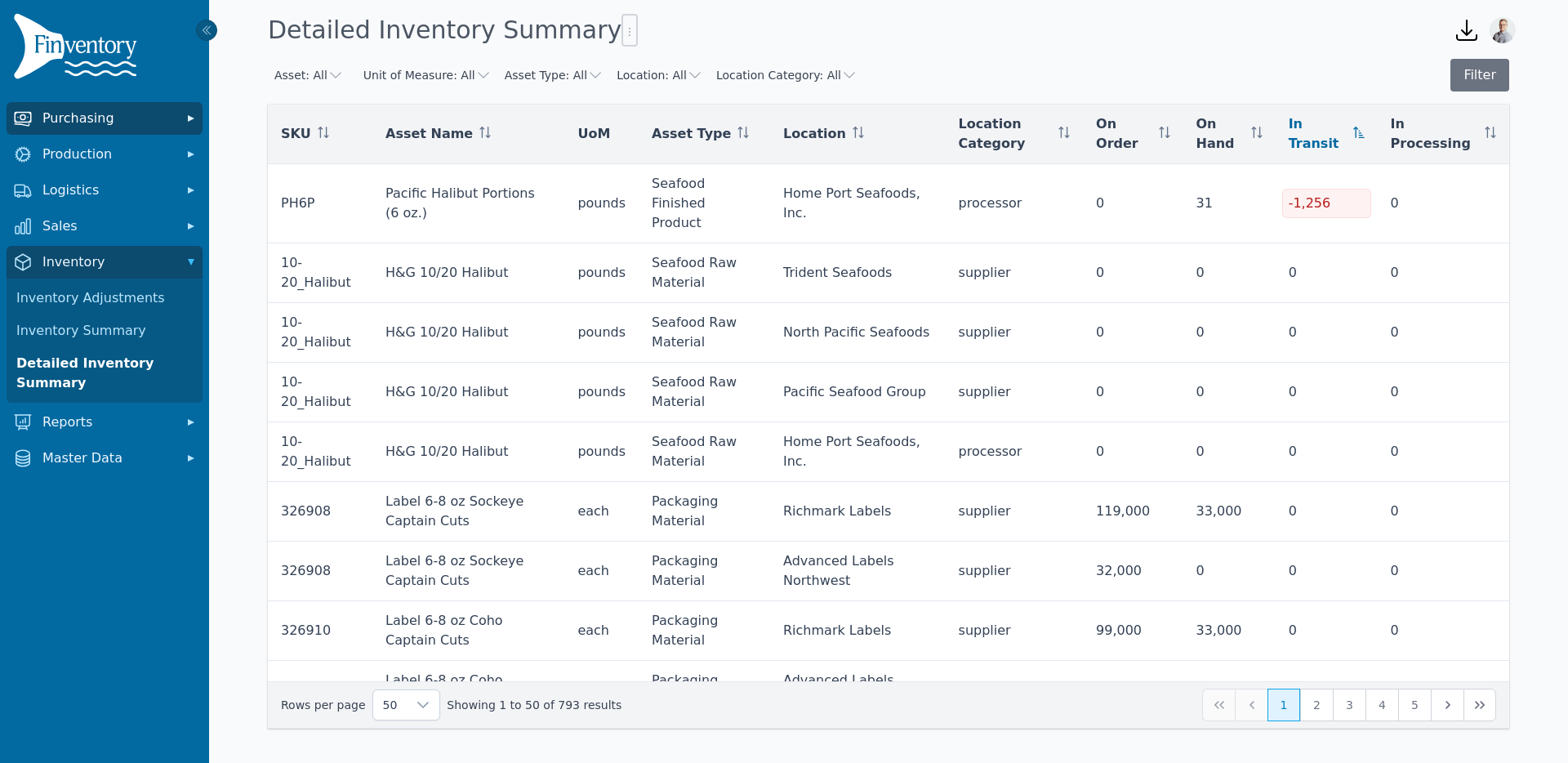
click at [138, 103] on button "Purchasing" at bounding box center [104, 118] width 196 height 33
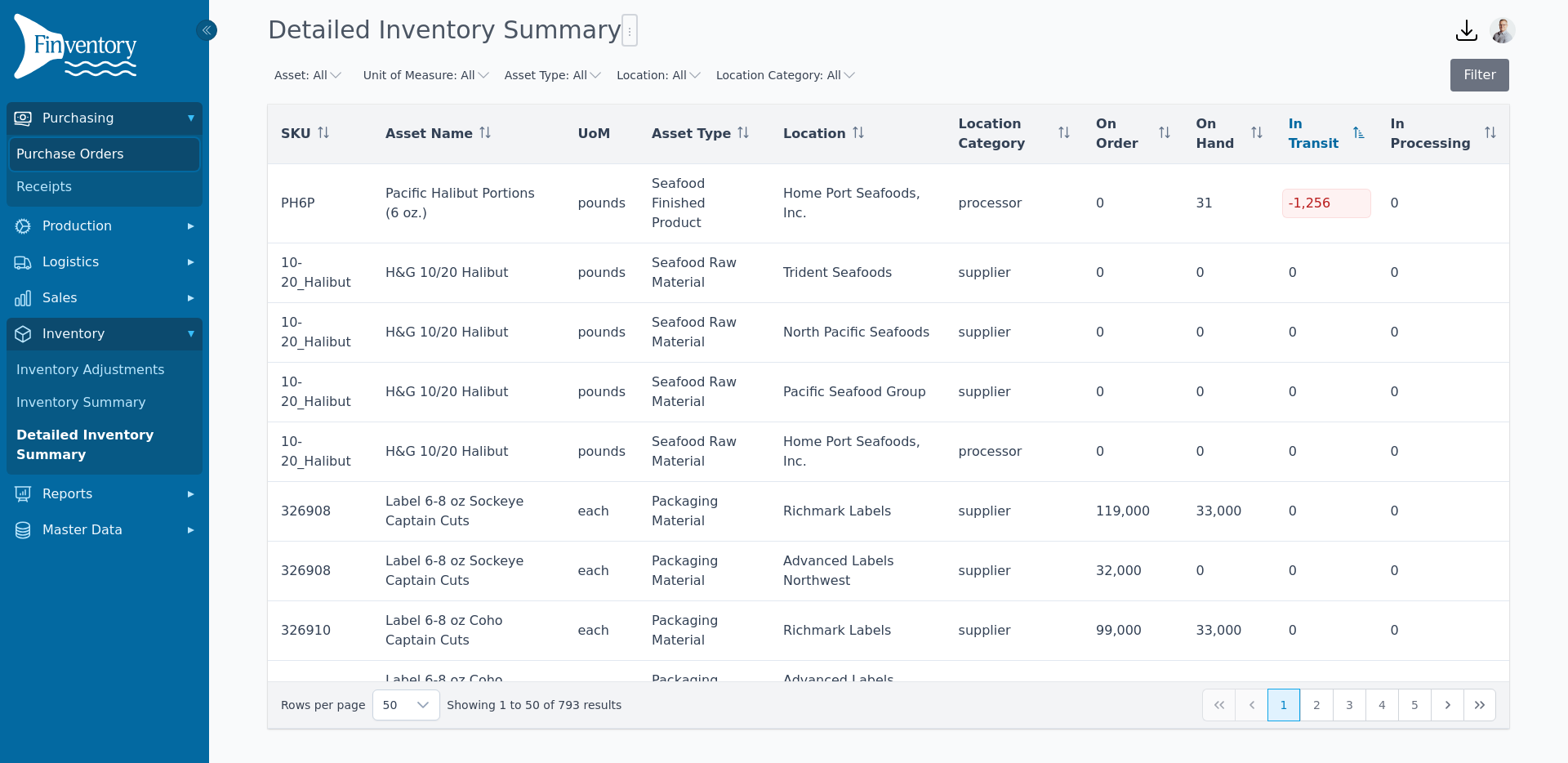
click at [97, 141] on link "Purchase Orders" at bounding box center [104, 154] width 189 height 33
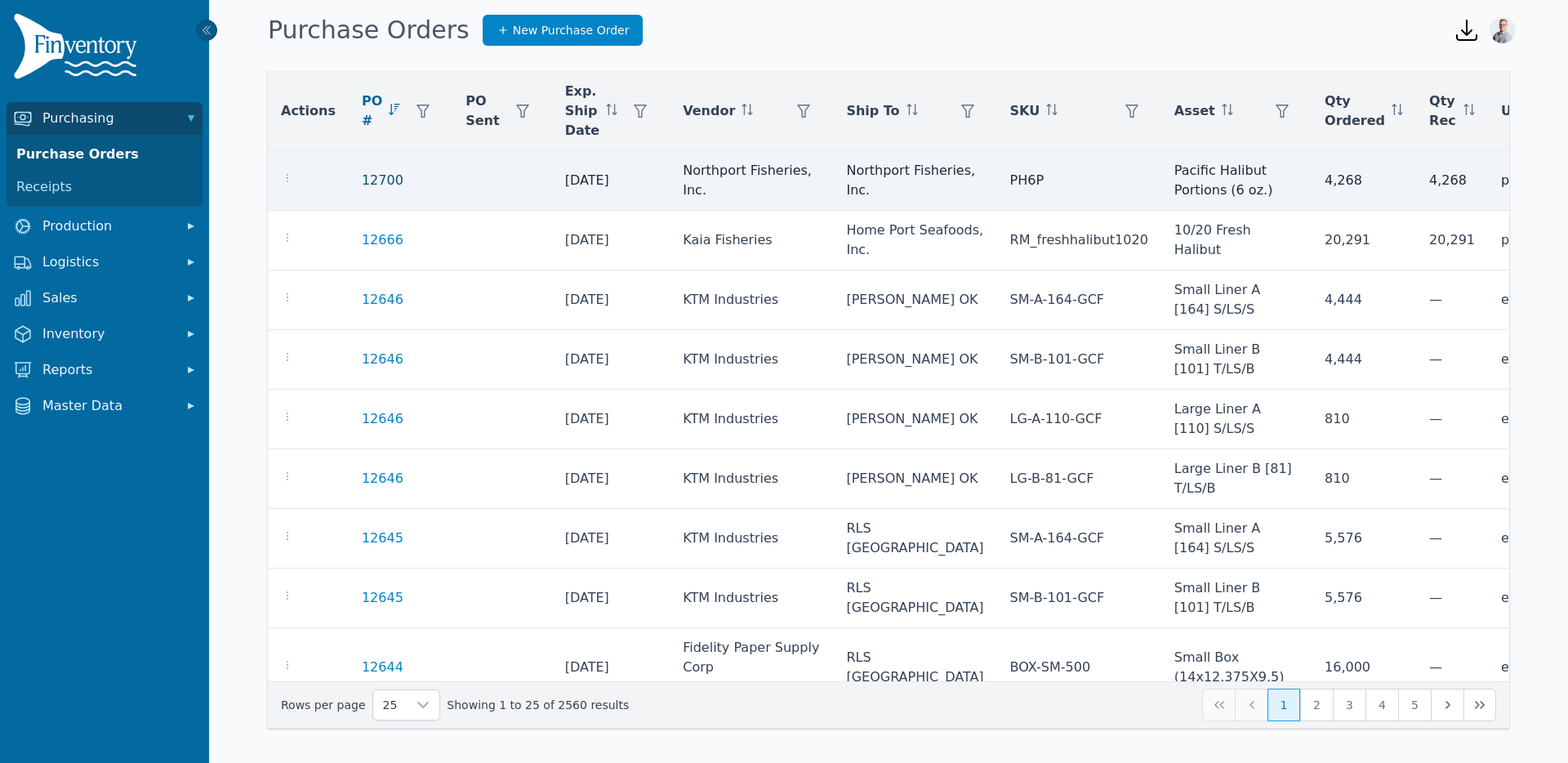
click at [361, 171] on link "12700" at bounding box center [382, 180] width 41 height 20
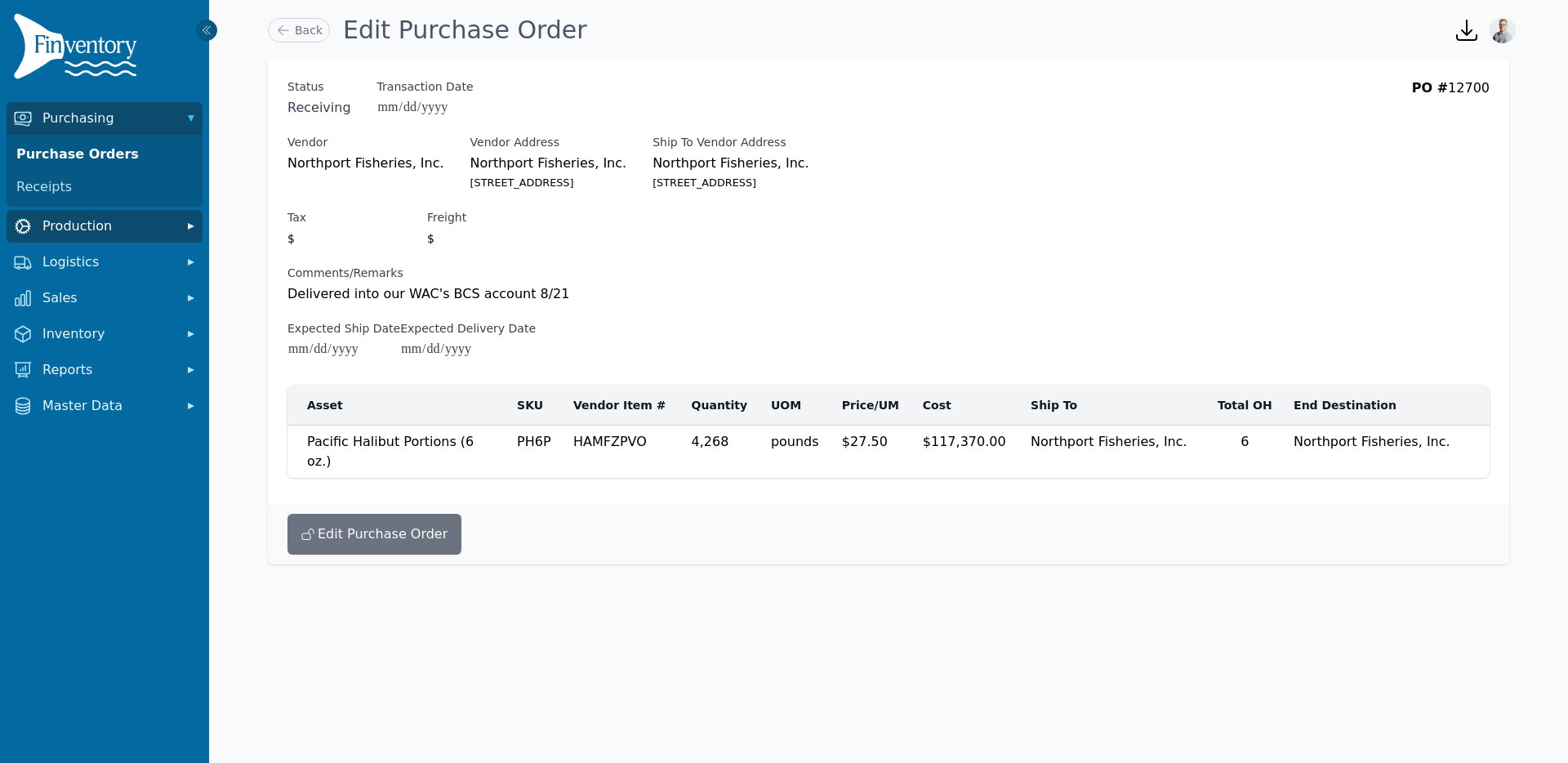
click at [68, 222] on span "Production" at bounding box center [107, 226] width 131 height 20
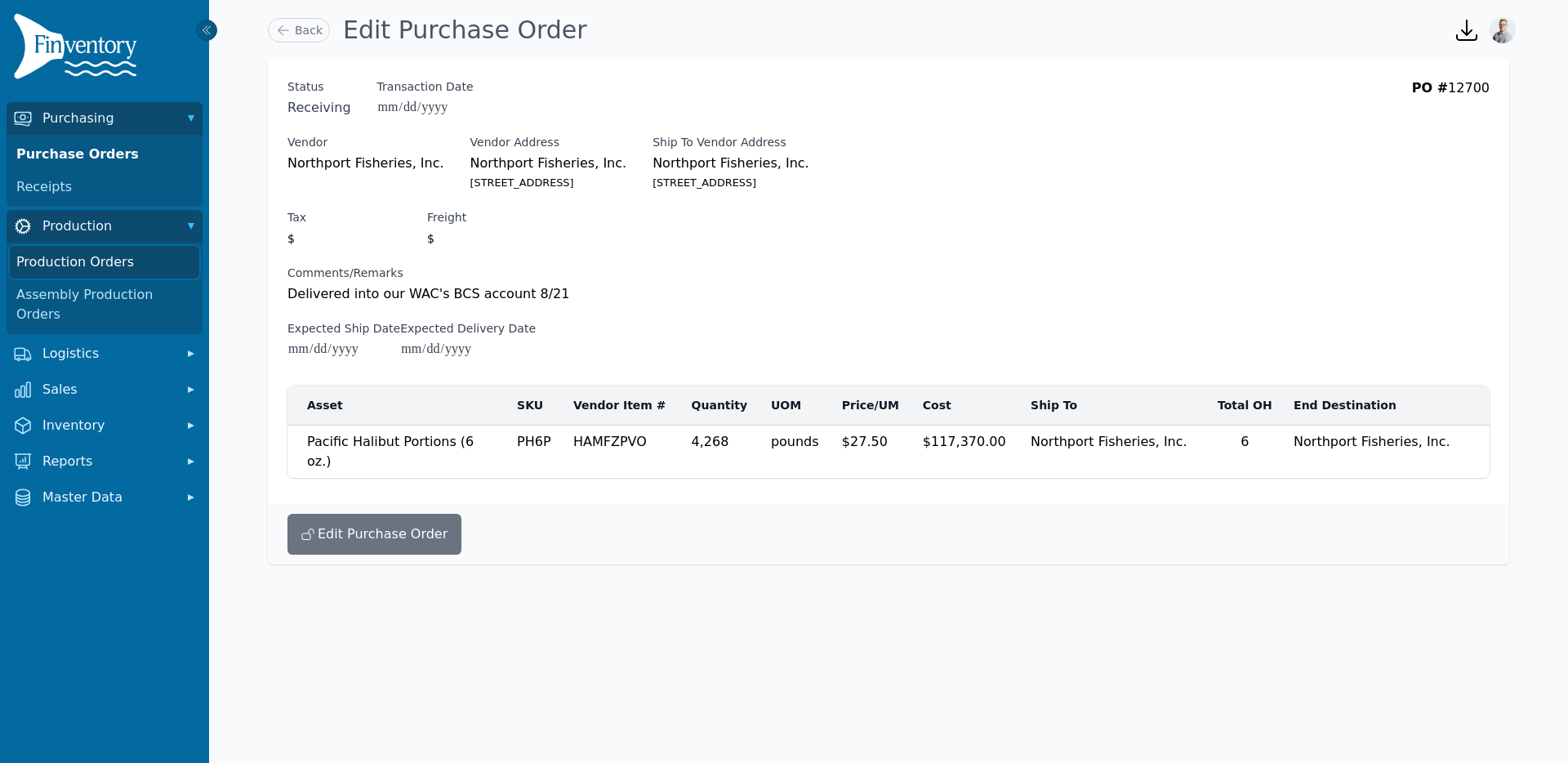
click at [76, 262] on link "Production Orders" at bounding box center [104, 262] width 189 height 33
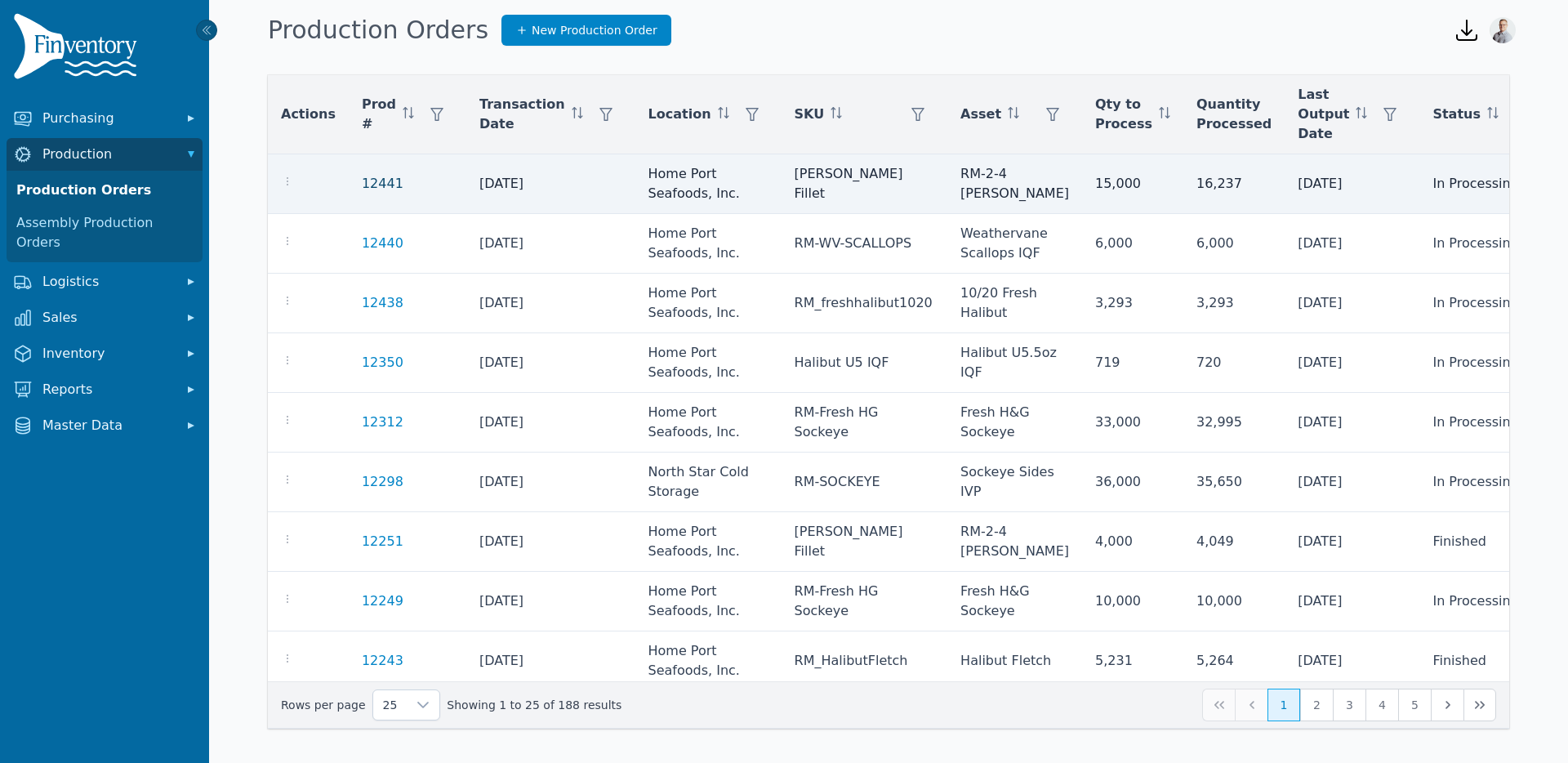
click at [368, 183] on link "12441" at bounding box center [382, 183] width 41 height 15
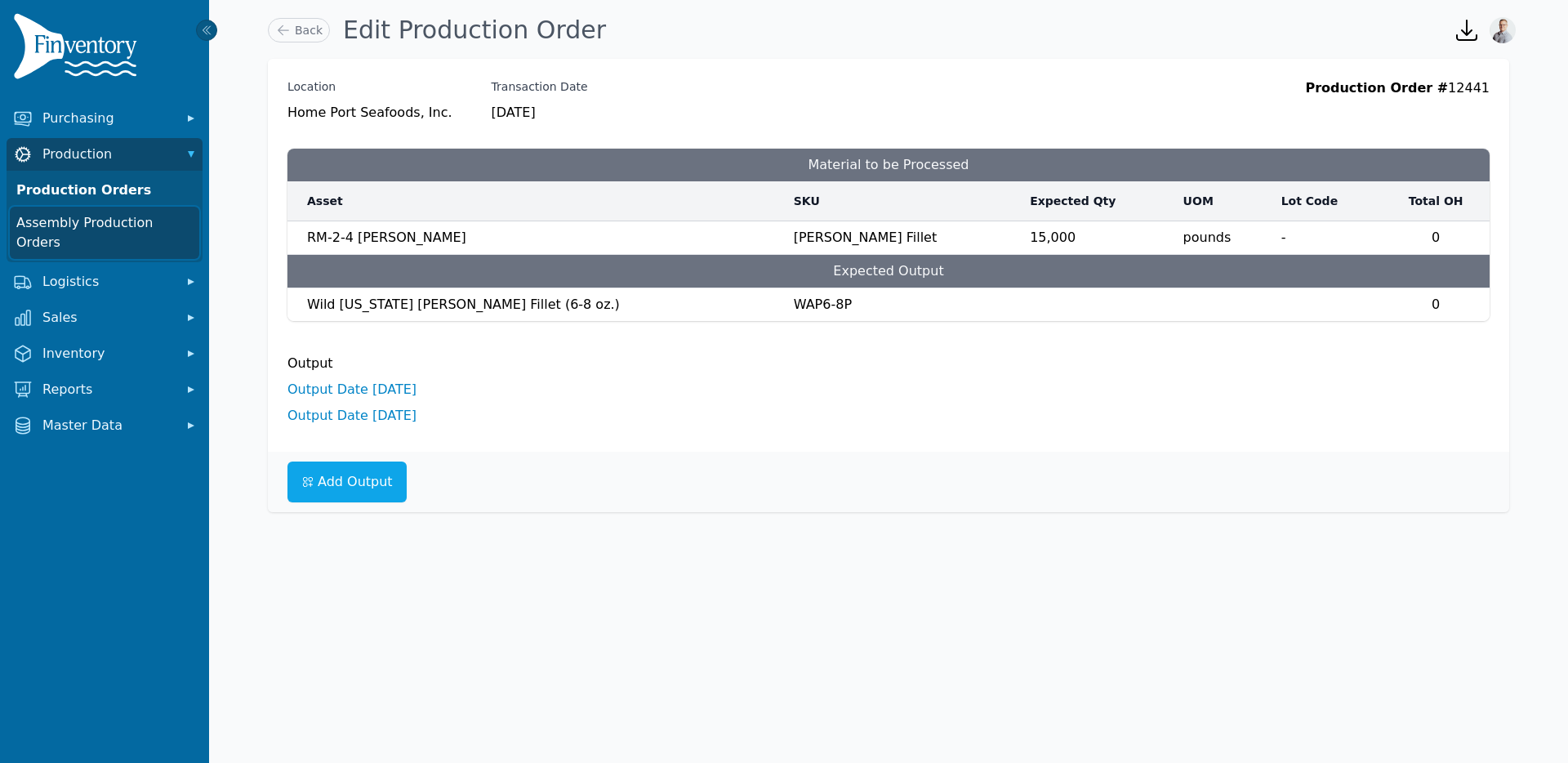
click at [80, 221] on link "Assembly Production Orders" at bounding box center [104, 233] width 189 height 53
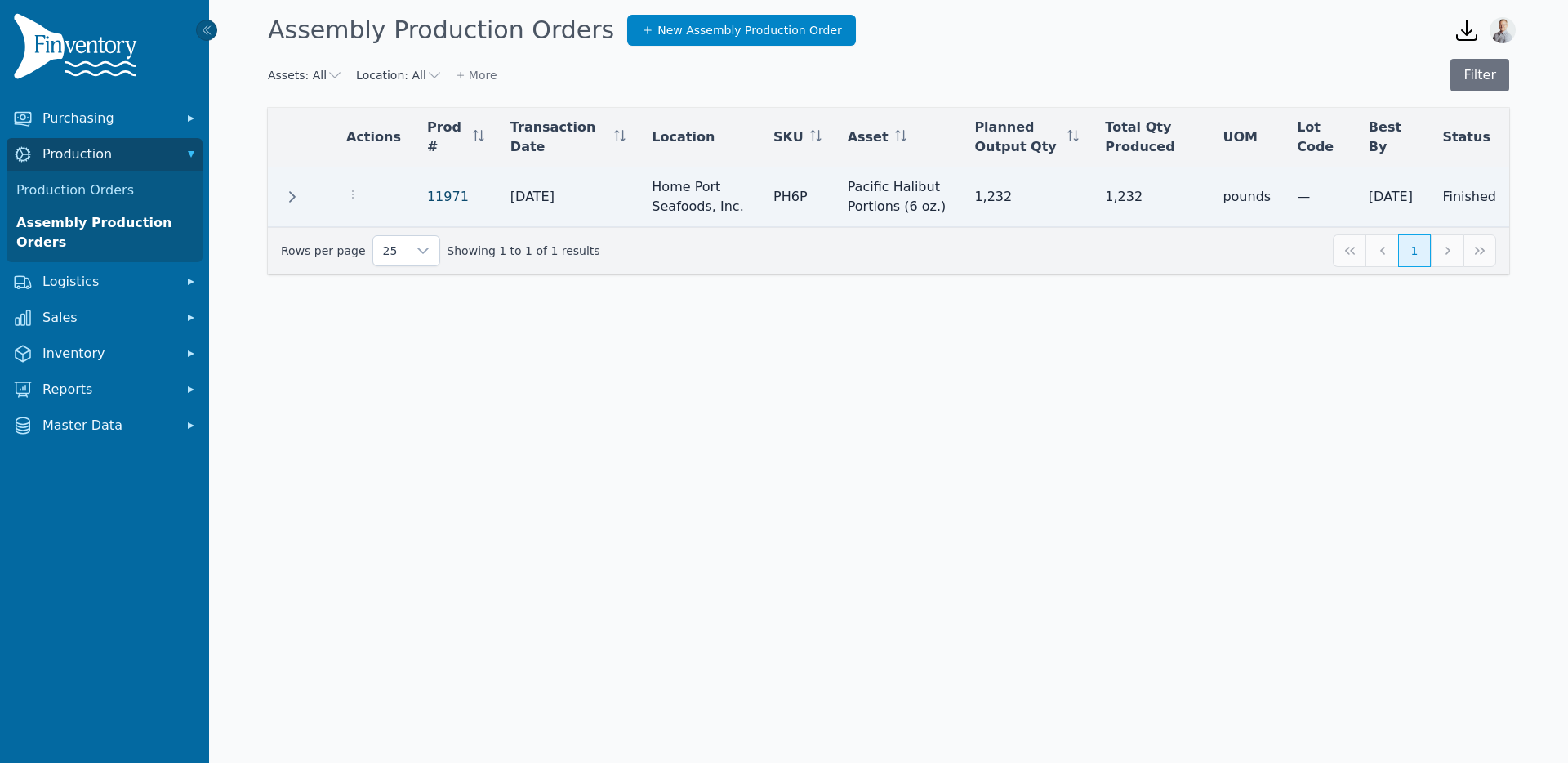
click at [443, 191] on link "11971" at bounding box center [448, 196] width 41 height 15
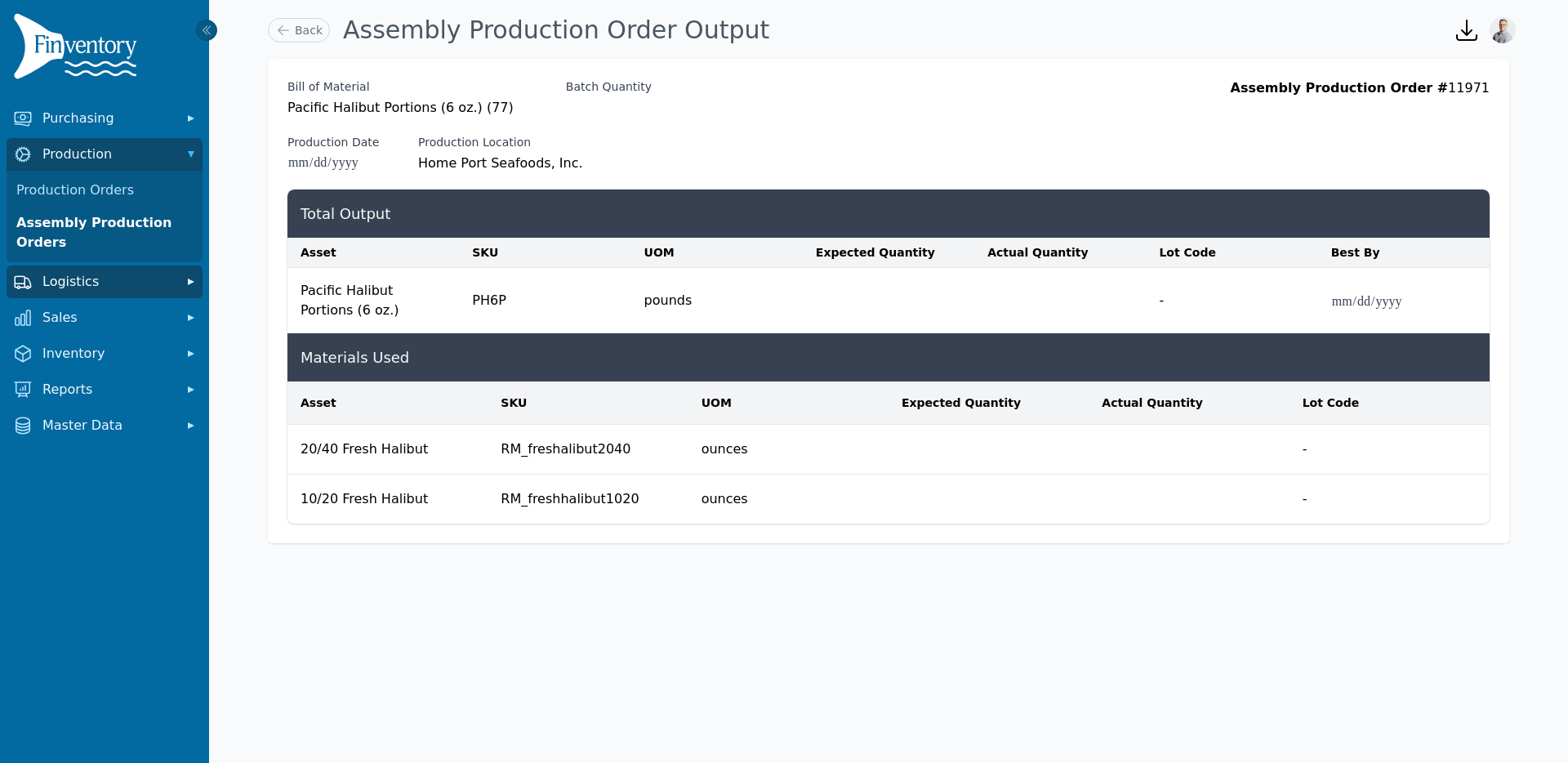
click at [56, 285] on span "Logistics" at bounding box center [107, 281] width 131 height 20
click at [56, 324] on link "Transfer Orders" at bounding box center [104, 317] width 189 height 33
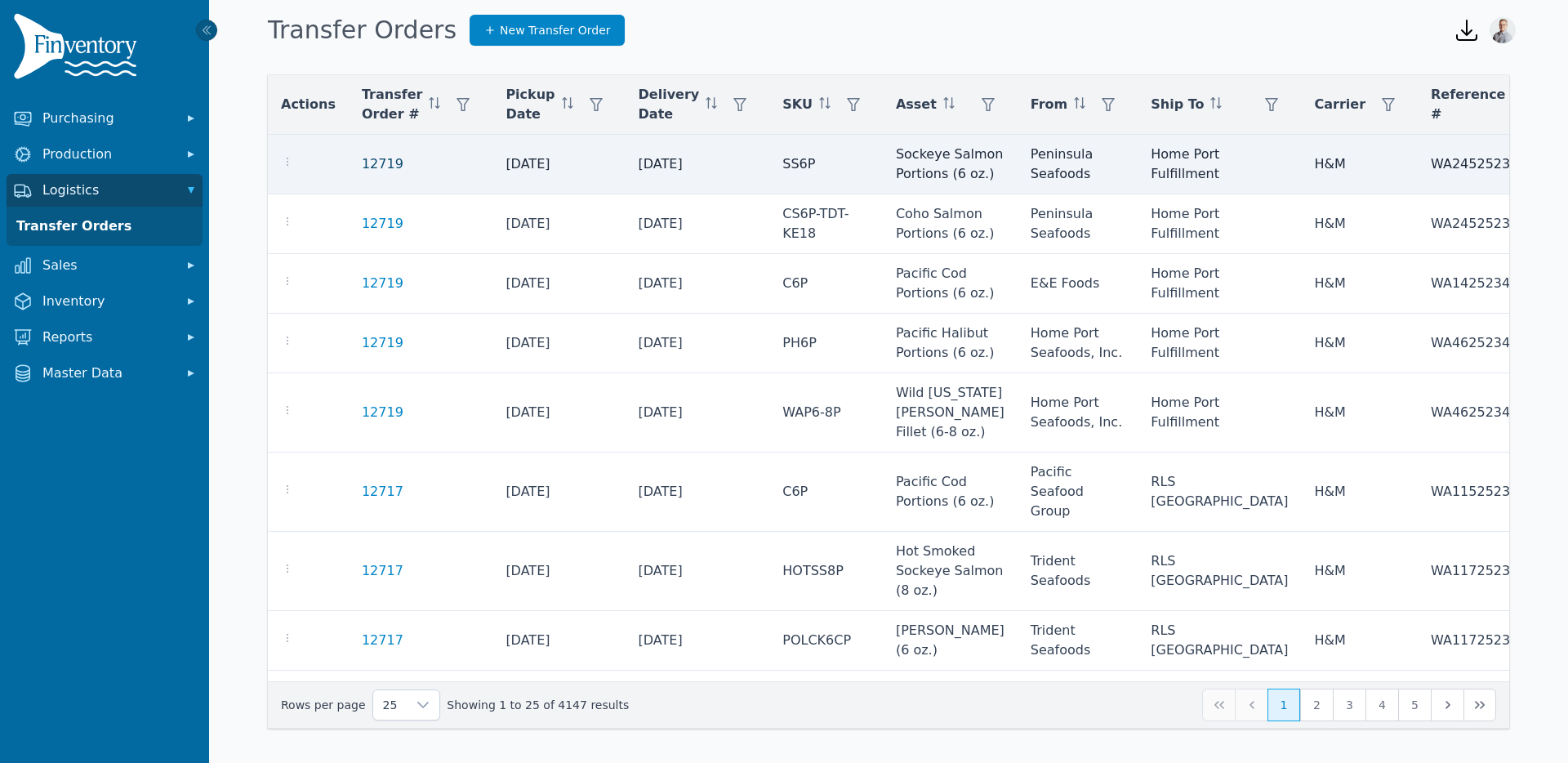
click at [372, 174] on link "12719" at bounding box center [382, 164] width 41 height 20
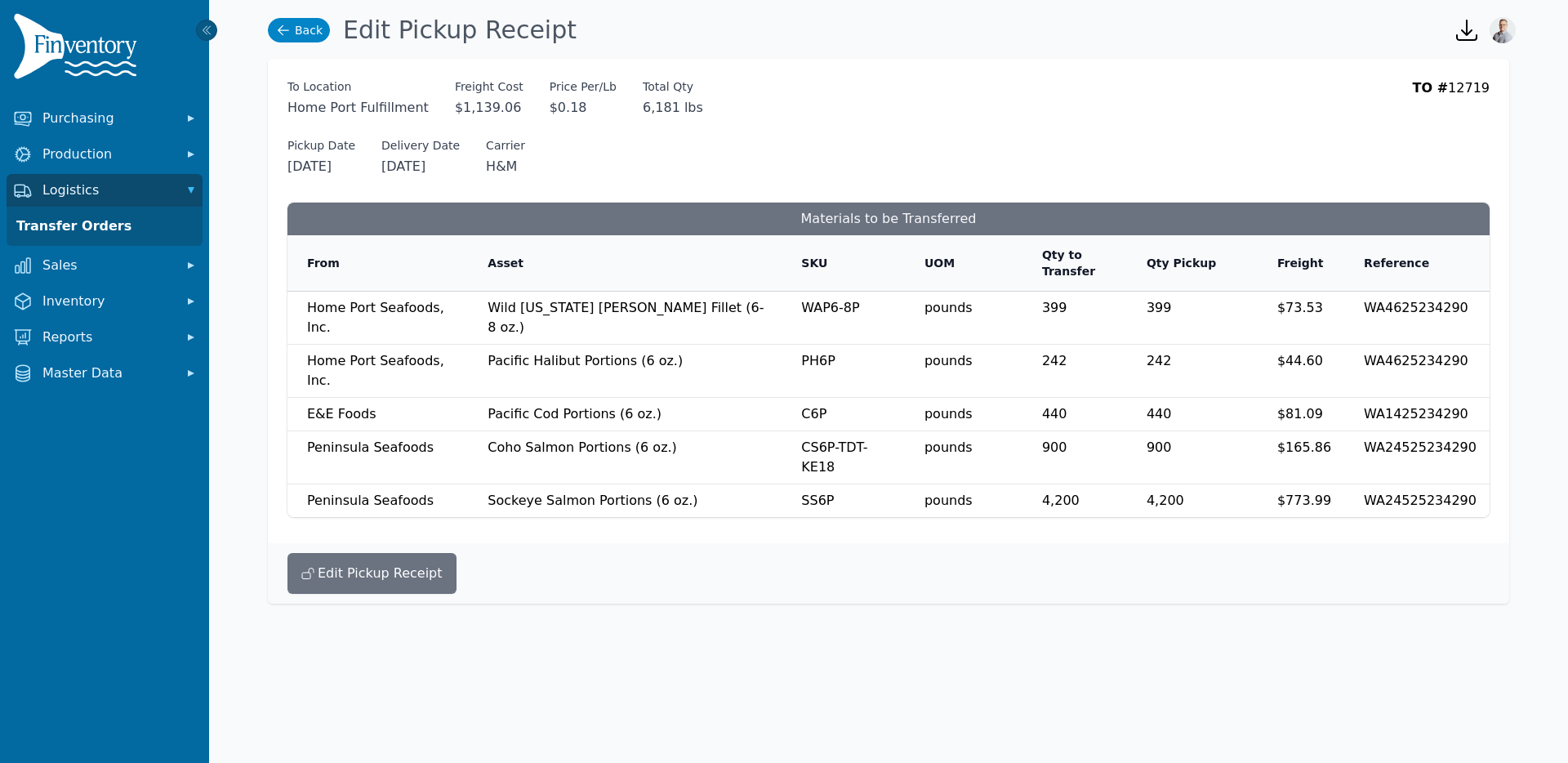
click at [302, 36] on link "Back" at bounding box center [299, 30] width 62 height 24
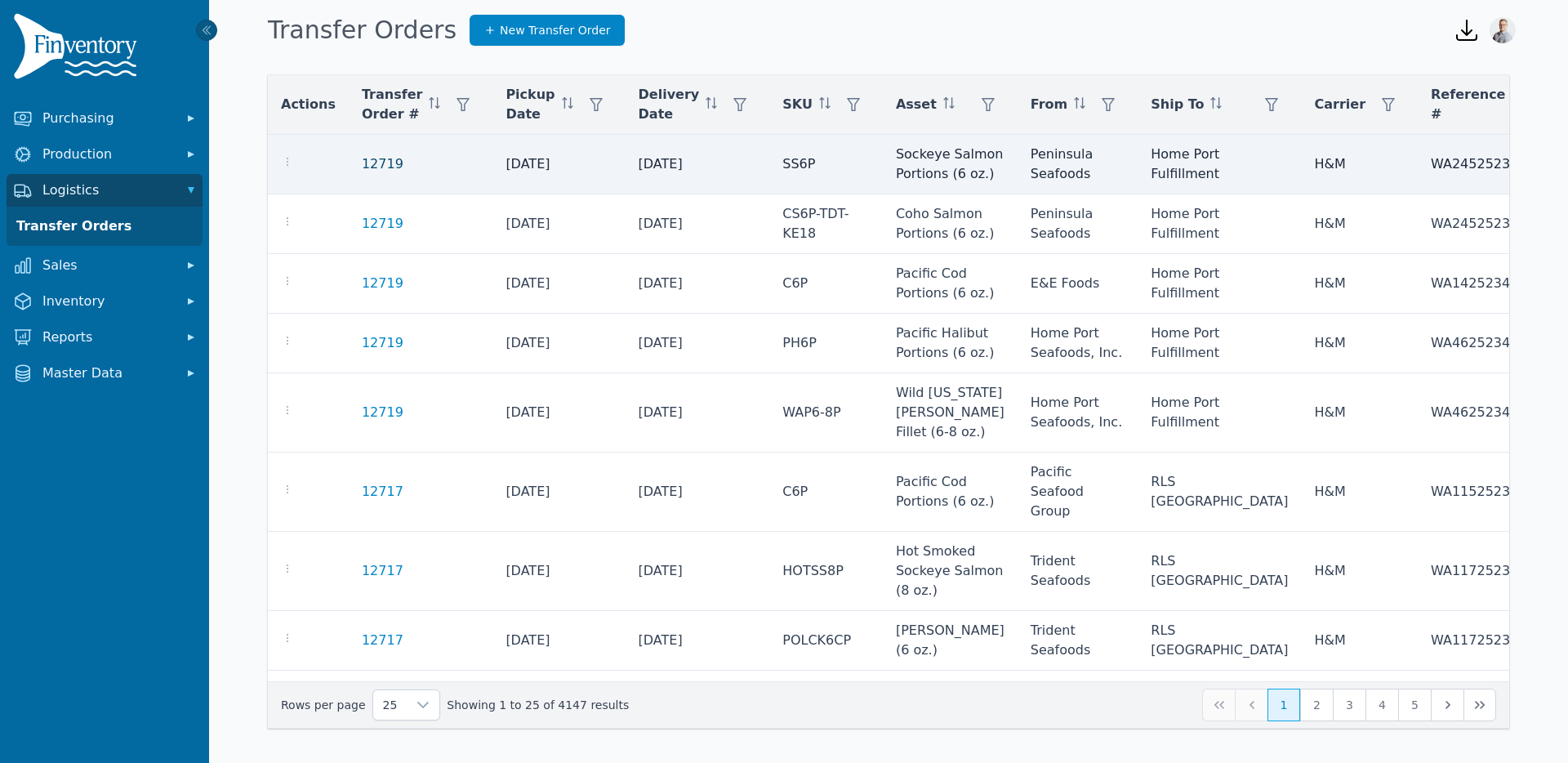
click at [364, 169] on link "12719" at bounding box center [382, 164] width 41 height 20
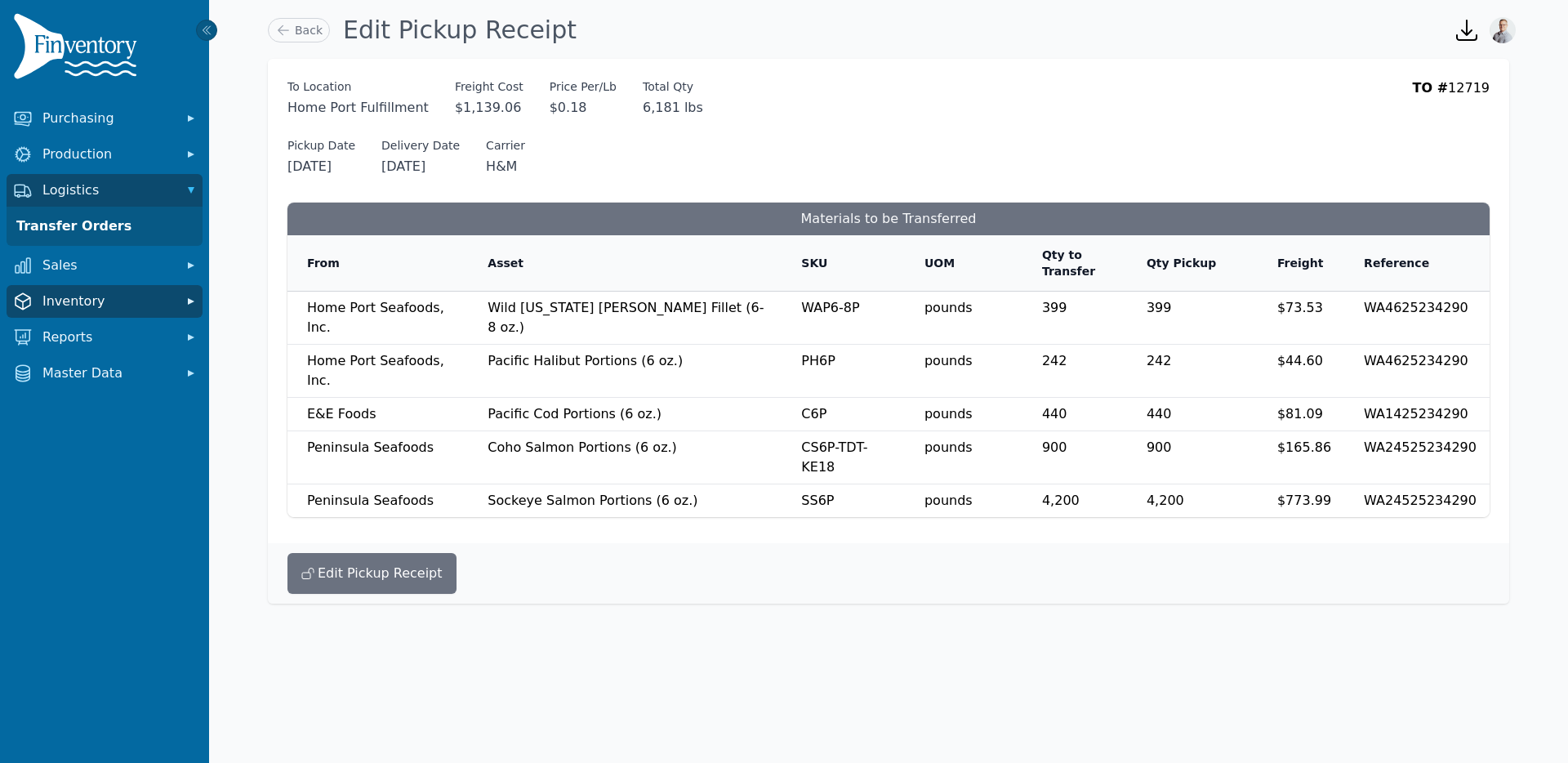
click at [56, 311] on button "Inventory" at bounding box center [104, 301] width 196 height 33
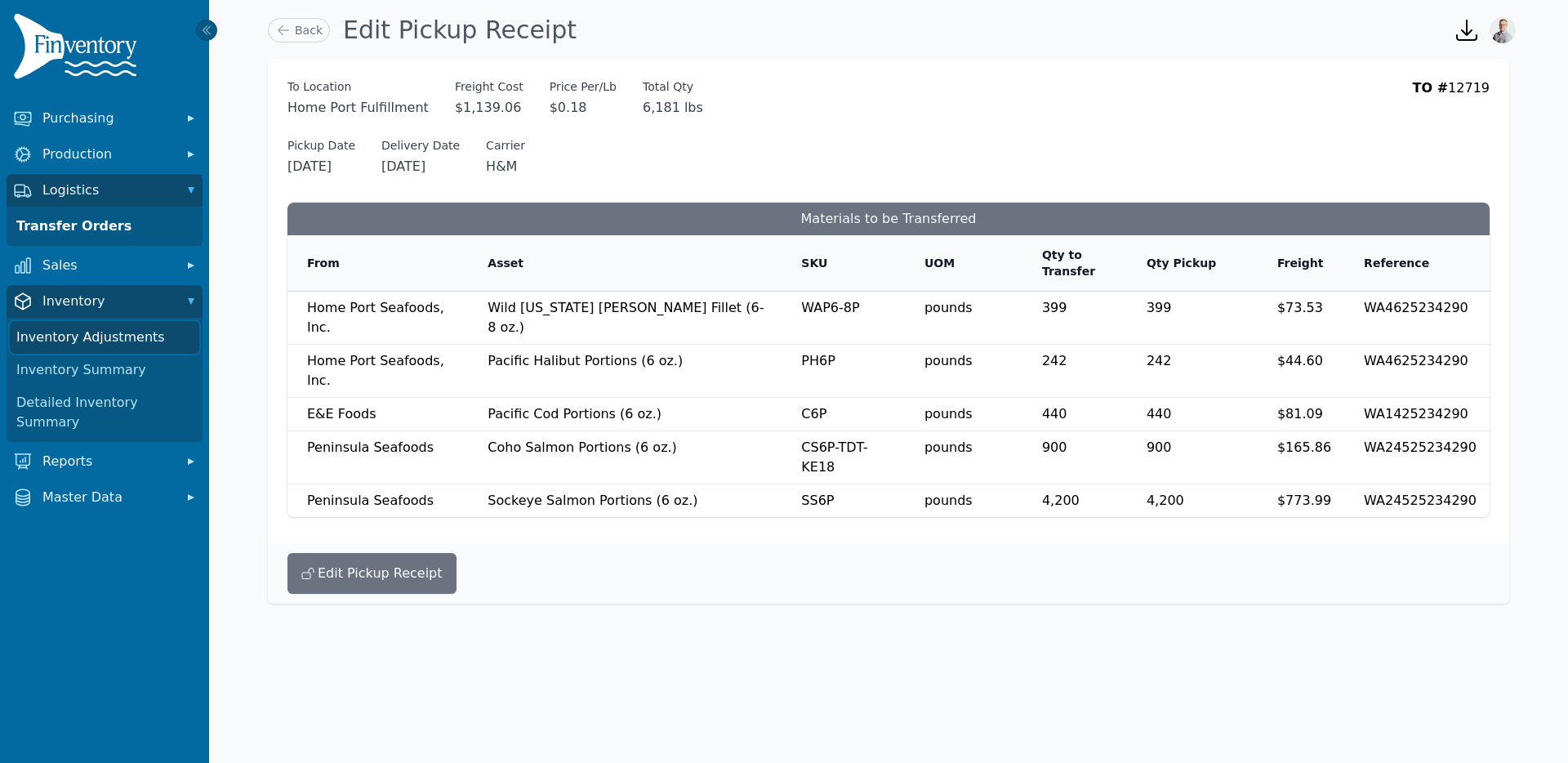
click at [52, 330] on link "Inventory Adjustments" at bounding box center [104, 337] width 189 height 33
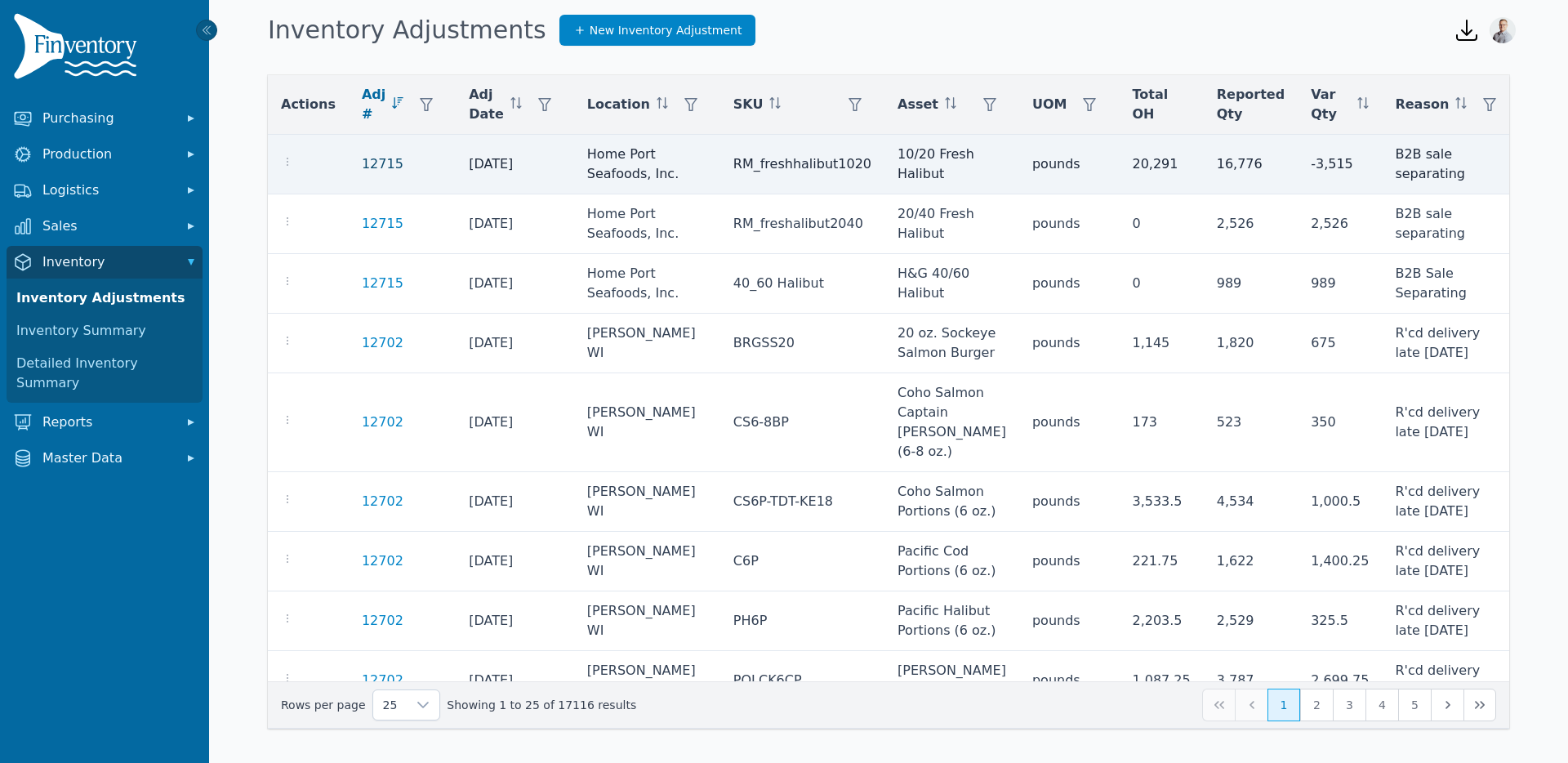
click at [385, 164] on link "12715" at bounding box center [382, 164] width 41 height 20
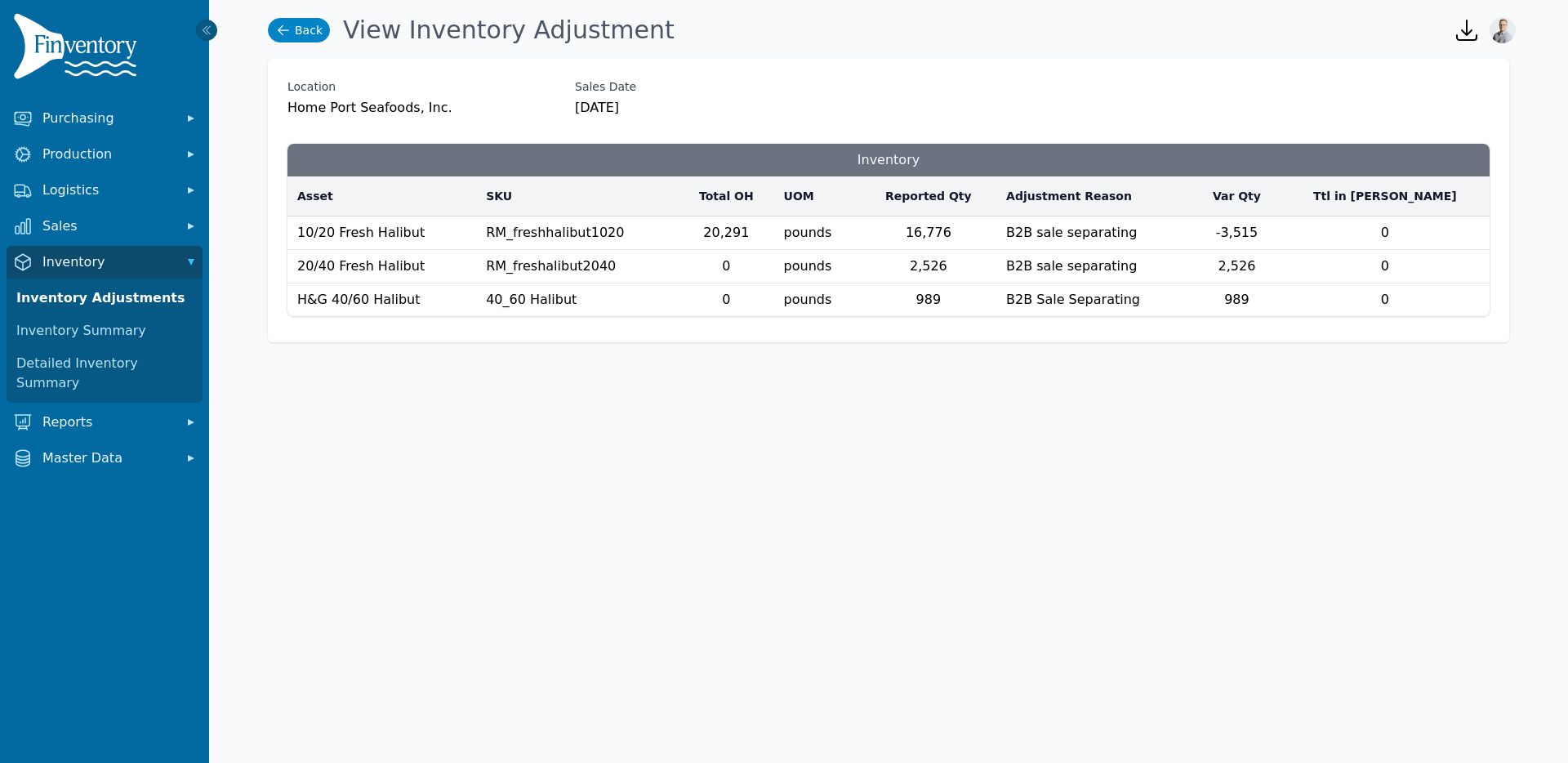
click at [304, 28] on link "Back" at bounding box center [299, 30] width 62 height 24
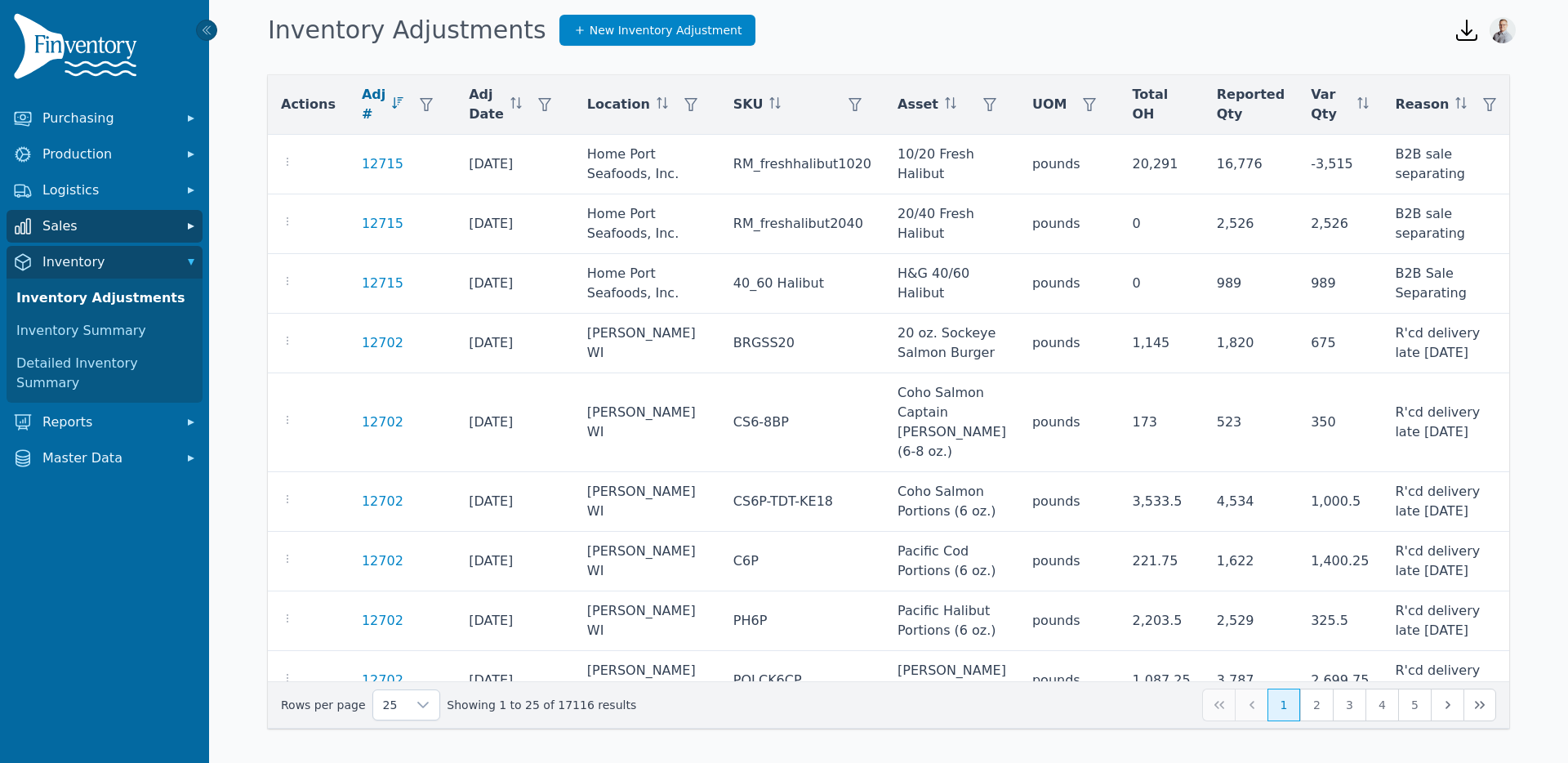
click at [73, 216] on span "Sales" at bounding box center [107, 226] width 131 height 20
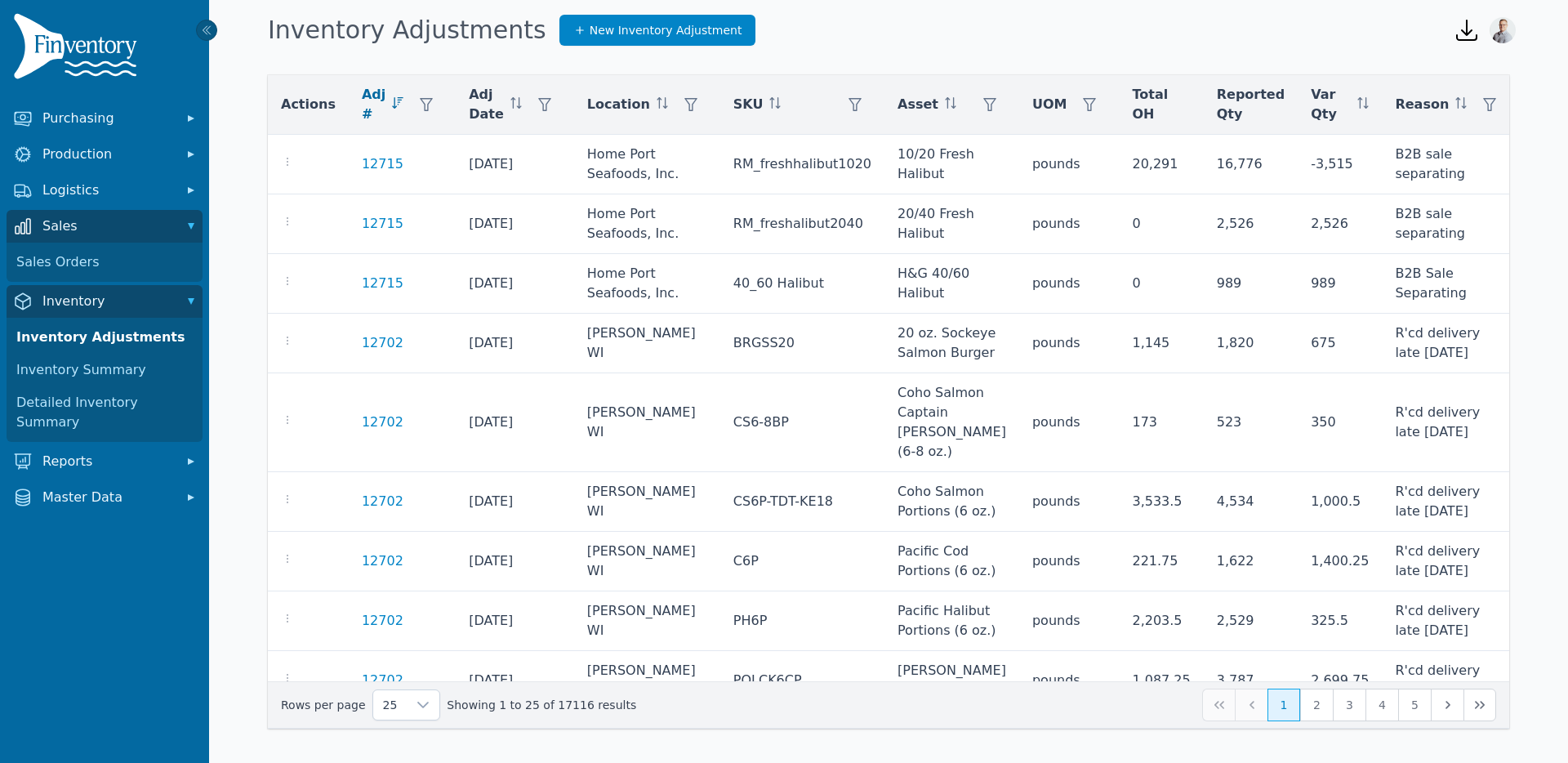
click at [62, 278] on div "Sales Orders" at bounding box center [104, 262] width 196 height 40
click at [65, 269] on link "Sales Orders" at bounding box center [104, 262] width 189 height 33
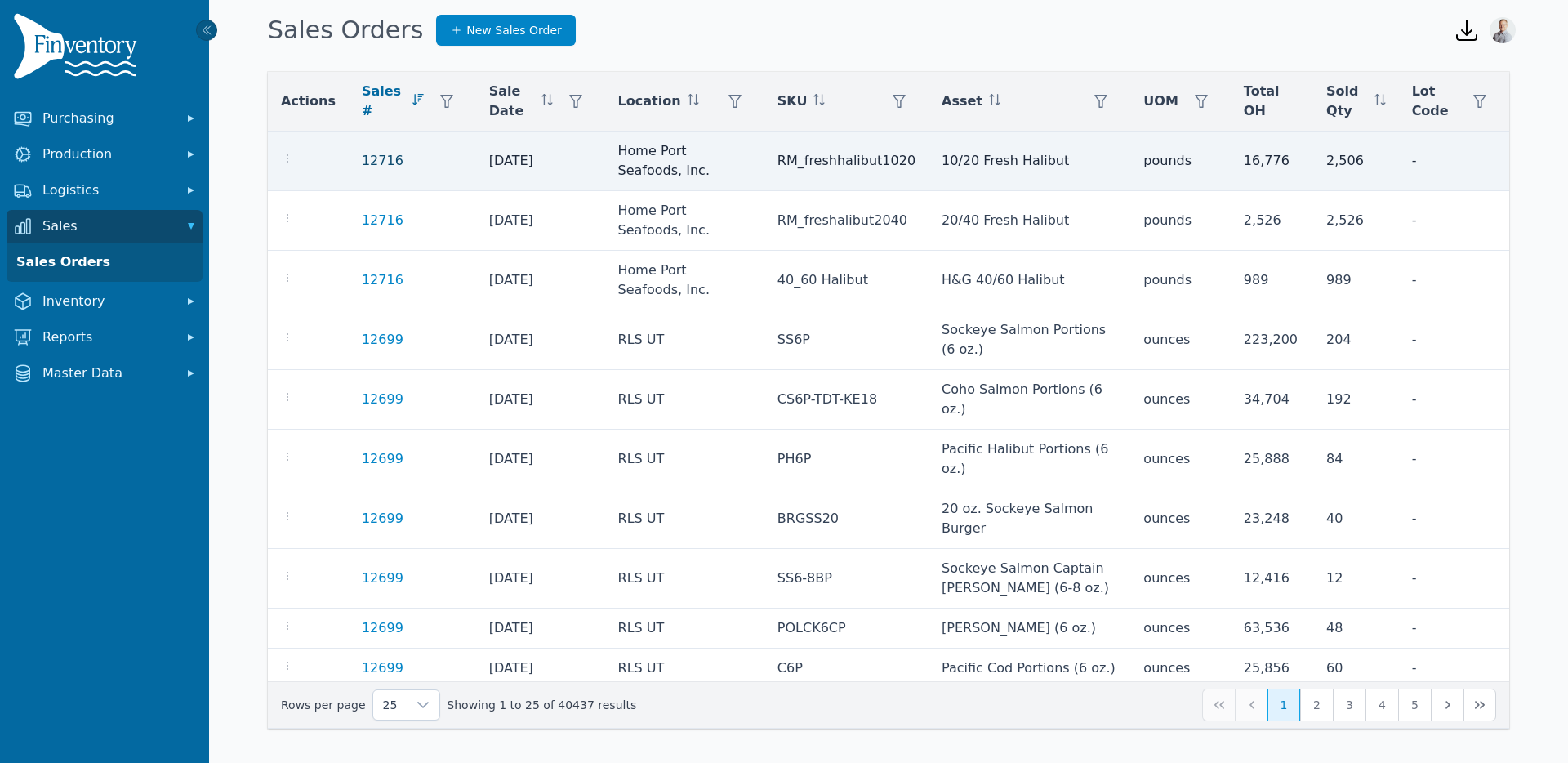
click at [374, 156] on link "12716" at bounding box center [382, 161] width 41 height 20
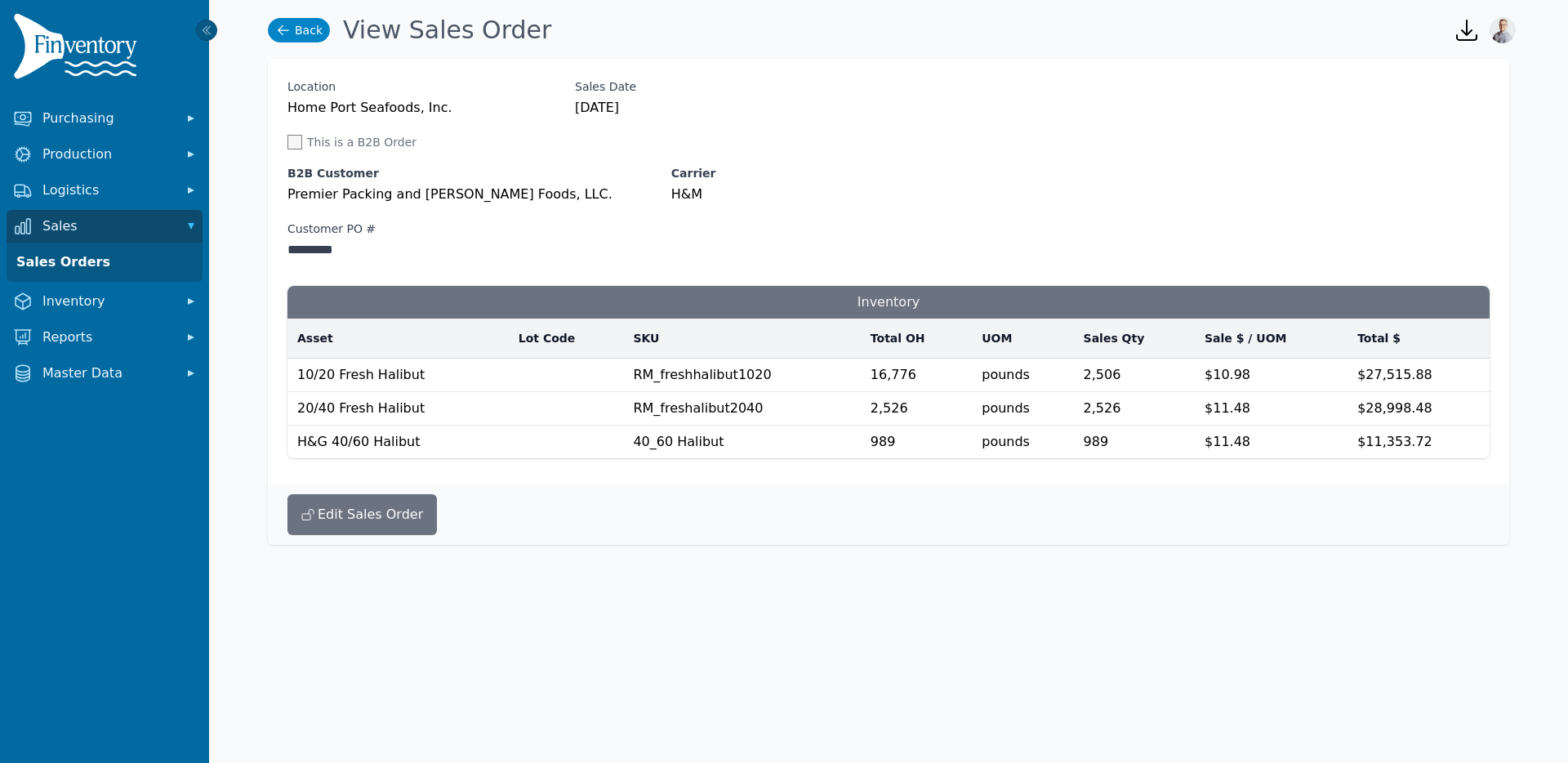
click at [298, 31] on link "Back" at bounding box center [299, 30] width 62 height 24
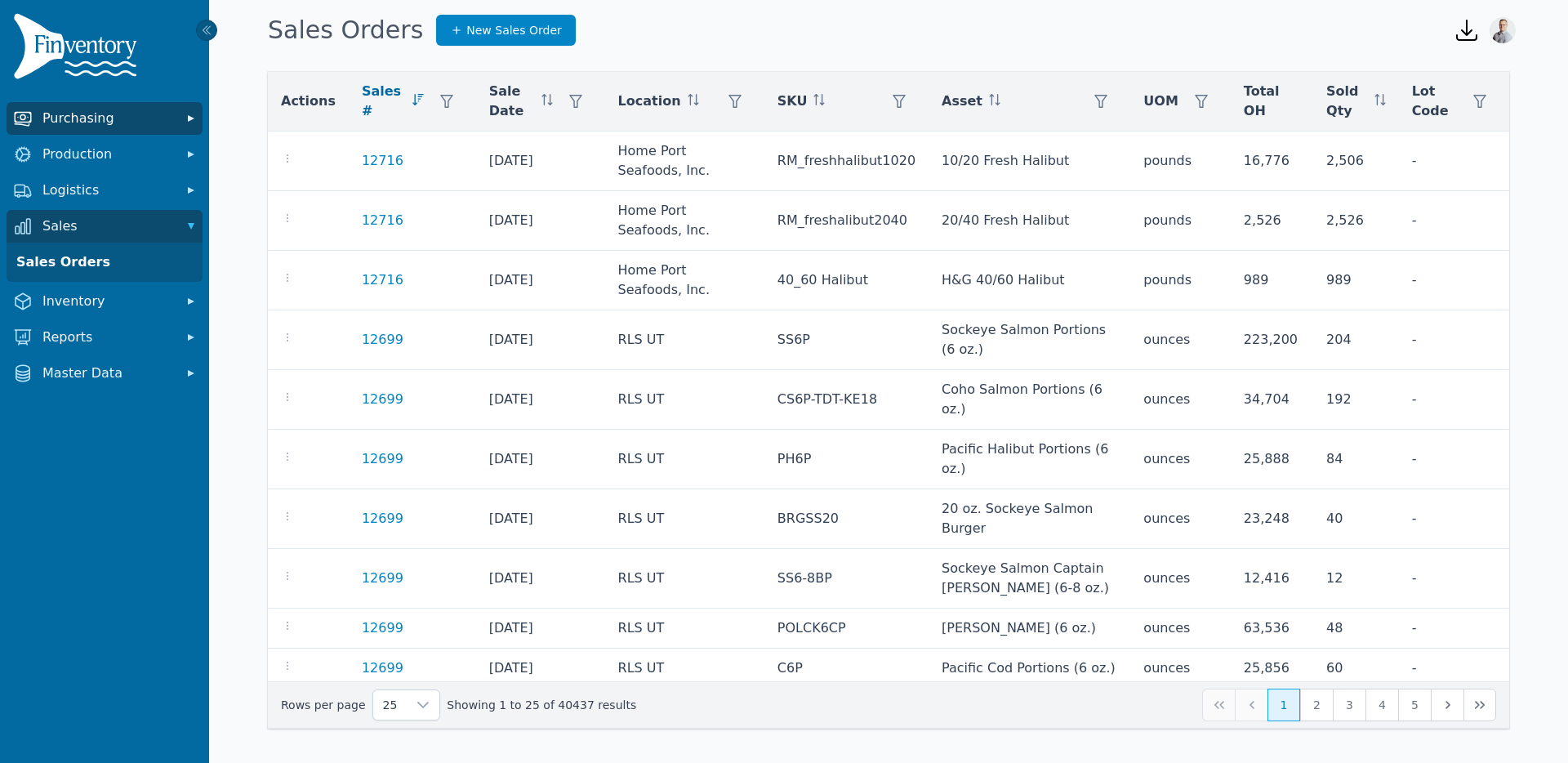
click at [96, 117] on span "Purchasing" at bounding box center [107, 118] width 131 height 20
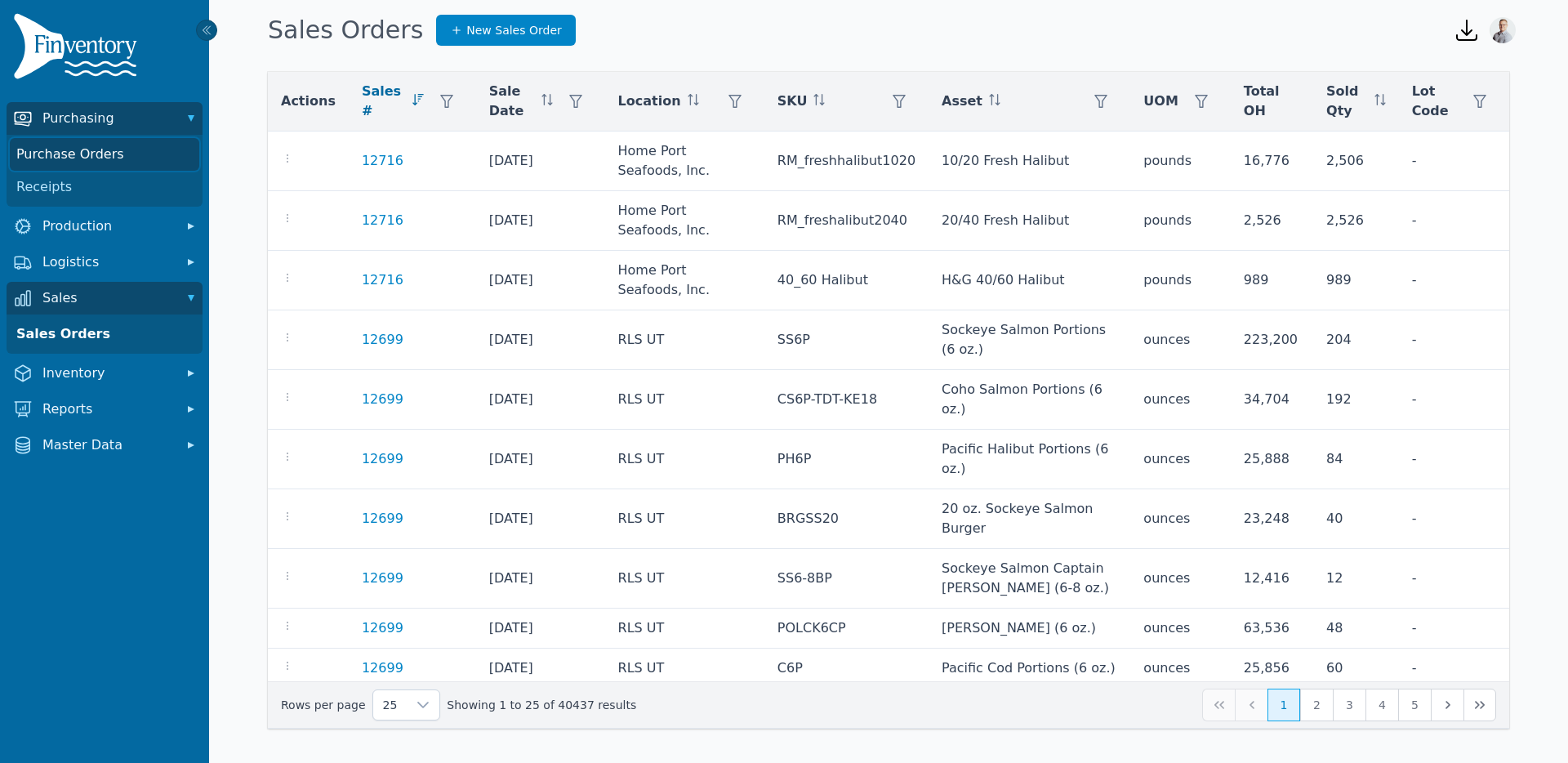
click at [114, 151] on link "Purchase Orders" at bounding box center [104, 154] width 189 height 33
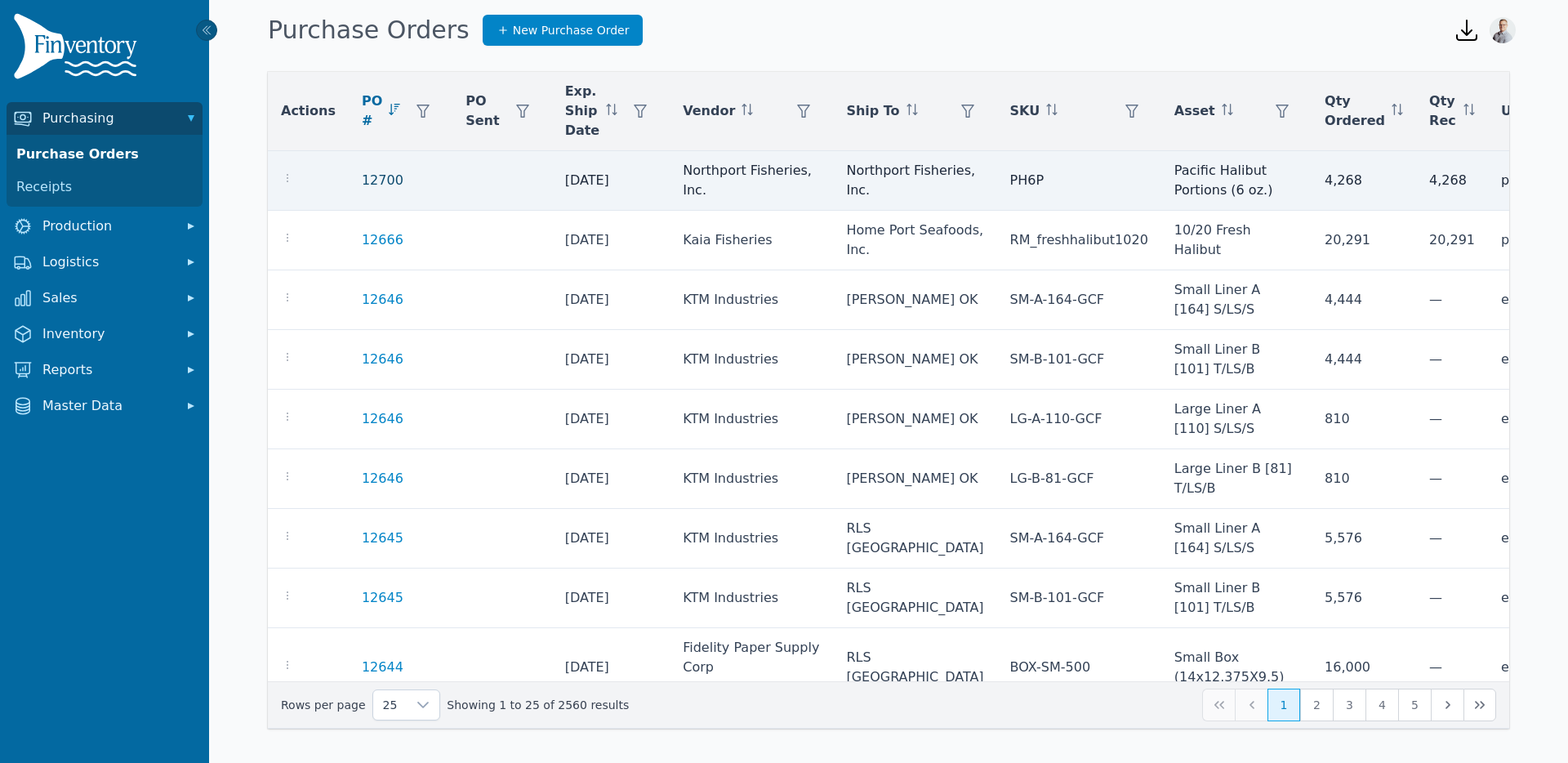
click at [374, 182] on link "12700" at bounding box center [382, 180] width 41 height 20
